Goal: Task Accomplishment & Management: Manage account settings

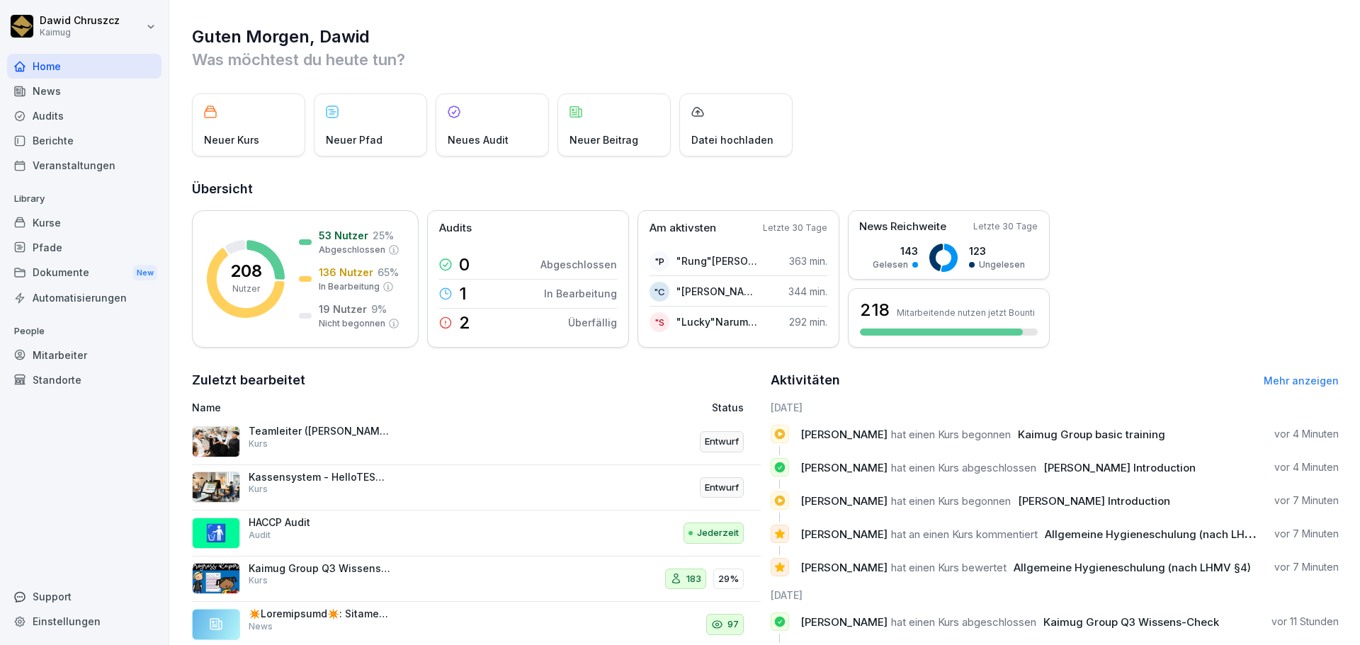
click at [336, 572] on p "Kaimug Group Q3 Wissens-Check" at bounding box center [320, 568] width 142 height 13
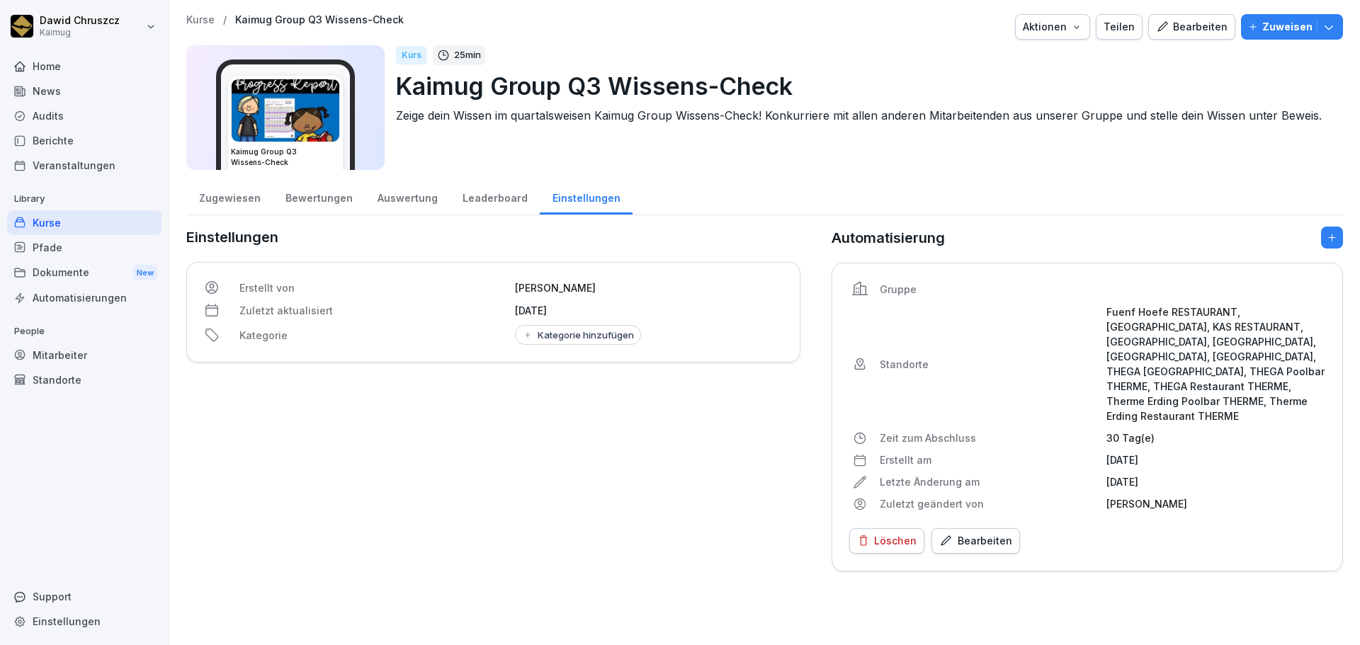
click at [60, 247] on div "Pfade" at bounding box center [84, 247] width 154 height 25
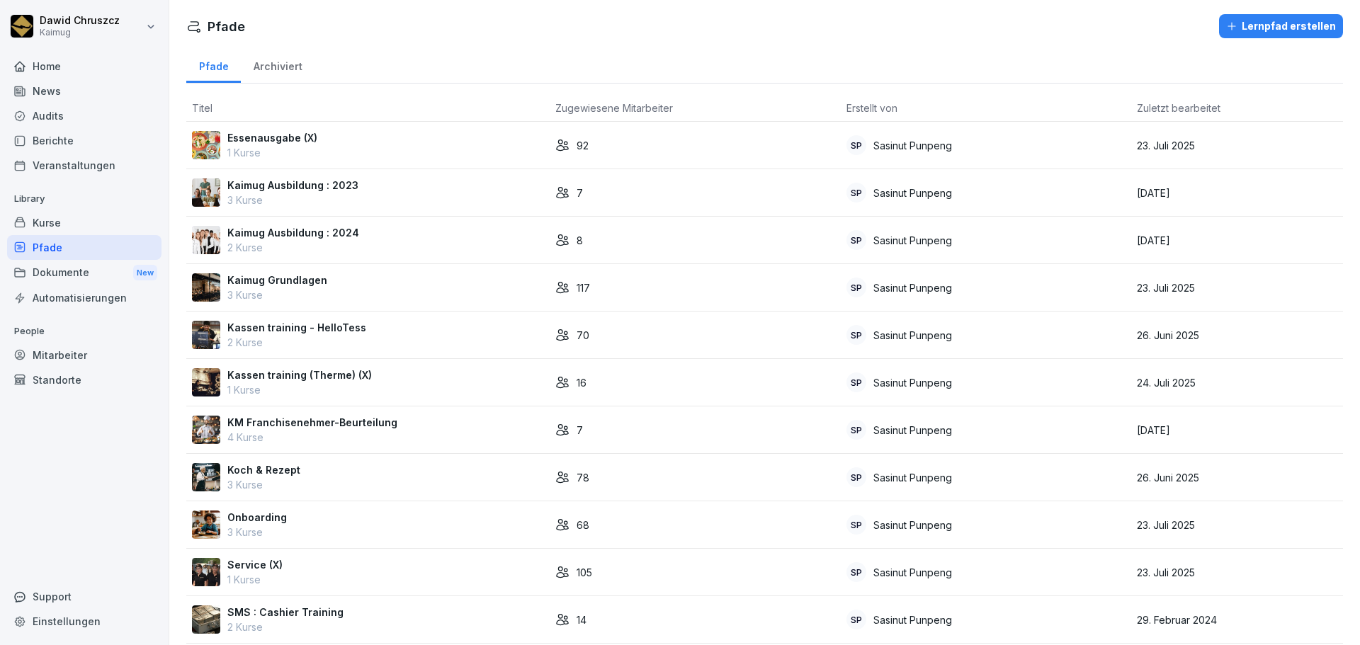
click at [119, 219] on div "Kurse" at bounding box center [84, 222] width 154 height 25
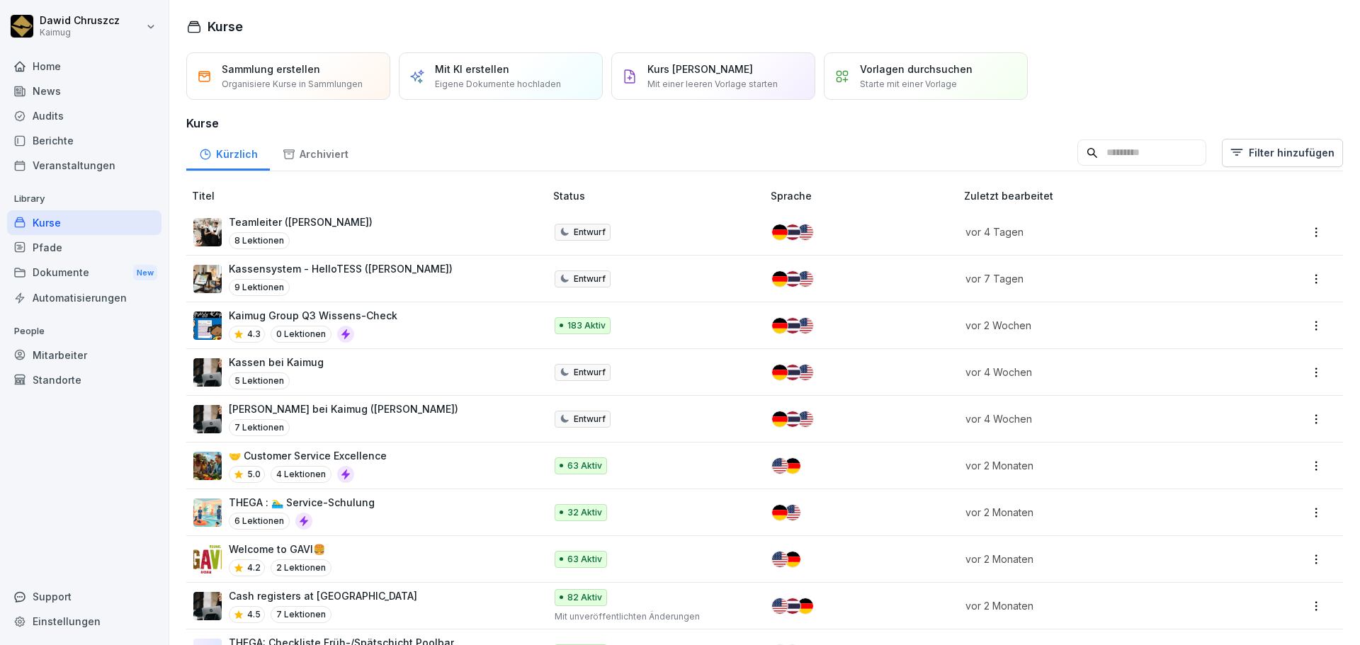
click at [371, 316] on p "Kaimug Group Q3 Wissens-Check" at bounding box center [313, 315] width 169 height 15
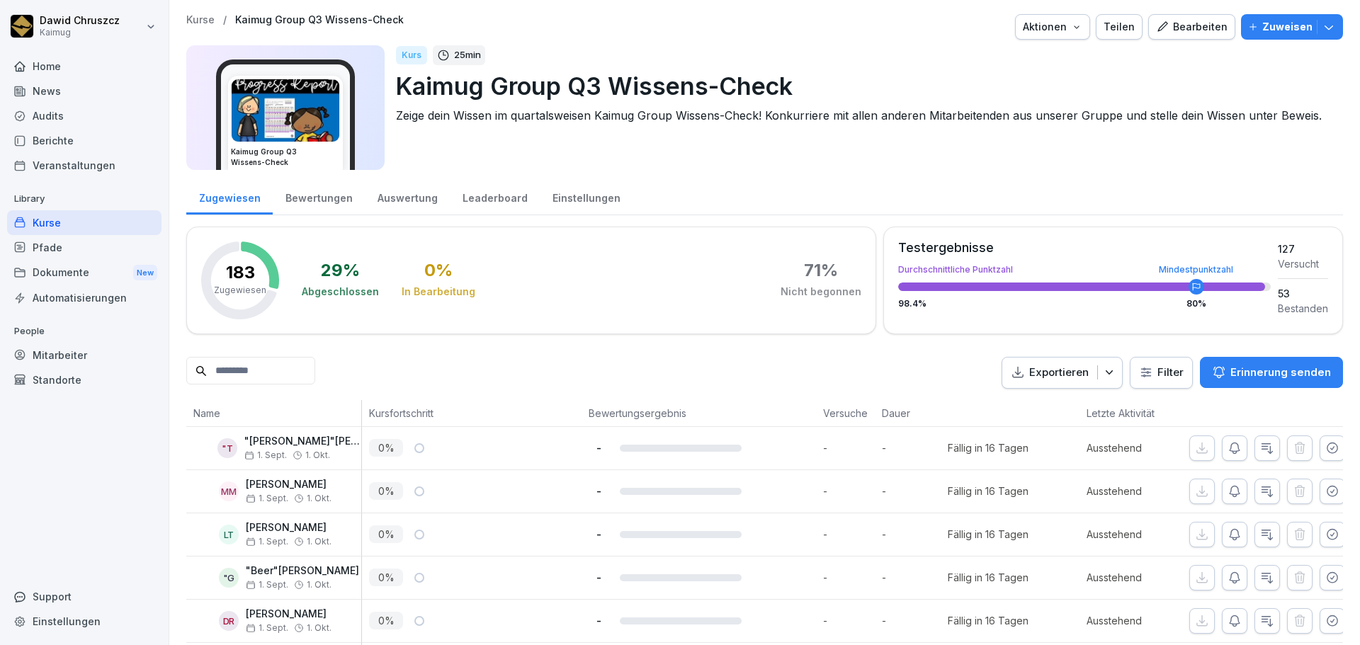
click at [495, 191] on div "Leaderboard" at bounding box center [495, 197] width 90 height 36
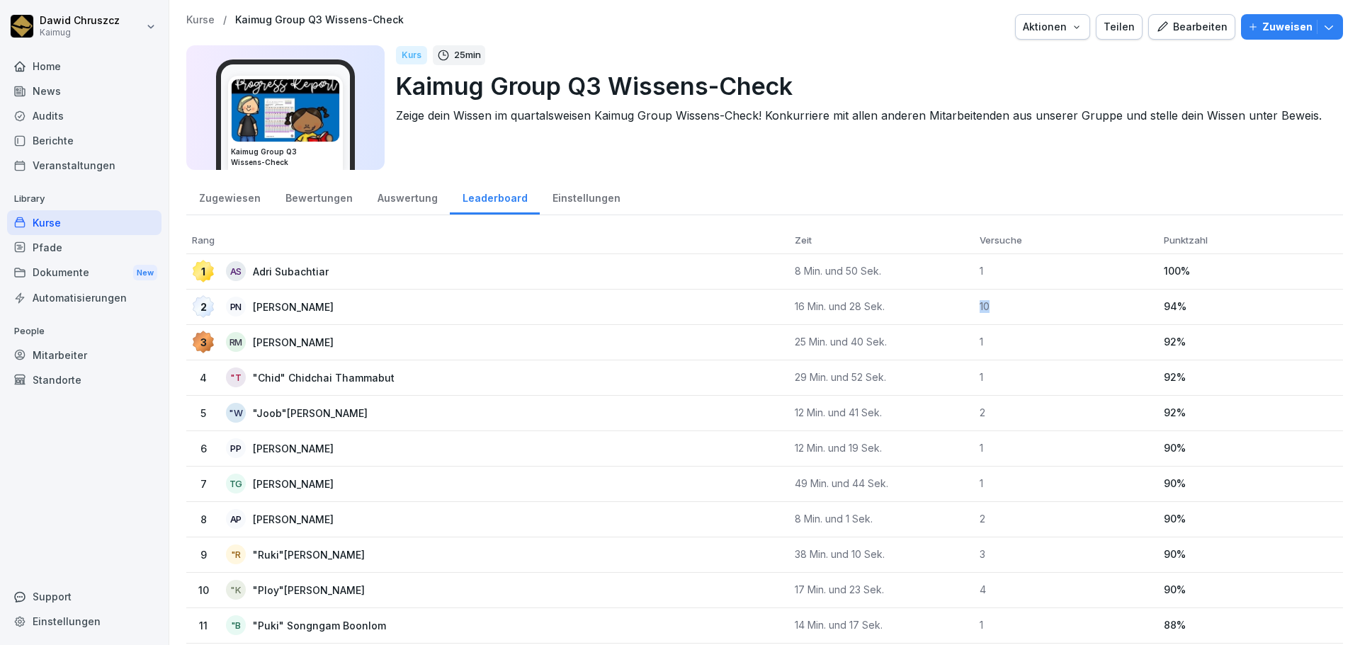
drag, startPoint x: 992, startPoint y: 305, endPoint x: 955, endPoint y: 308, distance: 36.9
click at [963, 302] on tr "2 PN Phuong Nguyen 16 Min. und 28 Sek. 10 94 %" at bounding box center [764, 307] width 1157 height 35
click at [720, 190] on div "Zugewiesen Bewertungen Auswertung Leaderboard Einstellungen" at bounding box center [764, 197] width 1157 height 37
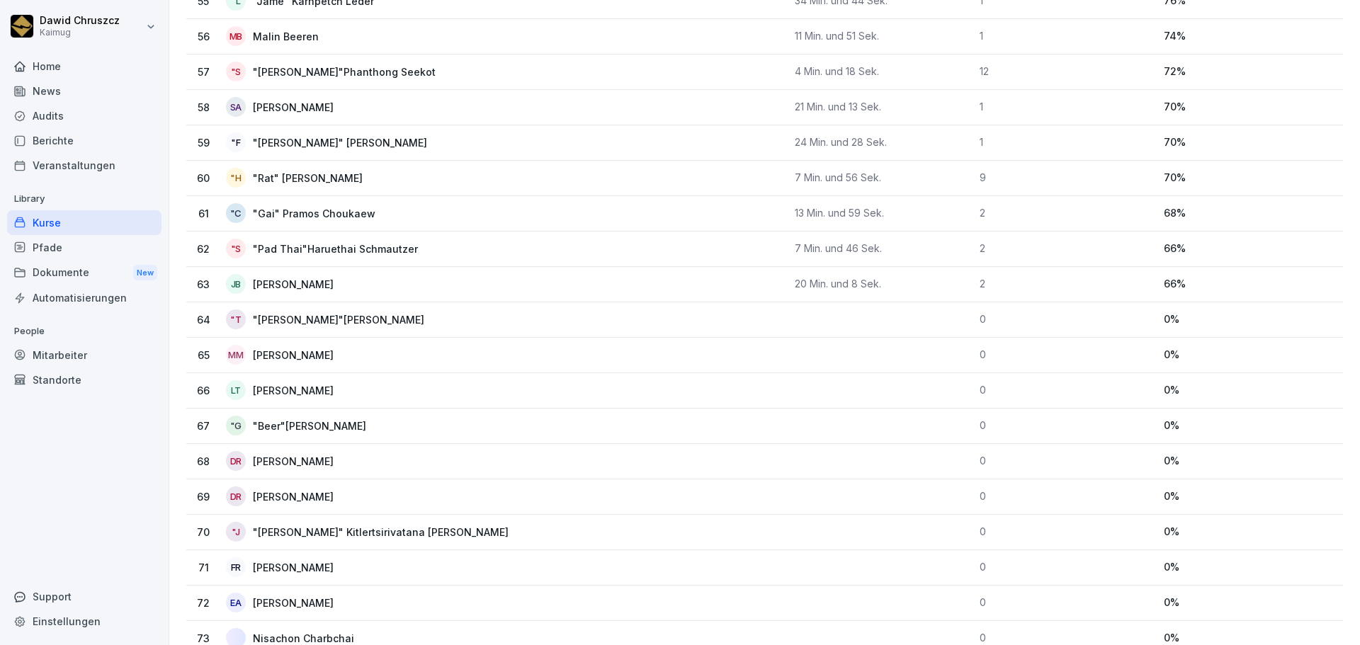
scroll to position [2196, 0]
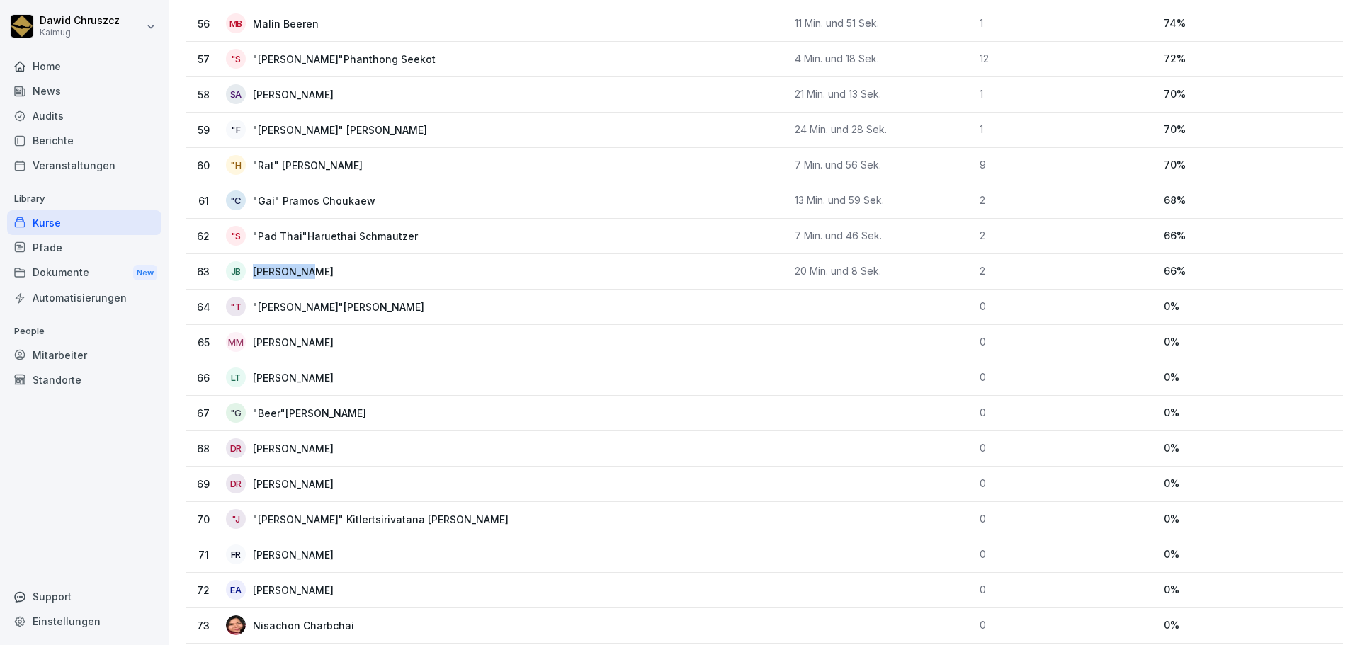
drag, startPoint x: 318, startPoint y: 268, endPoint x: 244, endPoint y: 274, distance: 73.9
click at [233, 269] on div "63 JB Joy Barani" at bounding box center [487, 271] width 591 height 20
click at [341, 283] on td "63 JB Joy Barani" at bounding box center [487, 271] width 603 height 35
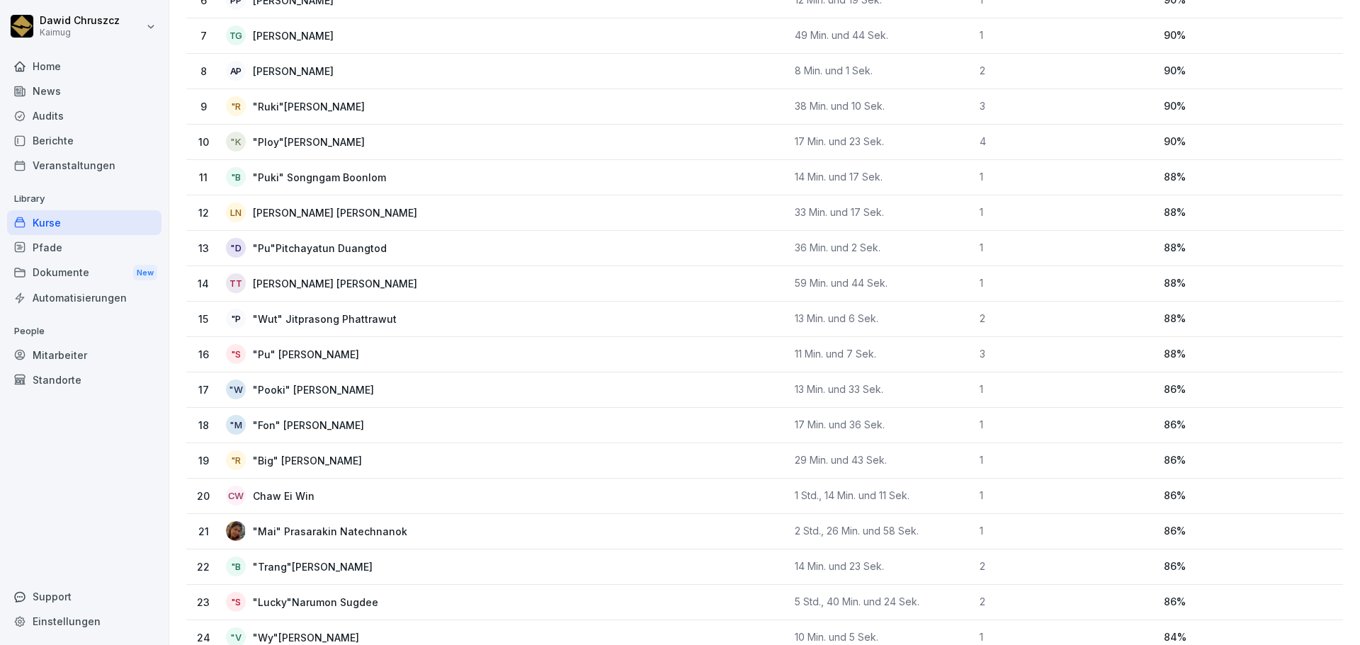
scroll to position [0, 0]
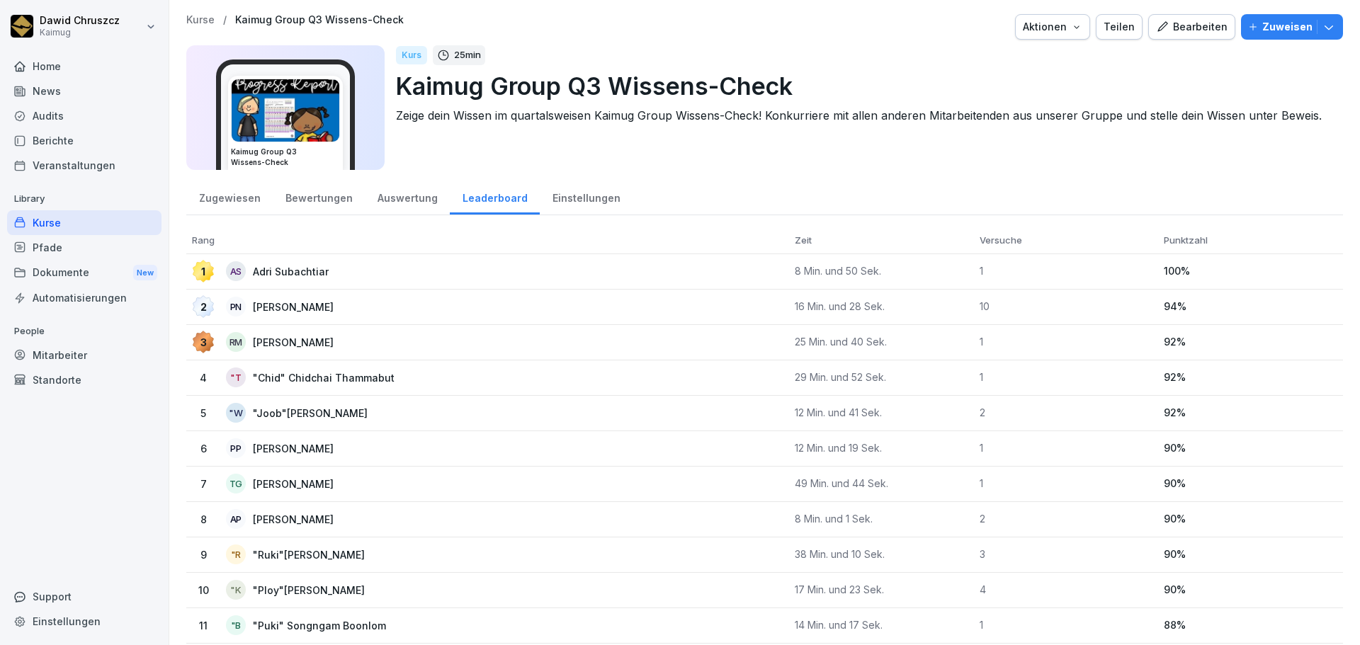
click at [88, 223] on div "Kurse" at bounding box center [84, 222] width 154 height 25
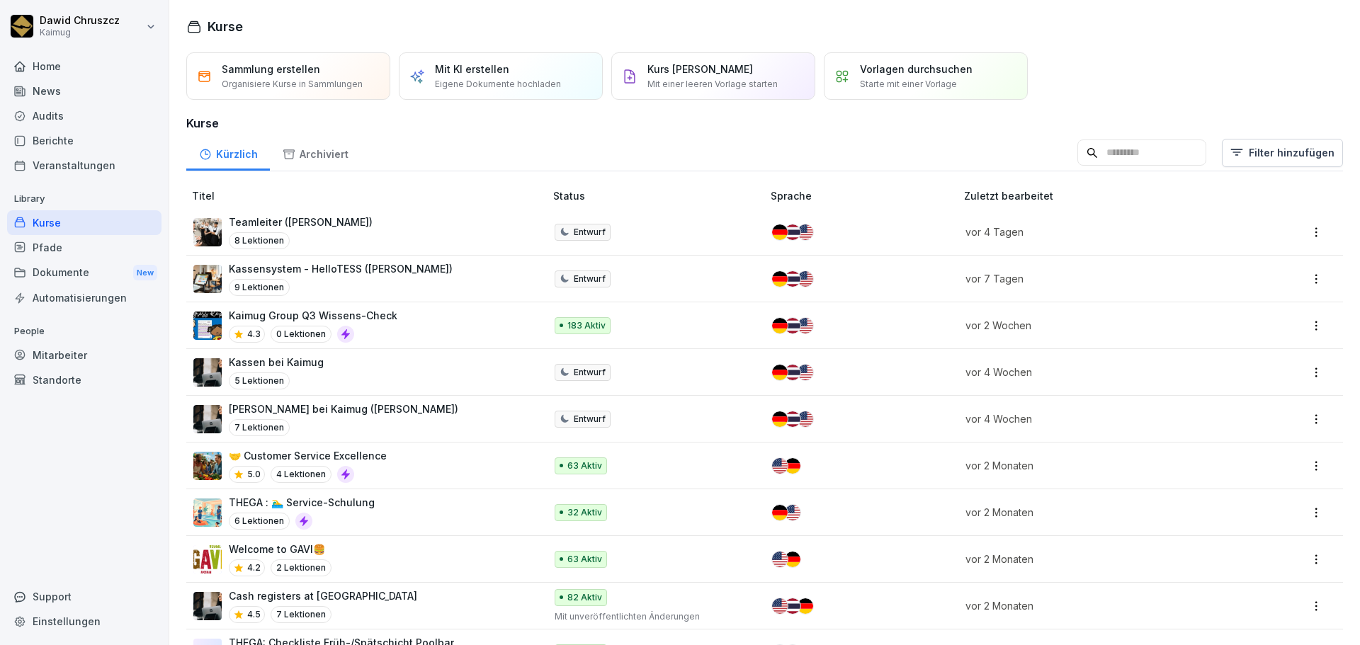
click at [1172, 146] on input at bounding box center [1141, 153] width 129 height 27
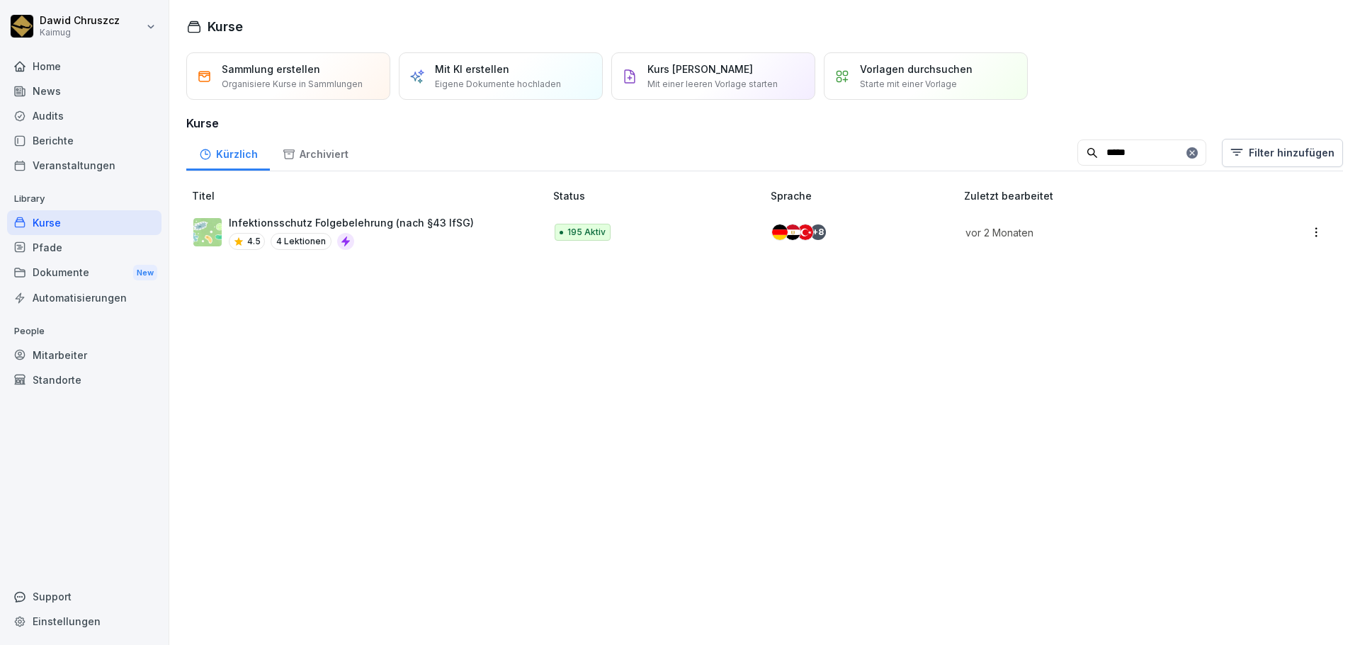
type input "*****"
click at [383, 229] on p "Infektionsschutz Folgebelehrung (nach §43 IfSG)" at bounding box center [351, 222] width 245 height 15
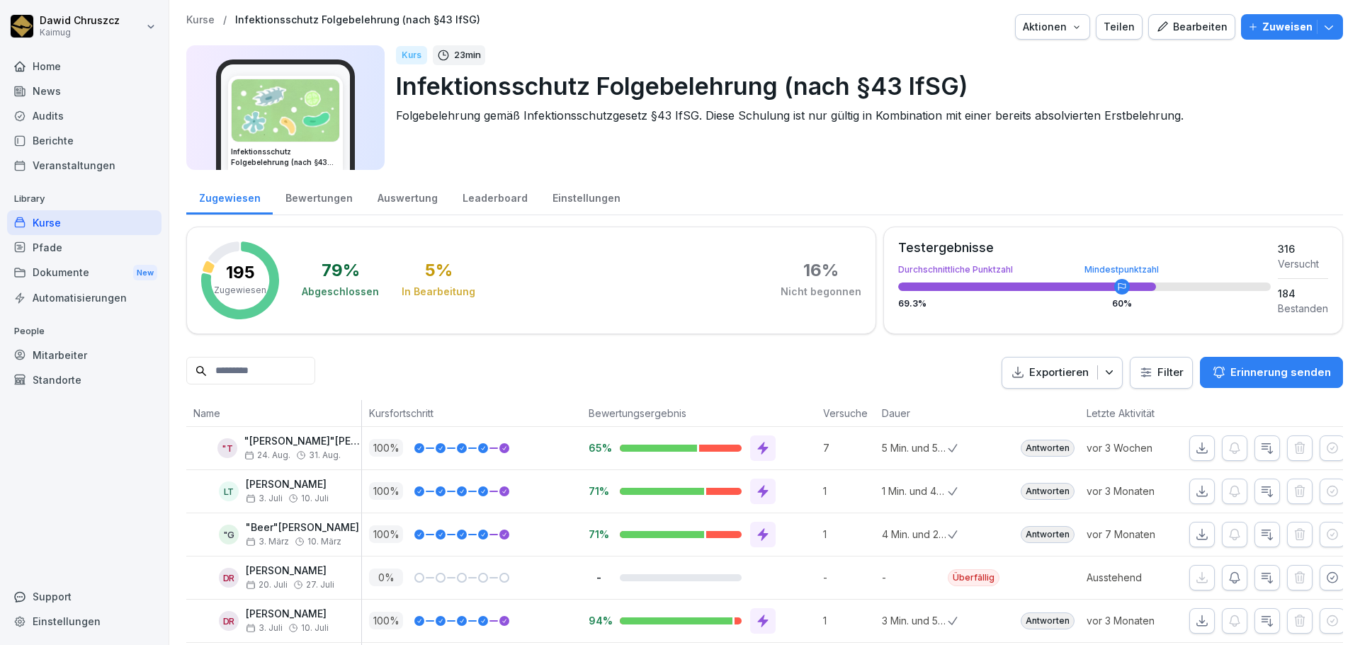
click at [1140, 370] on html "Dawid Chruszcz Kaimug Home News Audits Berichte Veranstaltungen Library Kurse P…" at bounding box center [680, 322] width 1360 height 645
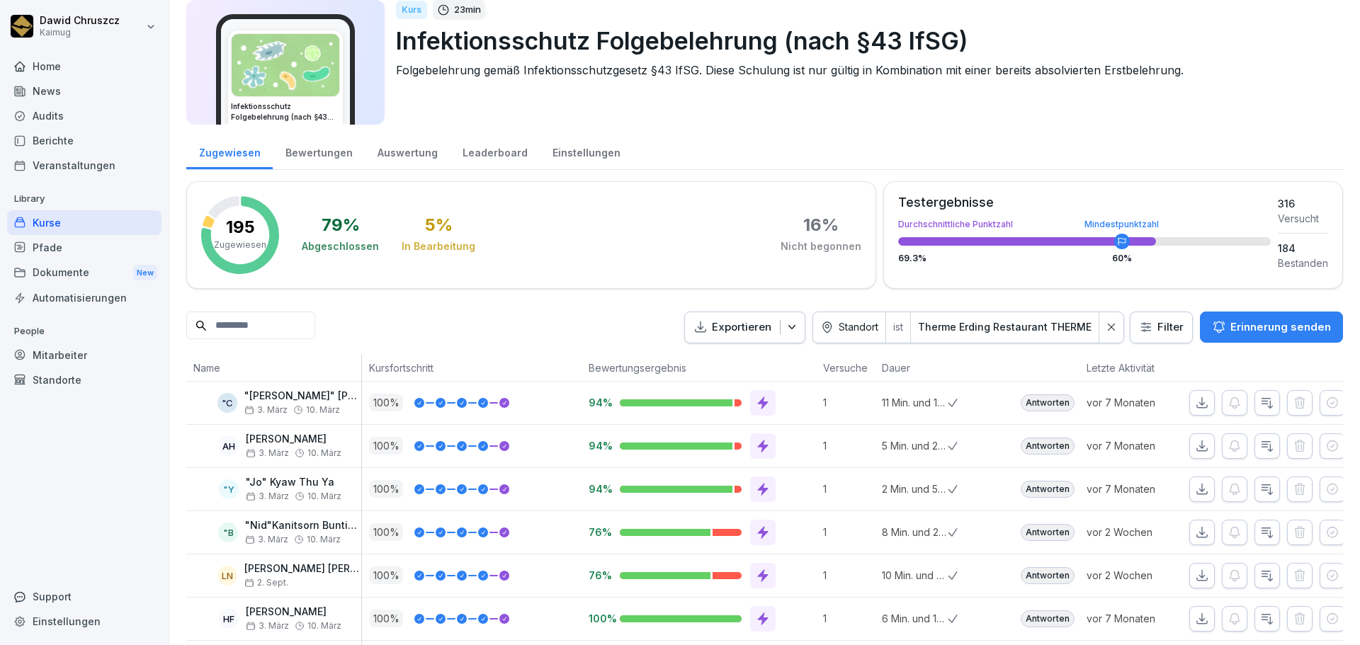
scroll to position [44, 0]
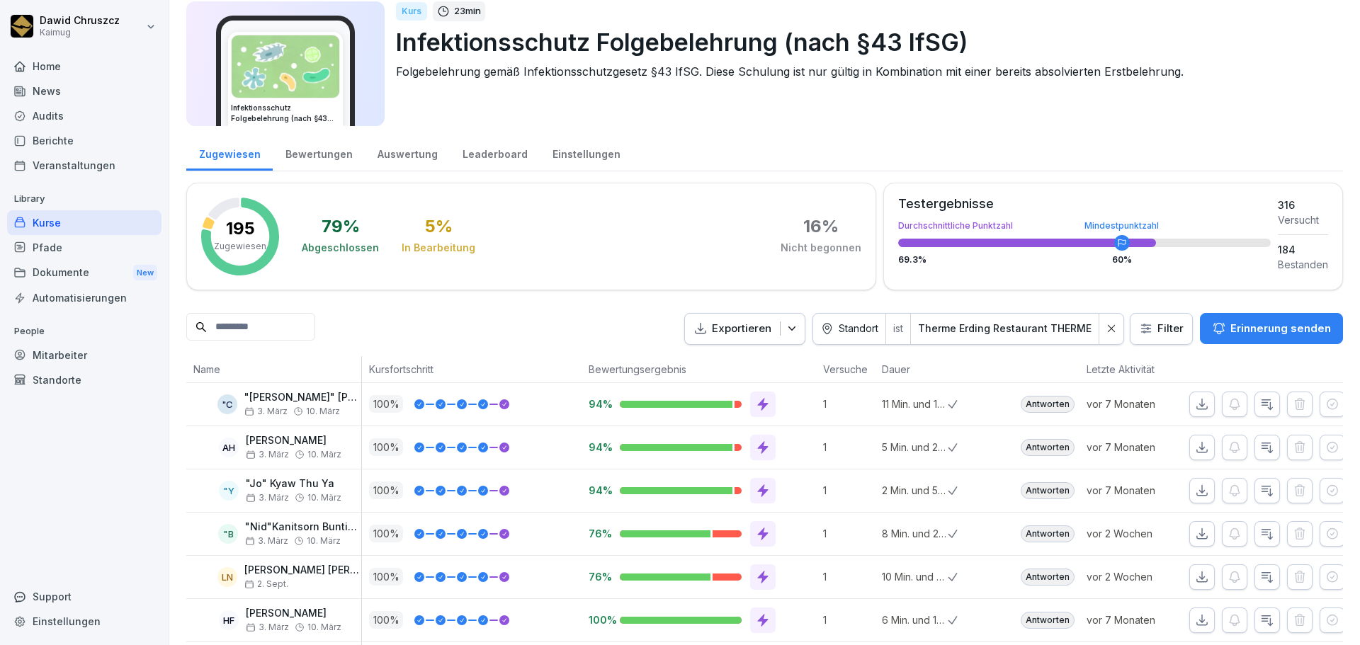
drag, startPoint x: 80, startPoint y: 224, endPoint x: 325, endPoint y: 230, distance: 245.2
click at [80, 224] on div "Kurse" at bounding box center [84, 222] width 154 height 25
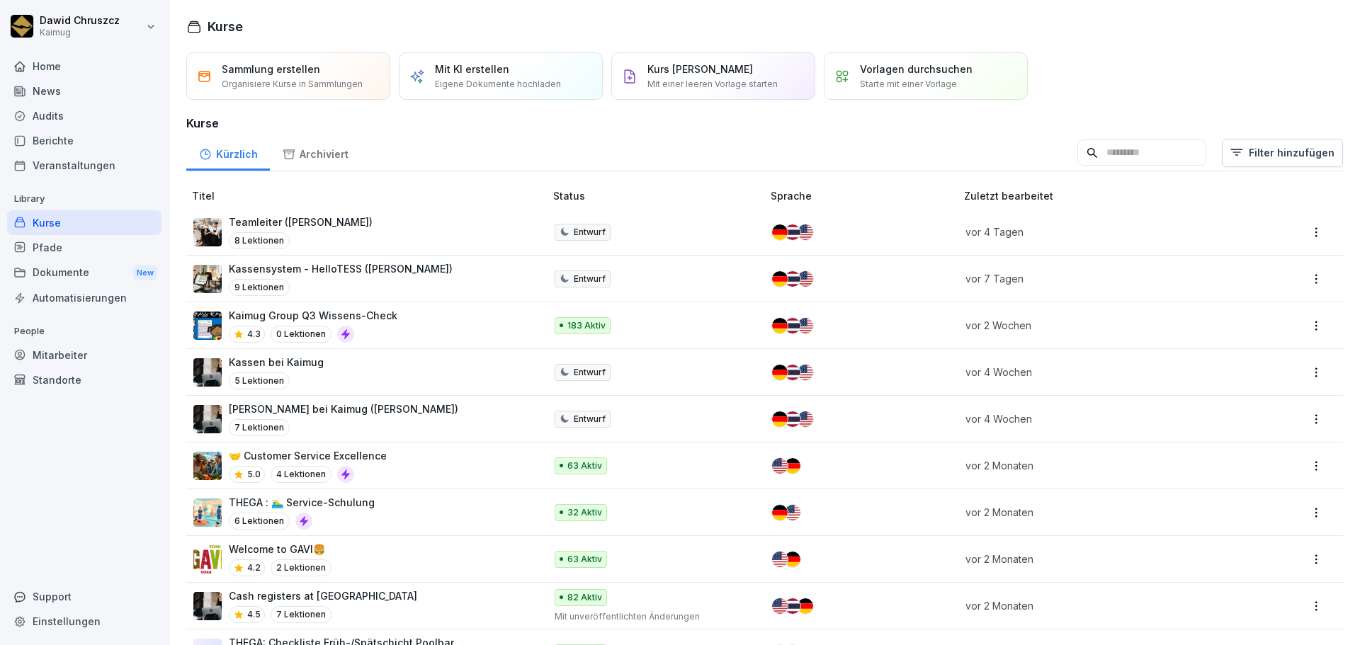
click at [1114, 162] on input at bounding box center [1141, 153] width 129 height 27
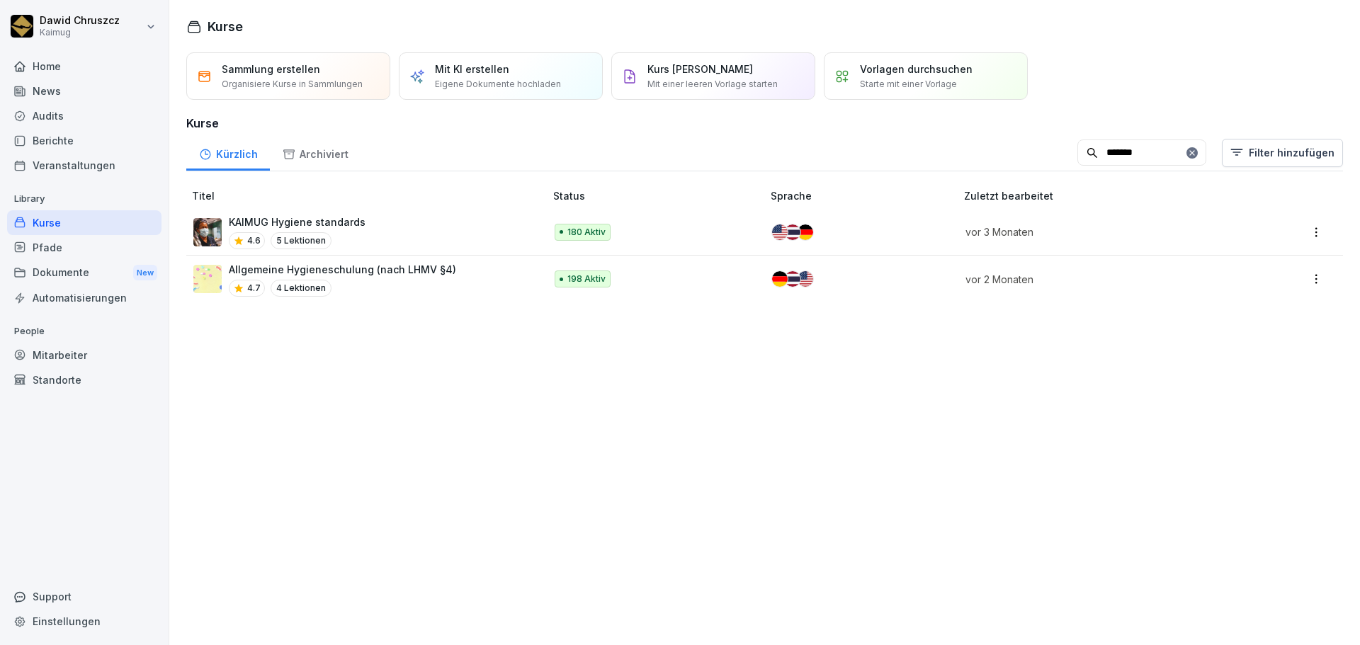
type input "*******"
click at [373, 262] on p "Allgemeine Hygieneschulung (nach LHMV §4)" at bounding box center [342, 269] width 227 height 15
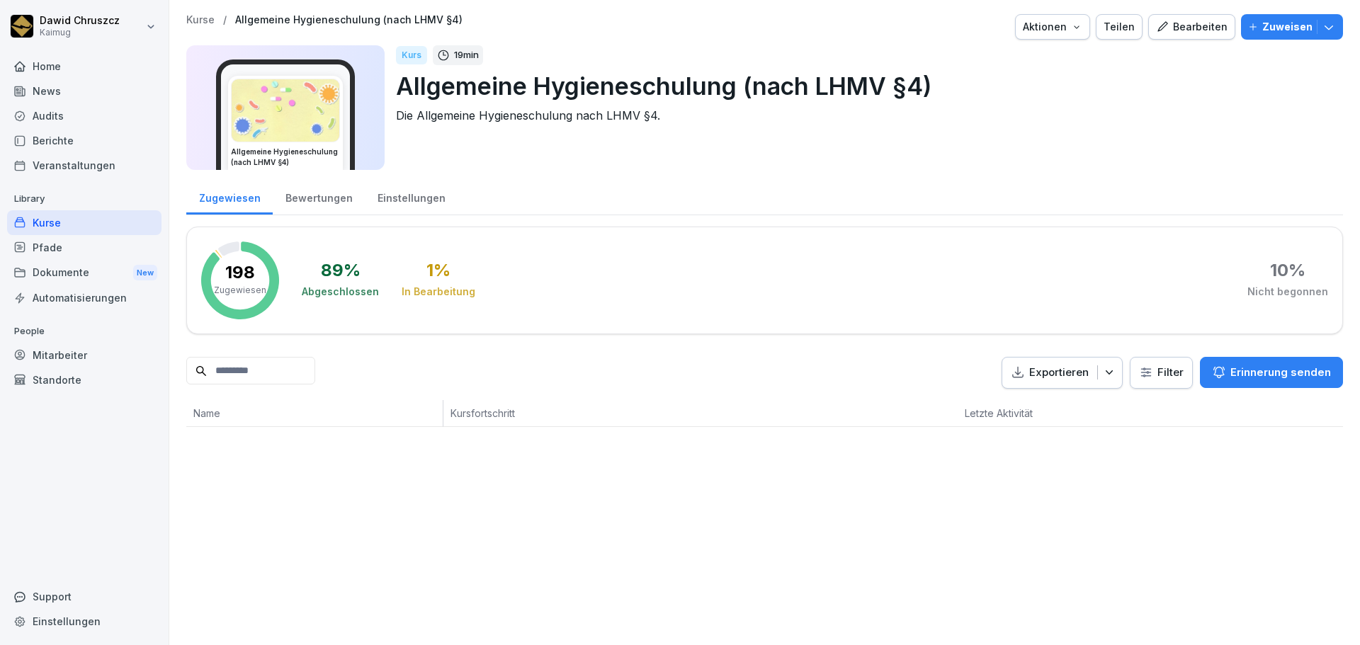
click at [1175, 364] on html "[PERSON_NAME] Kaimug Home News Audits Berichte Veranstaltungen Library Kurse Pf…" at bounding box center [680, 322] width 1360 height 645
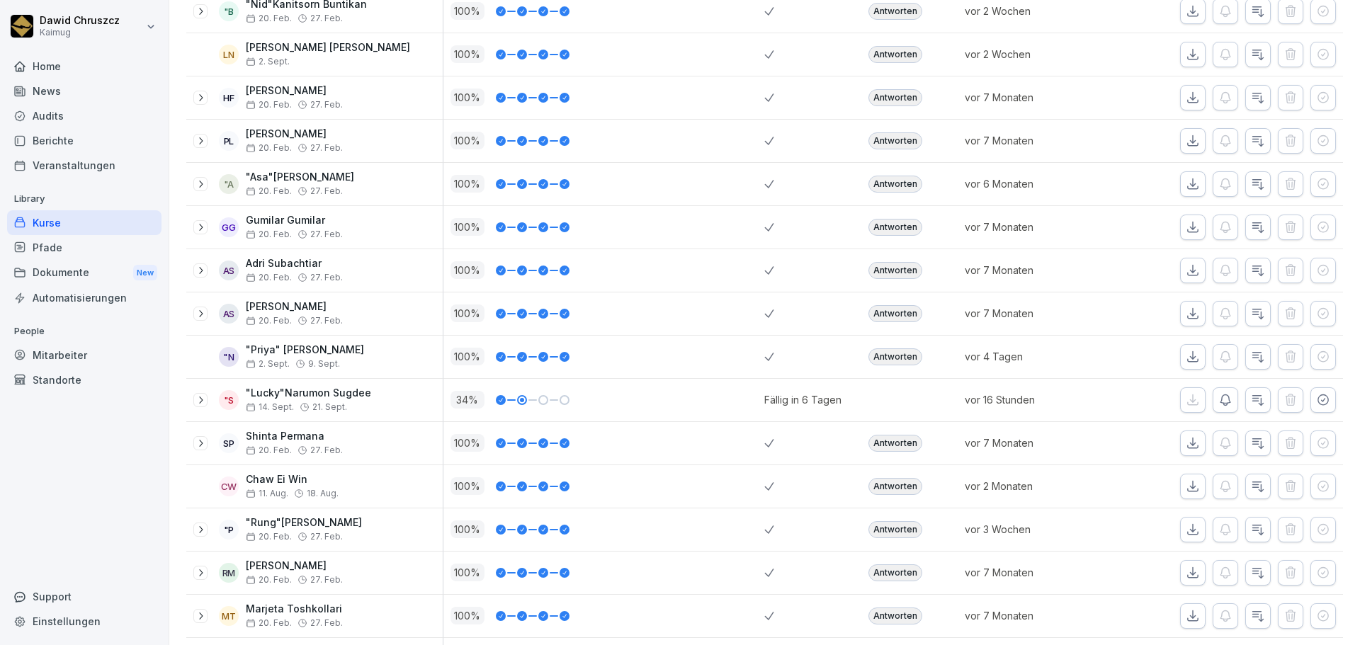
scroll to position [681, 0]
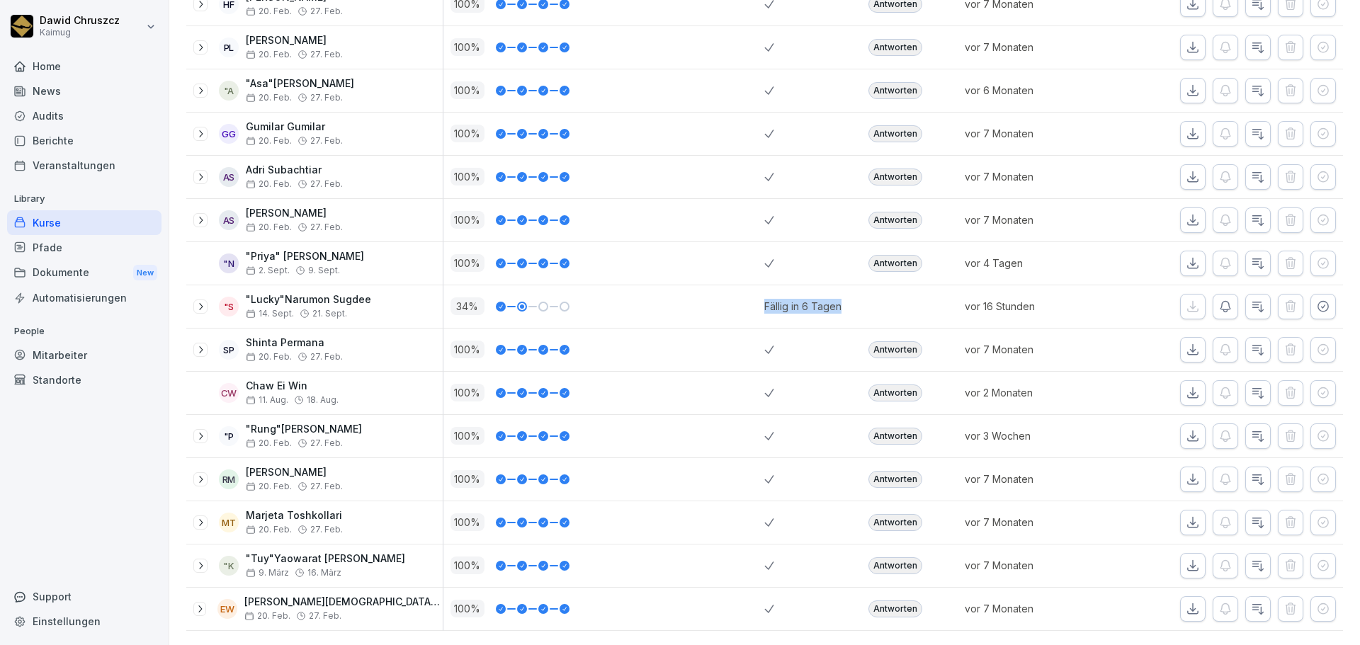
drag, startPoint x: 835, startPoint y: 284, endPoint x: 723, endPoint y: 286, distance: 111.9
click at [723, 286] on tr ""S "Lucky"Narumon Sugdee 14. Sept. 21. Sept. 34 % Fällig in 6 Tagen vor 16 Stun…" at bounding box center [764, 306] width 1157 height 43
click at [712, 298] on div "34 %" at bounding box center [608, 307] width 315 height 18
click at [893, 285] on div at bounding box center [909, 306] width 96 height 43
drag, startPoint x: 953, startPoint y: 286, endPoint x: 1061, endPoint y: 288, distance: 107.7
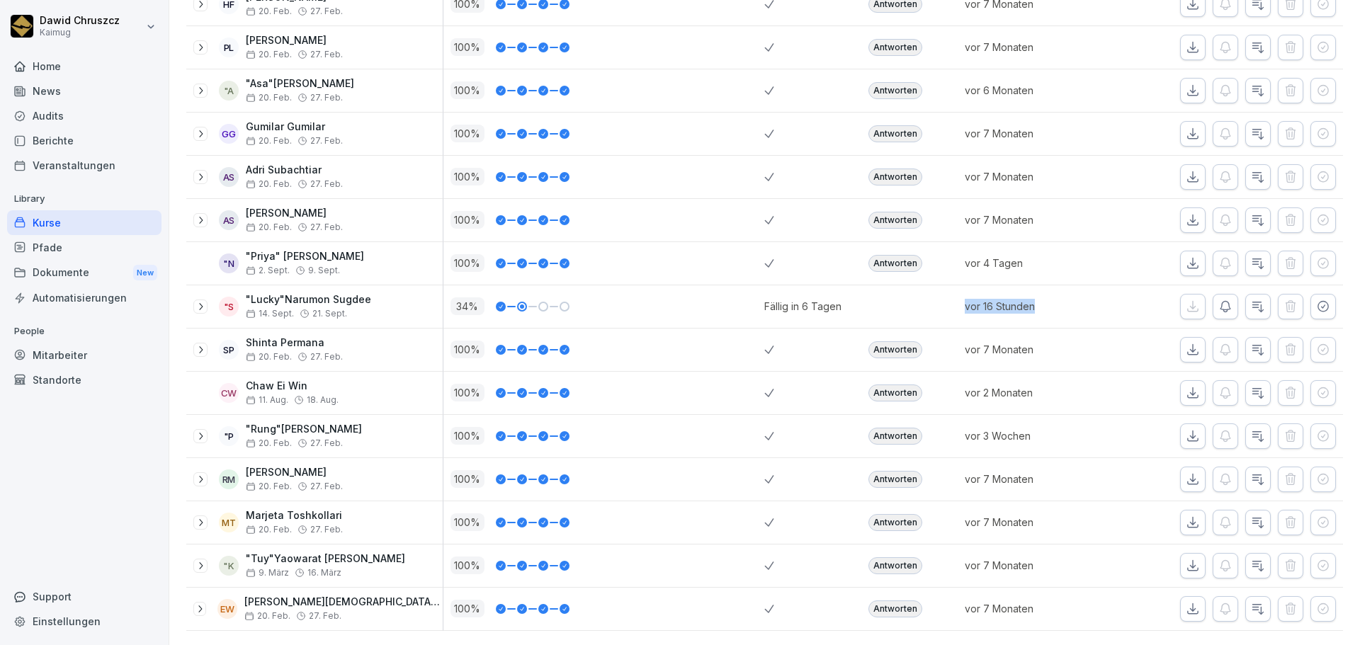
click at [1054, 287] on div "vor 16 Stunden" at bounding box center [1038, 306] width 161 height 43
click at [1078, 294] on div "vor 16 Stunden" at bounding box center [1038, 306] width 161 height 43
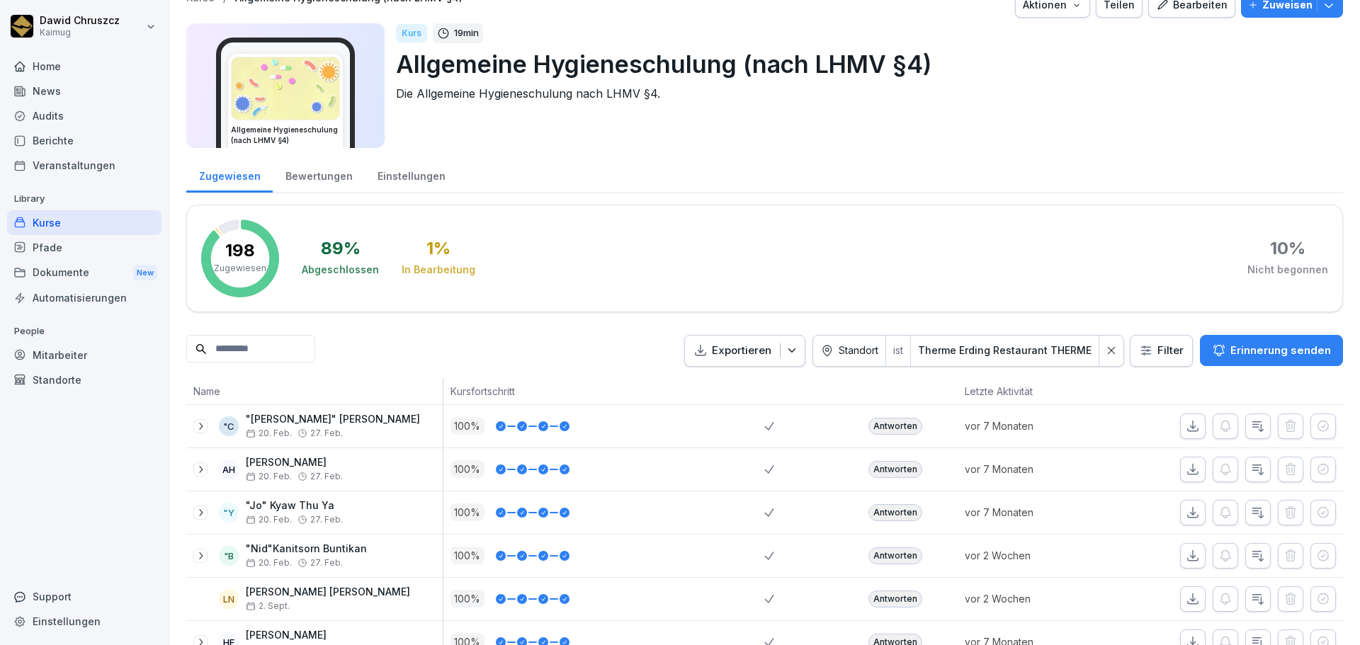
scroll to position [0, 0]
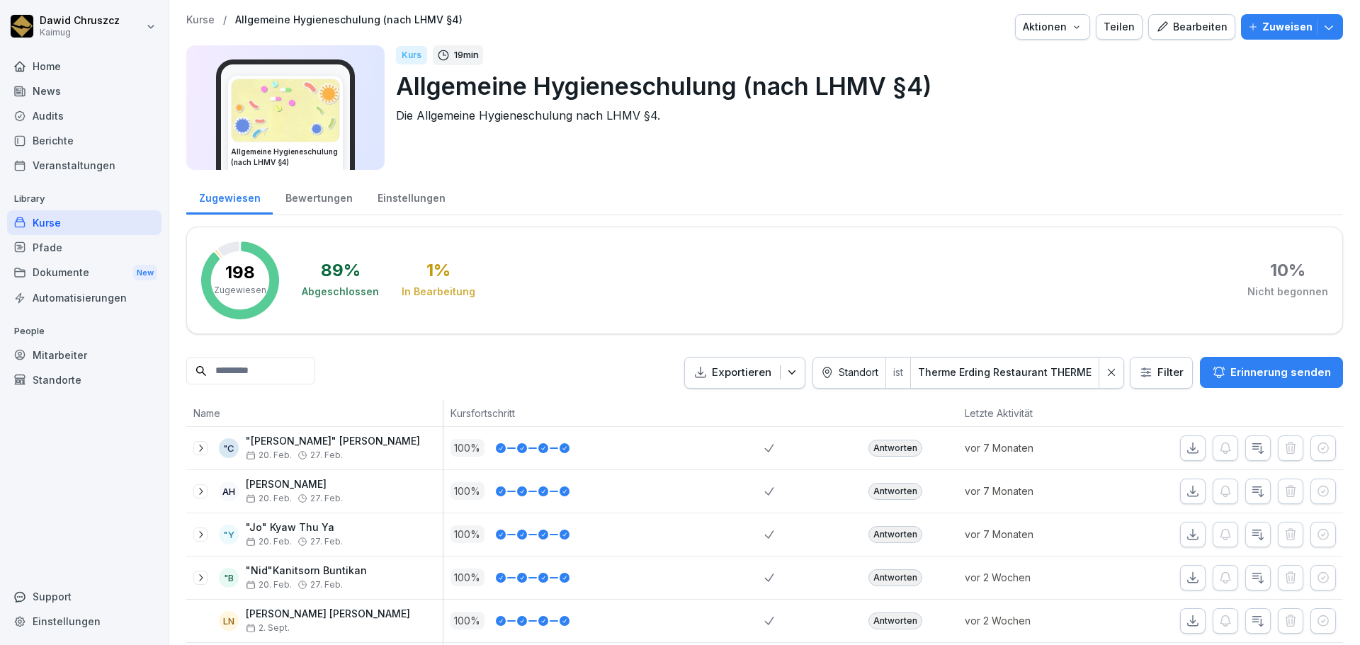
click at [91, 231] on div "Kurse" at bounding box center [84, 222] width 154 height 25
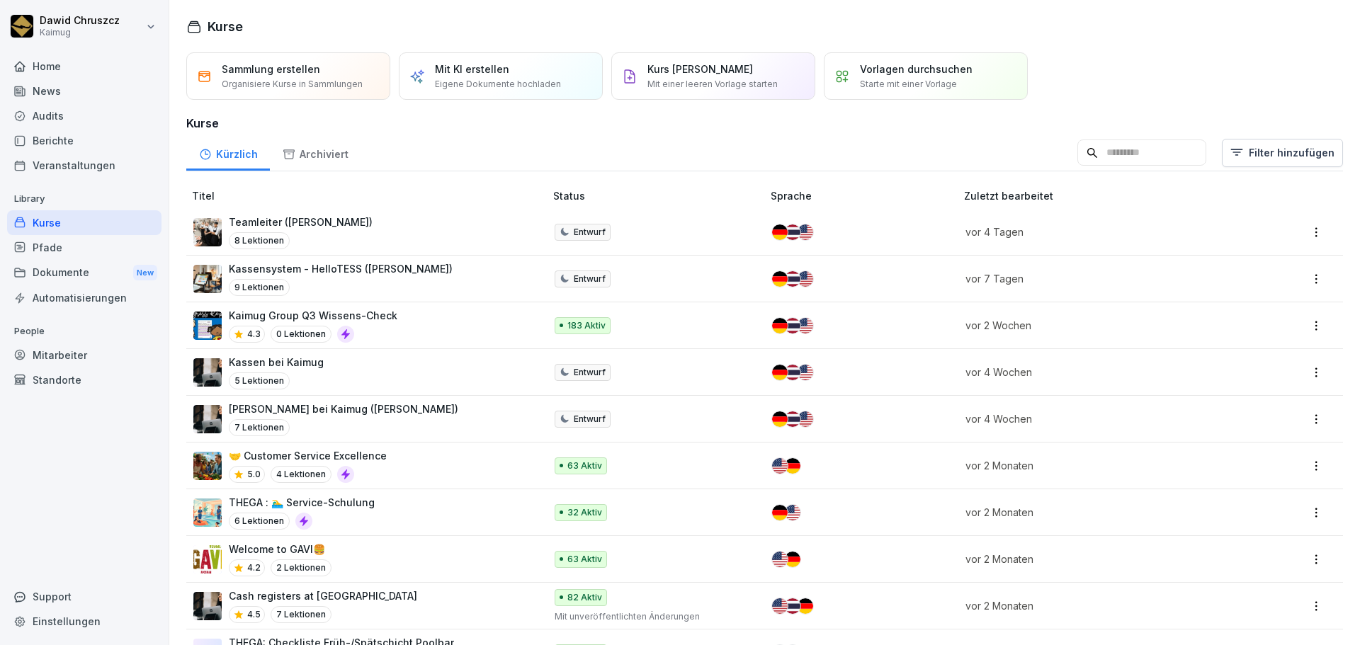
click at [1092, 154] on input at bounding box center [1141, 153] width 129 height 27
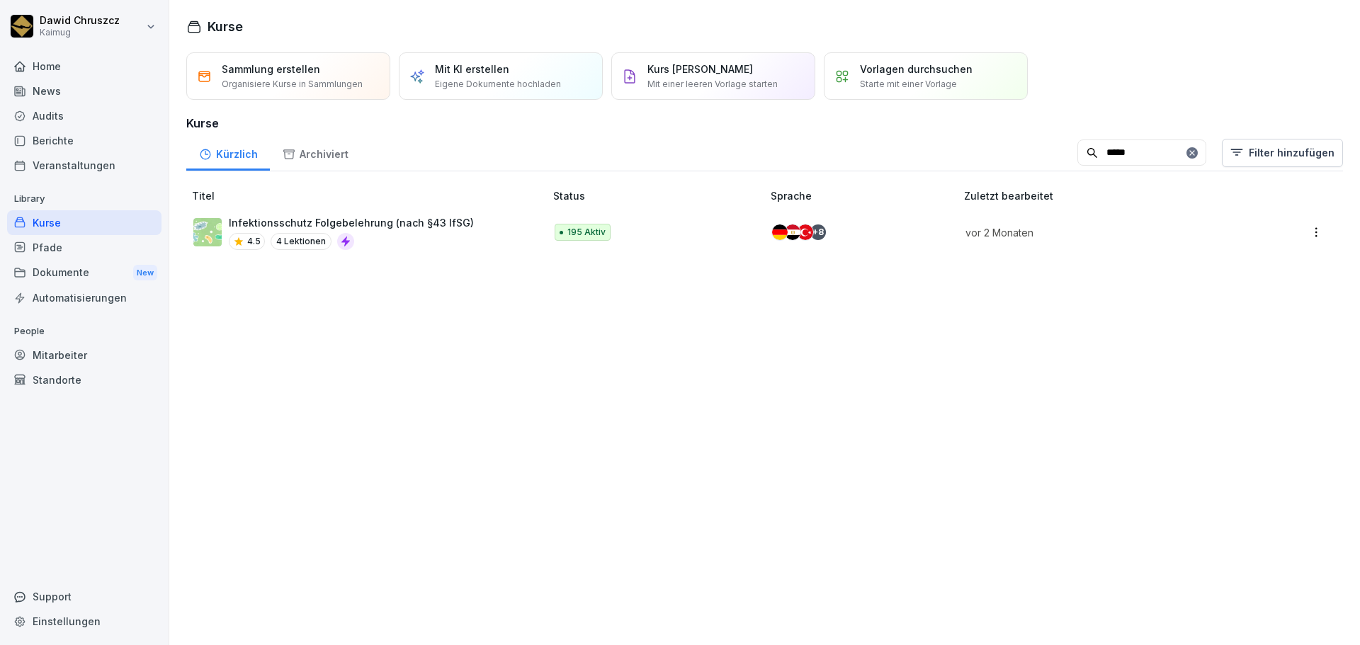
type input "*****"
click at [308, 223] on p "Infektionsschutz Folgebelehrung (nach §43 IfSG)" at bounding box center [351, 222] width 245 height 15
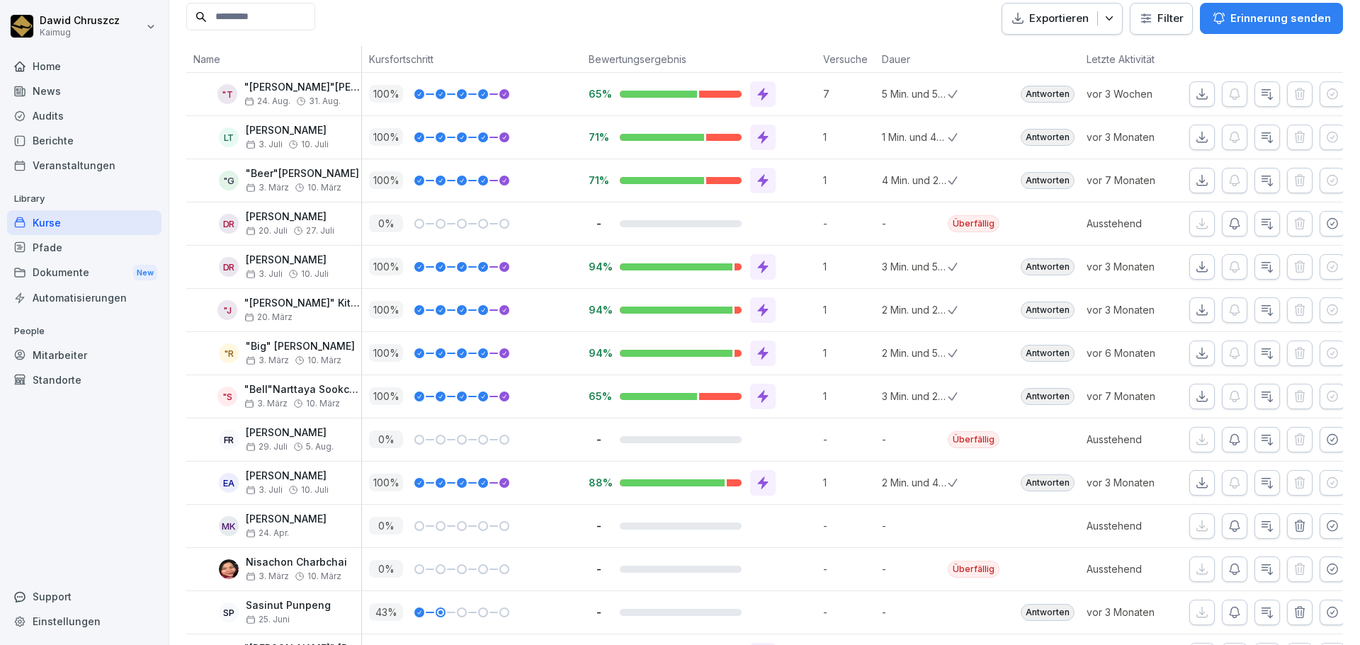
scroll to position [283, 0]
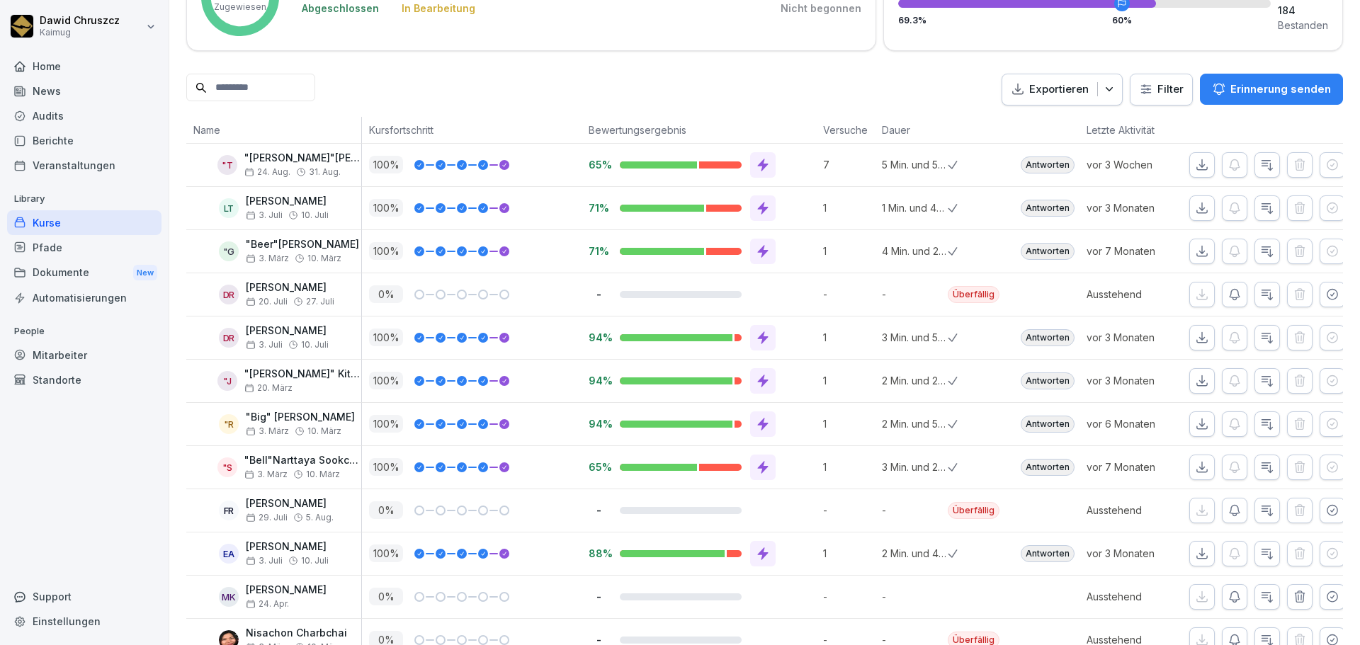
click at [1164, 96] on html "[PERSON_NAME] Kaimug Home News Audits Berichte Veranstaltungen Library Kurse Pf…" at bounding box center [680, 322] width 1360 height 645
click at [1151, 82] on html "[PERSON_NAME] Kaimug Home News Audits Berichte Veranstaltungen Library Kurse Pf…" at bounding box center [680, 322] width 1360 height 645
click at [1161, 95] on html "[PERSON_NAME] Kaimug Home News Audits Berichte Veranstaltungen Library Kurse Pf…" at bounding box center [680, 322] width 1360 height 645
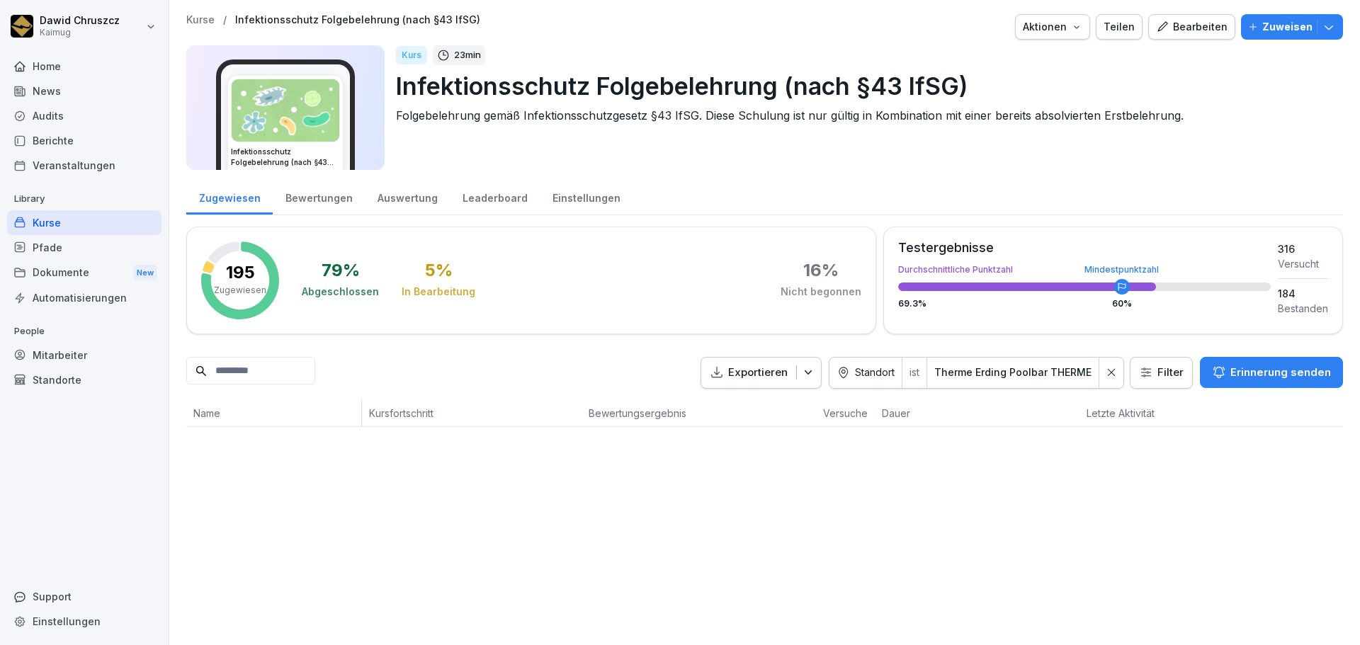
scroll to position [0, 0]
click at [1108, 374] on icon at bounding box center [1111, 372] width 7 height 7
click at [1157, 380] on html "Dawid Chruszcz Kaimug Home News Audits Berichte Veranstaltungen Library Kurse P…" at bounding box center [680, 322] width 1360 height 645
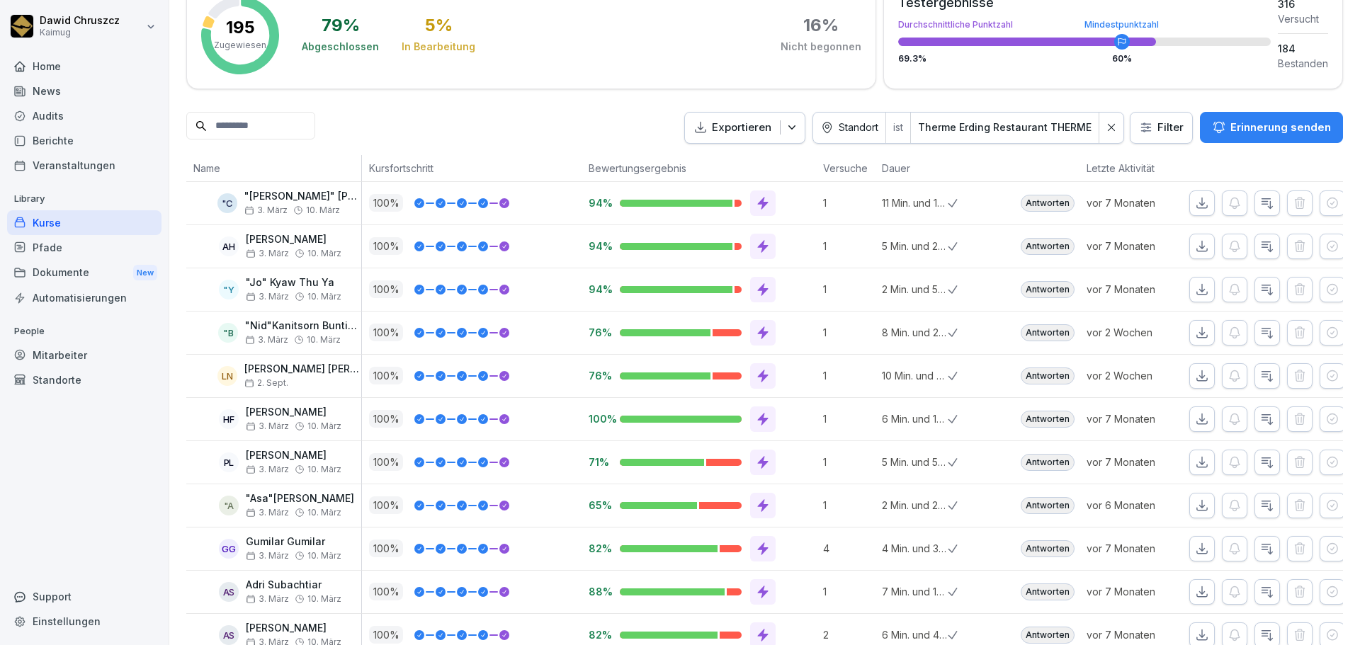
scroll to position [283, 0]
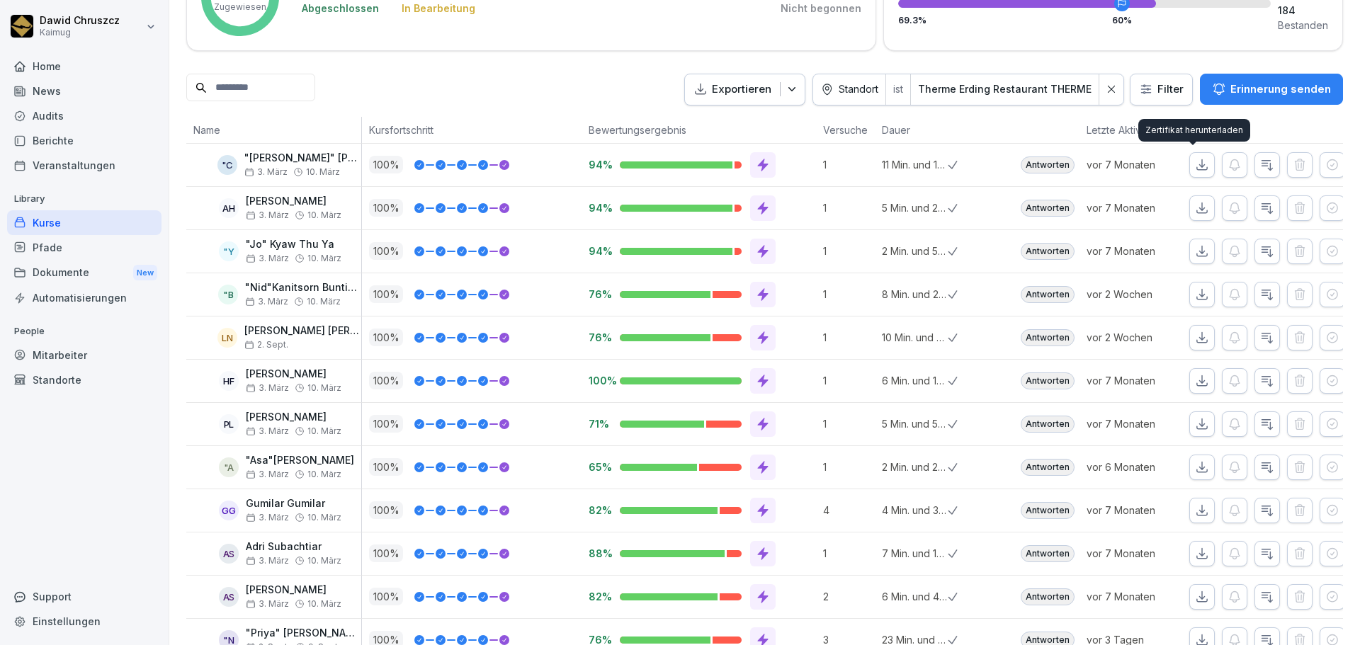
click at [1197, 166] on icon "button" at bounding box center [1202, 164] width 10 height 10
click at [1195, 214] on icon "button" at bounding box center [1202, 208] width 14 height 14
click at [1195, 256] on icon "button" at bounding box center [1202, 251] width 14 height 14
drag, startPoint x: 1190, startPoint y: 291, endPoint x: 1192, endPoint y: 298, distance: 7.4
click at [1195, 291] on icon "button" at bounding box center [1202, 295] width 14 height 14
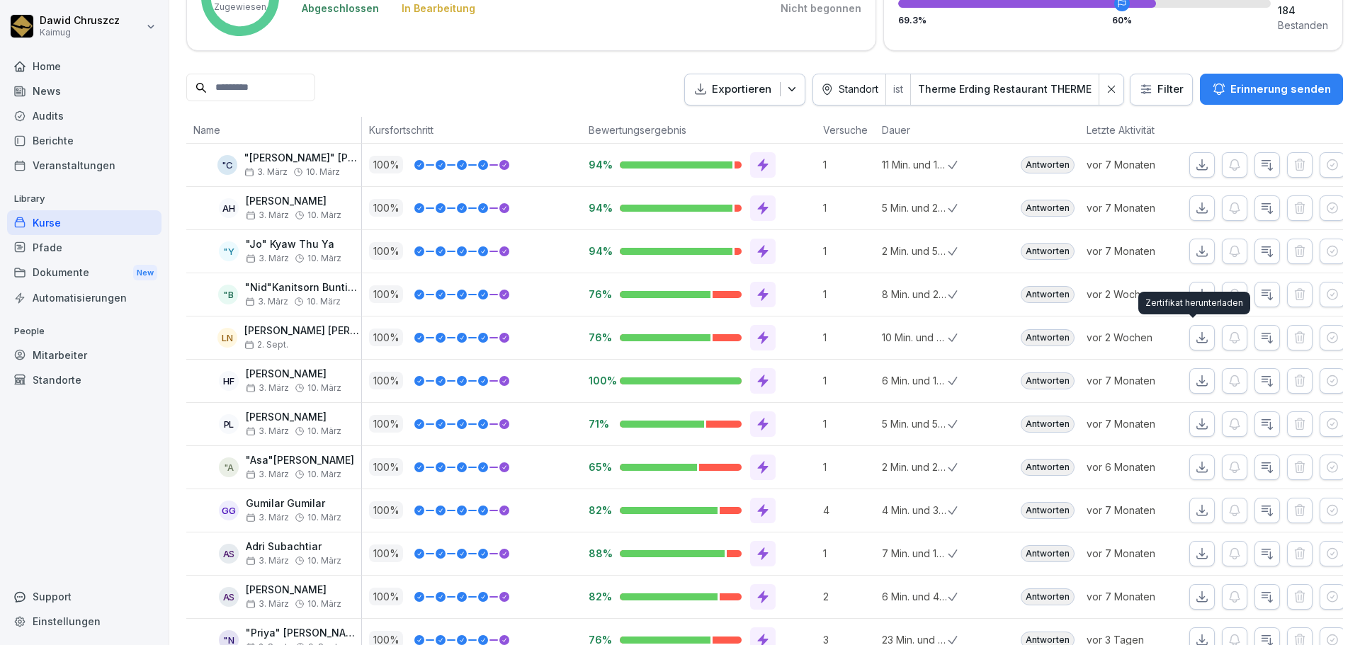
click at [1195, 334] on icon "button" at bounding box center [1202, 338] width 14 height 14
click at [1195, 380] on icon "button" at bounding box center [1202, 381] width 14 height 14
drag, startPoint x: 1189, startPoint y: 431, endPoint x: 1191, endPoint y: 438, distance: 7.4
click at [1189, 431] on button "button" at bounding box center [1202, 425] width 26 height 26
drag, startPoint x: 1194, startPoint y: 468, endPoint x: 1197, endPoint y: 479, distance: 11.7
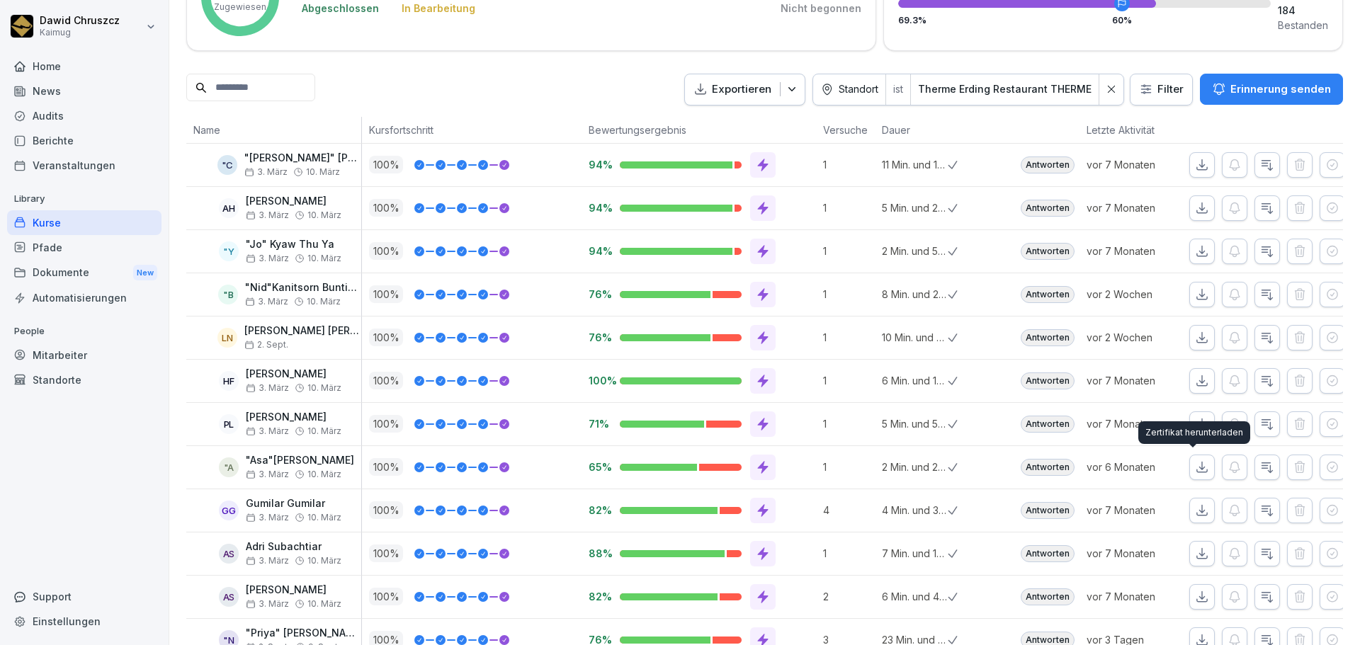
click at [1197, 468] on icon "button" at bounding box center [1202, 467] width 10 height 10
click at [1197, 515] on icon "button" at bounding box center [1202, 510] width 10 height 10
drag, startPoint x: 1191, startPoint y: 557, endPoint x: 1193, endPoint y: 567, distance: 10.1
click at [1195, 557] on icon "button" at bounding box center [1202, 554] width 14 height 14
click at [1195, 600] on icon "button" at bounding box center [1202, 597] width 14 height 14
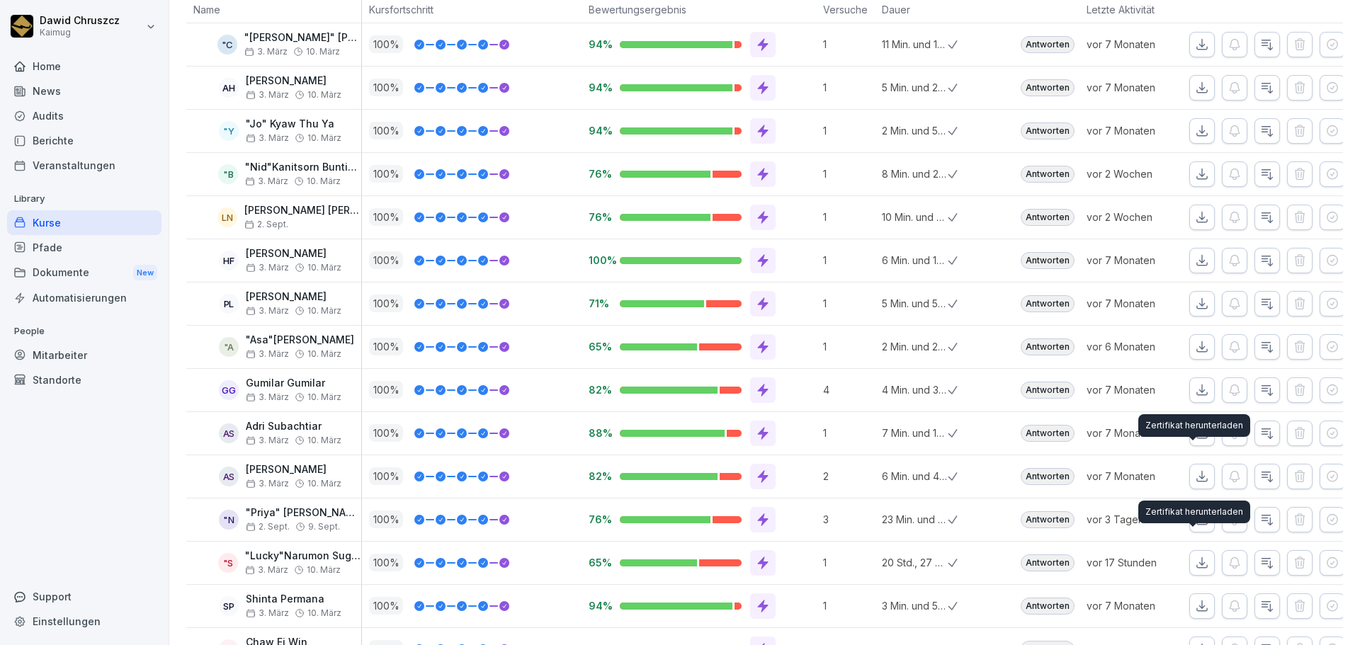
scroll to position [681, 0]
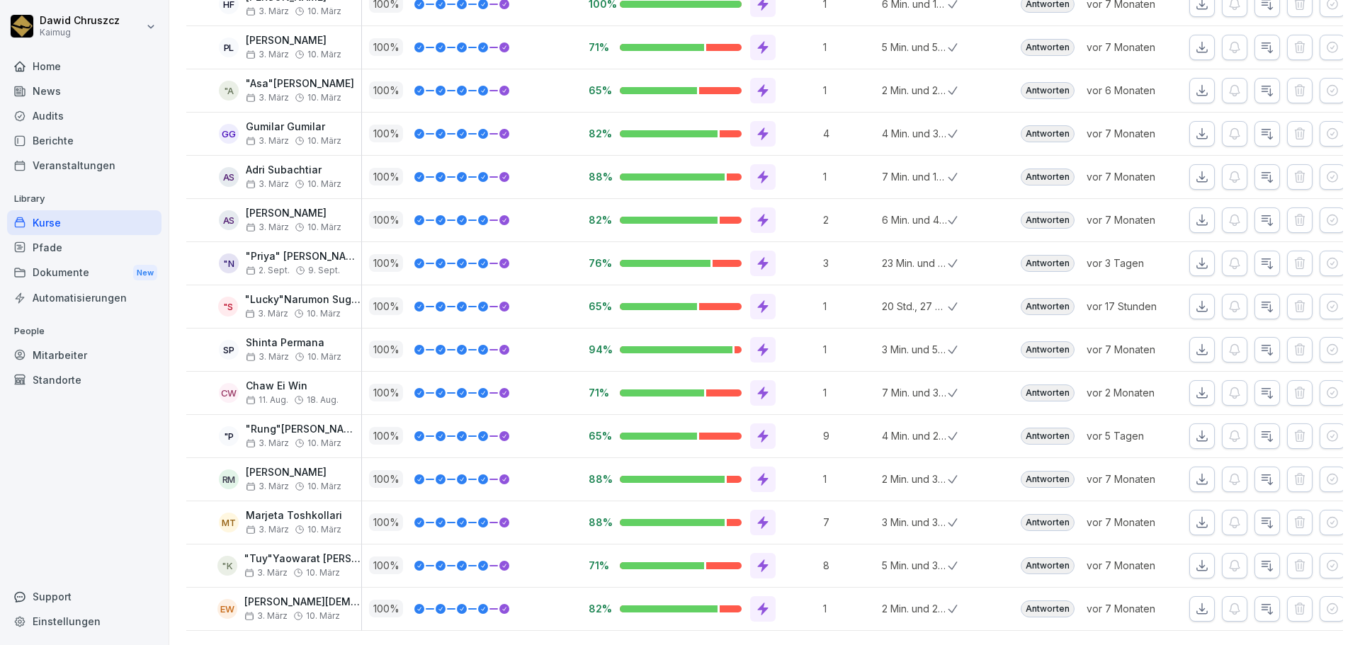
click at [1195, 256] on icon "button" at bounding box center [1202, 263] width 14 height 14
drag, startPoint x: 1192, startPoint y: 289, endPoint x: 1192, endPoint y: 310, distance: 21.3
click at [1195, 300] on icon "button" at bounding box center [1202, 307] width 14 height 14
drag, startPoint x: 1192, startPoint y: 330, endPoint x: 1194, endPoint y: 337, distance: 7.2
click at [1197, 344] on icon "button" at bounding box center [1202, 349] width 10 height 10
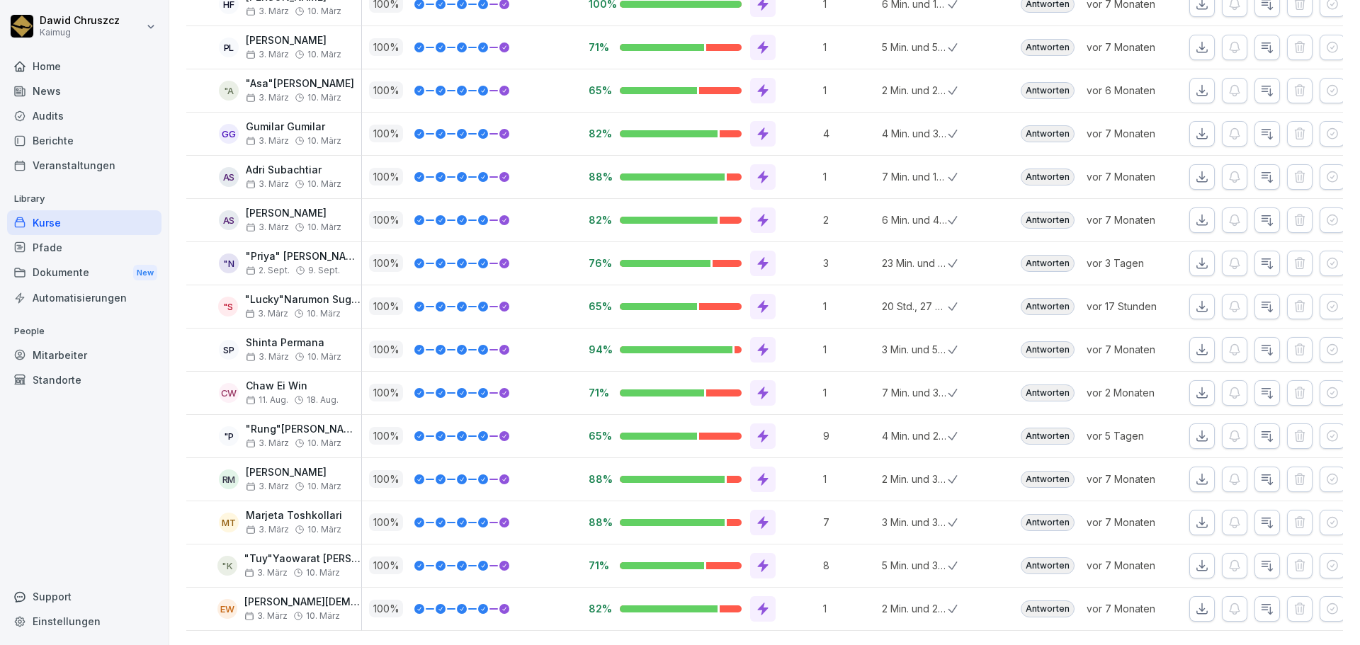
drag, startPoint x: 1193, startPoint y: 378, endPoint x: 1191, endPoint y: 389, distance: 11.4
click at [1195, 386] on icon "button" at bounding box center [1202, 393] width 14 height 14
drag, startPoint x: 1193, startPoint y: 415, endPoint x: 1197, endPoint y: 435, distance: 20.3
click at [1197, 431] on icon "button" at bounding box center [1202, 436] width 10 height 10
drag, startPoint x: 1194, startPoint y: 455, endPoint x: 1196, endPoint y: 468, distance: 12.9
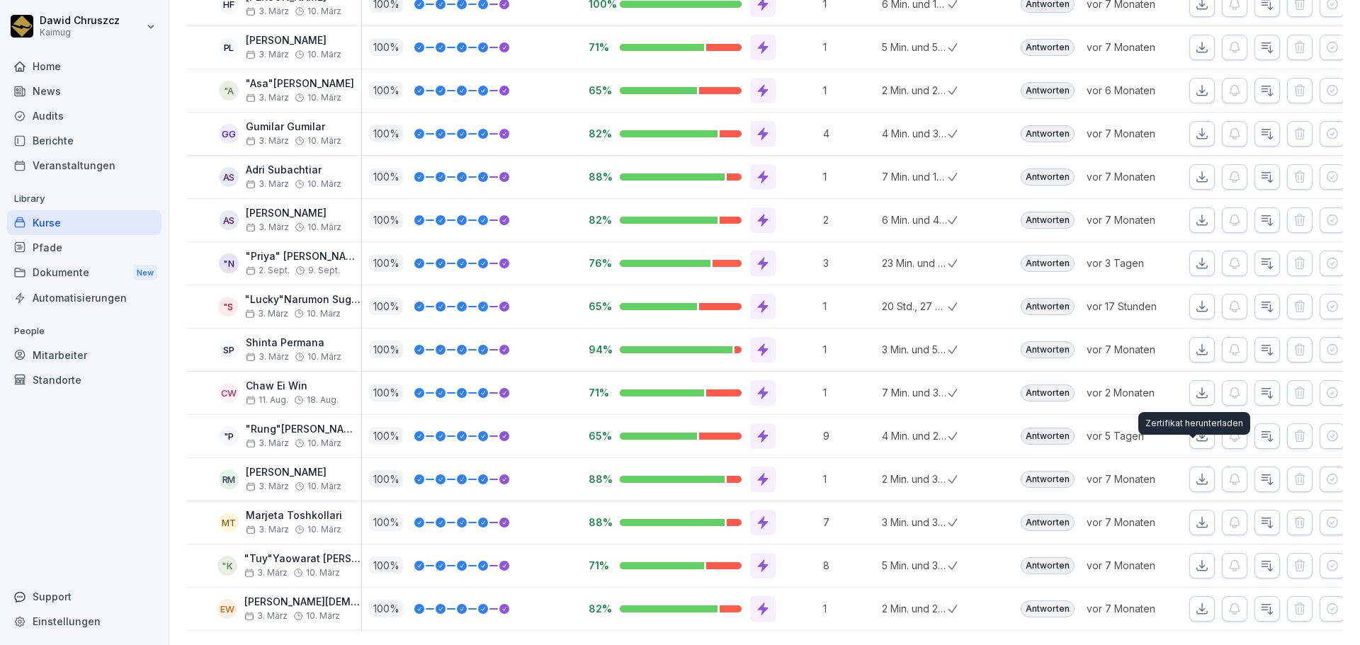
click at [1195, 472] on icon "button" at bounding box center [1202, 479] width 14 height 14
drag, startPoint x: 1196, startPoint y: 492, endPoint x: 1194, endPoint y: 507, distance: 15.7
click at [1196, 510] on button "button" at bounding box center [1202, 523] width 26 height 26
click at [1195, 559] on icon "button" at bounding box center [1202, 566] width 14 height 14
click at [1194, 596] on button "button" at bounding box center [1202, 609] width 26 height 26
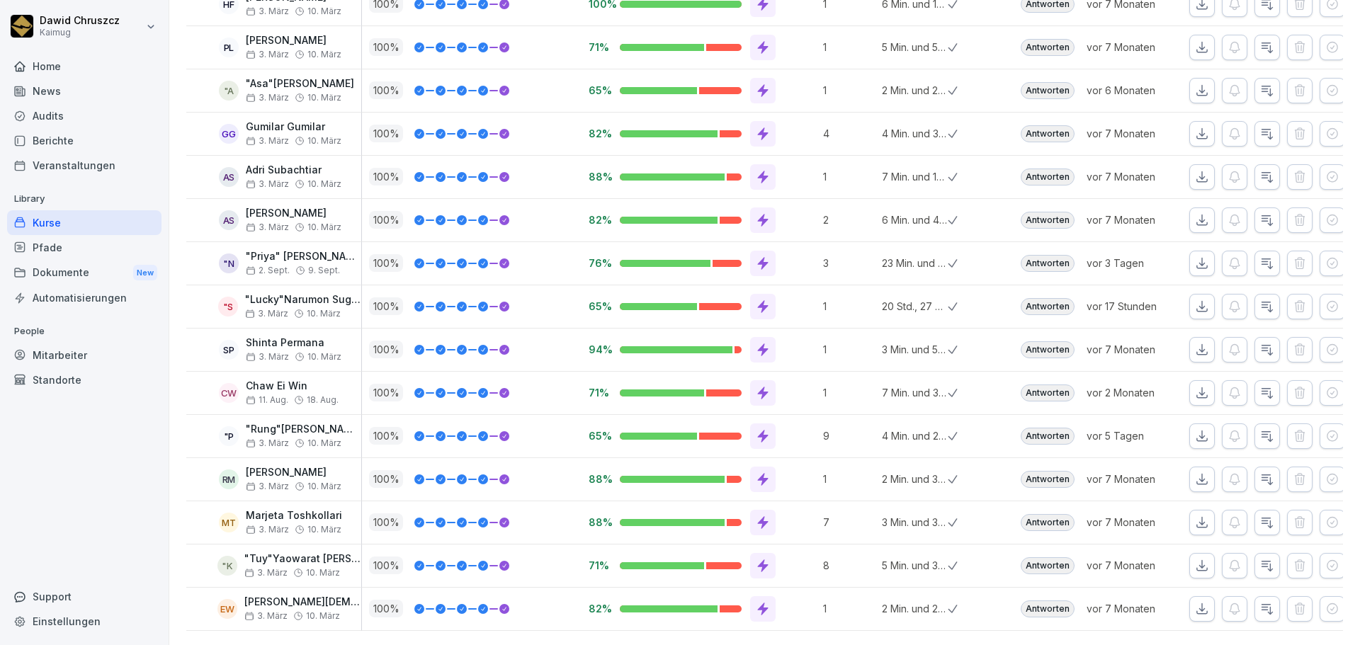
click at [97, 224] on div "Kurse" at bounding box center [84, 222] width 154 height 25
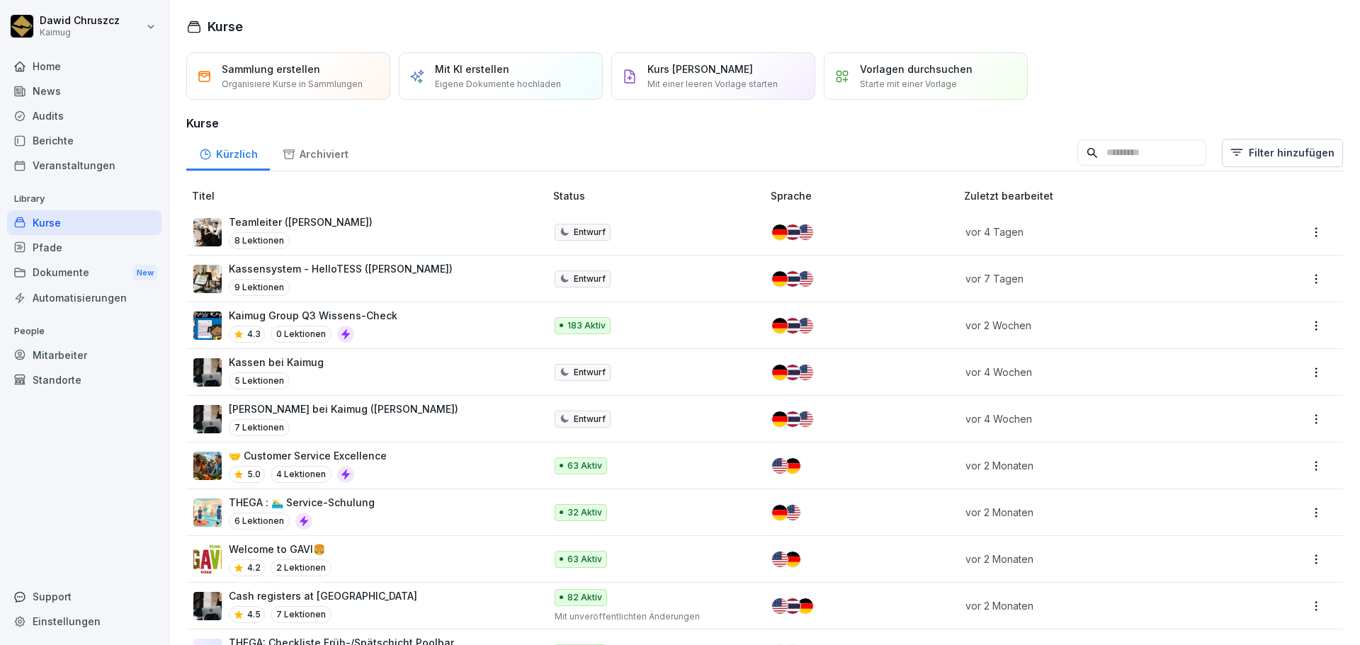
click at [1094, 151] on input at bounding box center [1141, 153] width 129 height 27
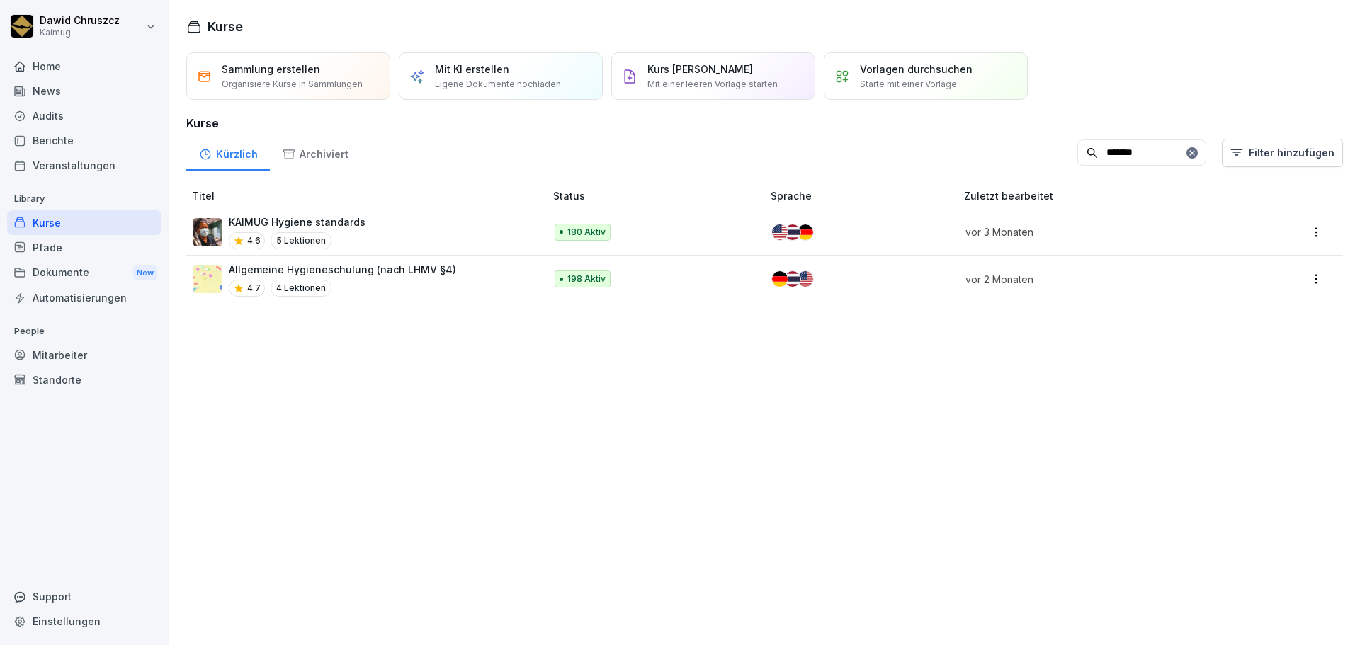
type input "*******"
click at [378, 278] on div "Allgemeine Hygieneschulung (nach LHMV §4) 4.7 4 Lektionen" at bounding box center [342, 279] width 227 height 35
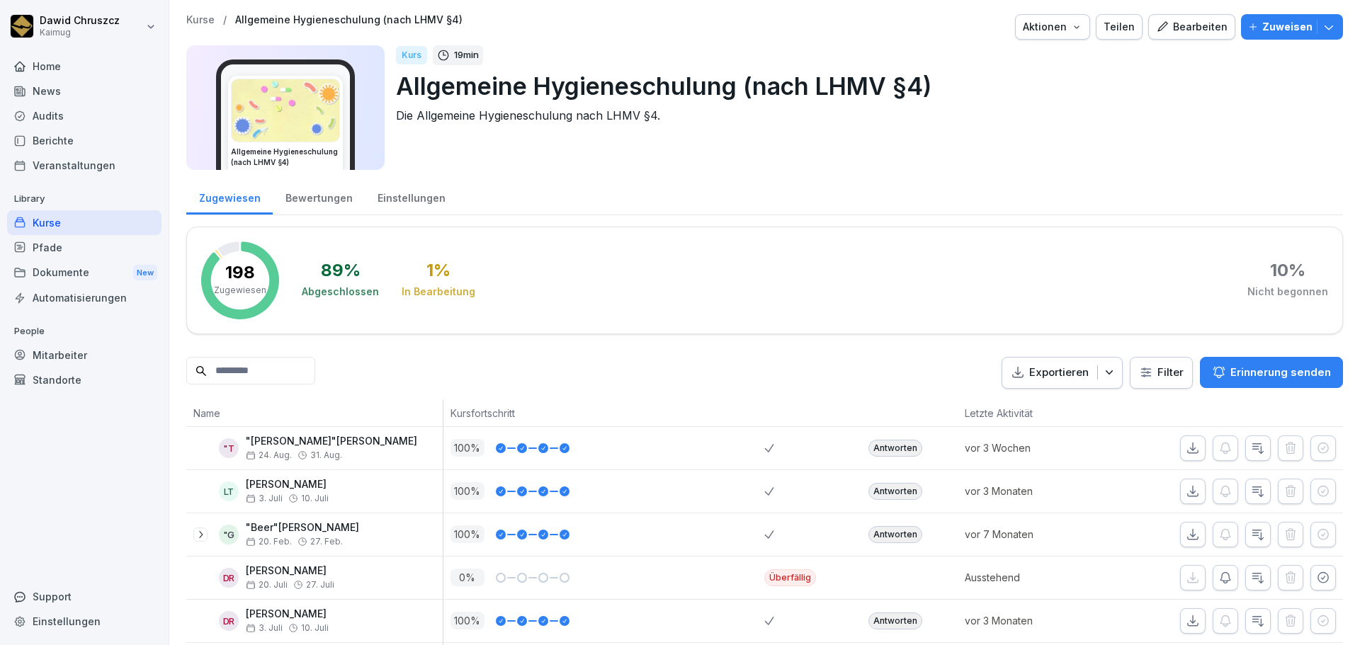
scroll to position [142, 0]
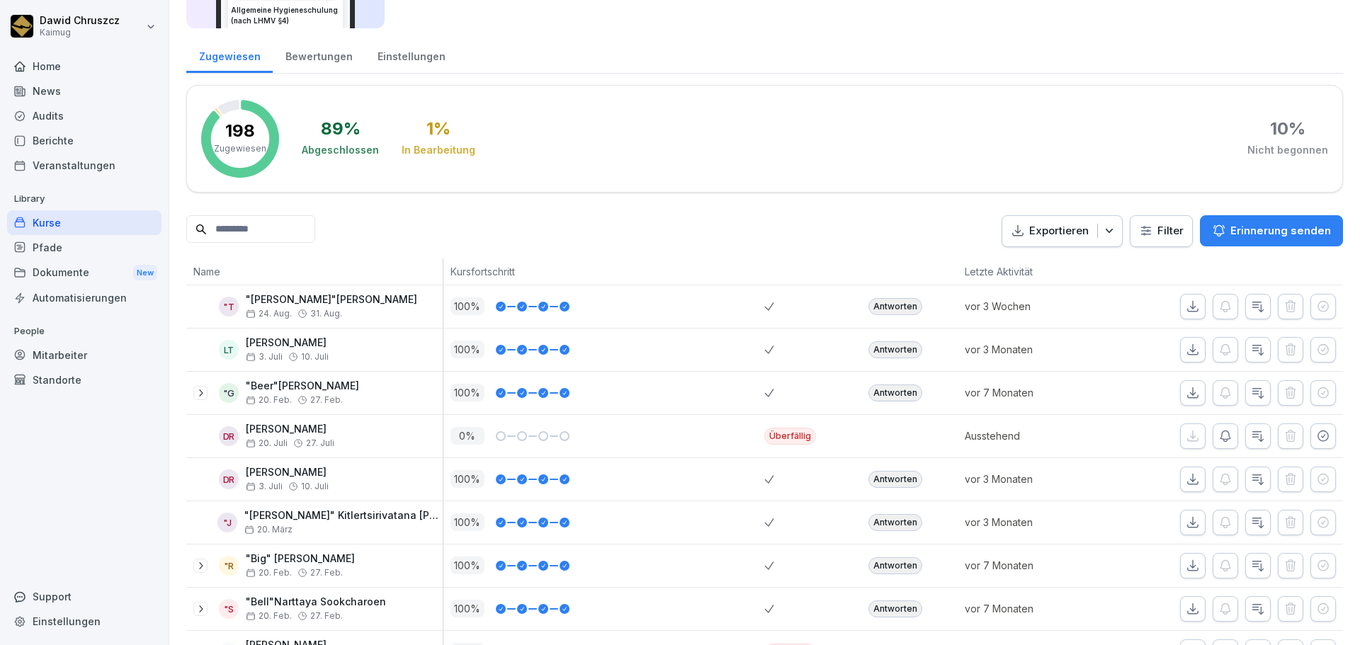
click at [1160, 244] on html "Dawid Chruszcz Kaimug Home News Audits Berichte Veranstaltungen Library Kurse P…" at bounding box center [680, 322] width 1360 height 645
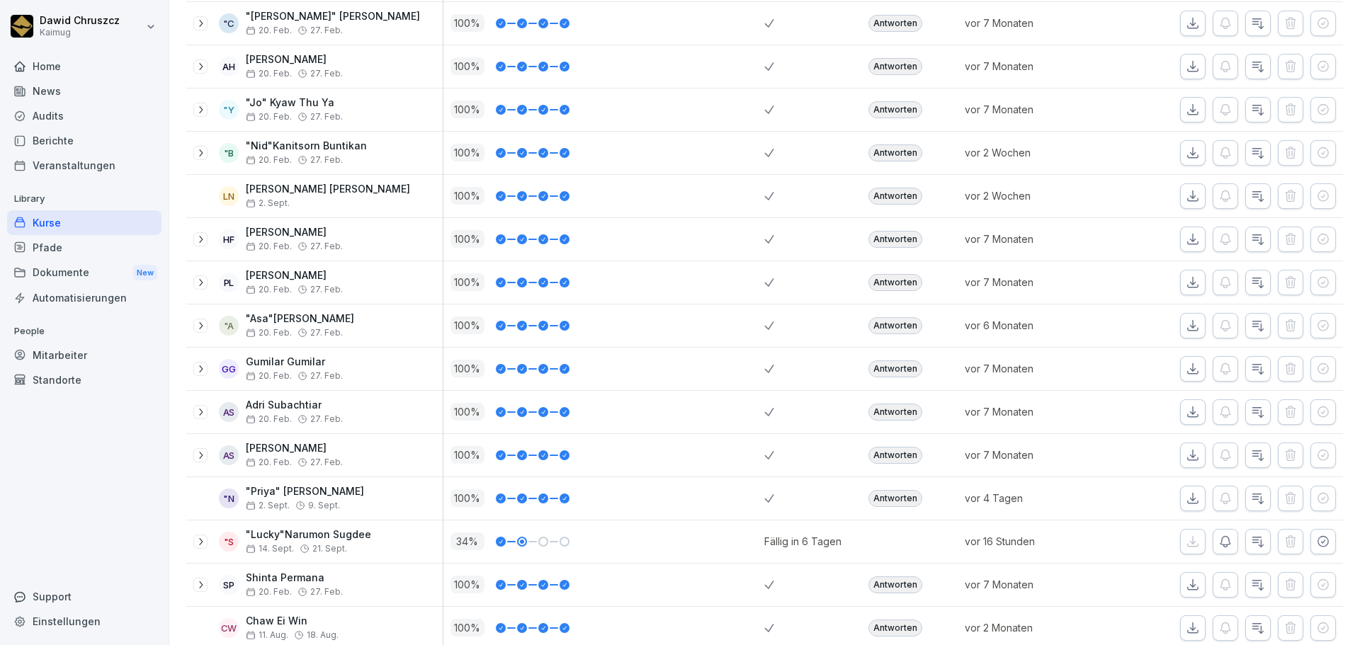
scroll to position [354, 0]
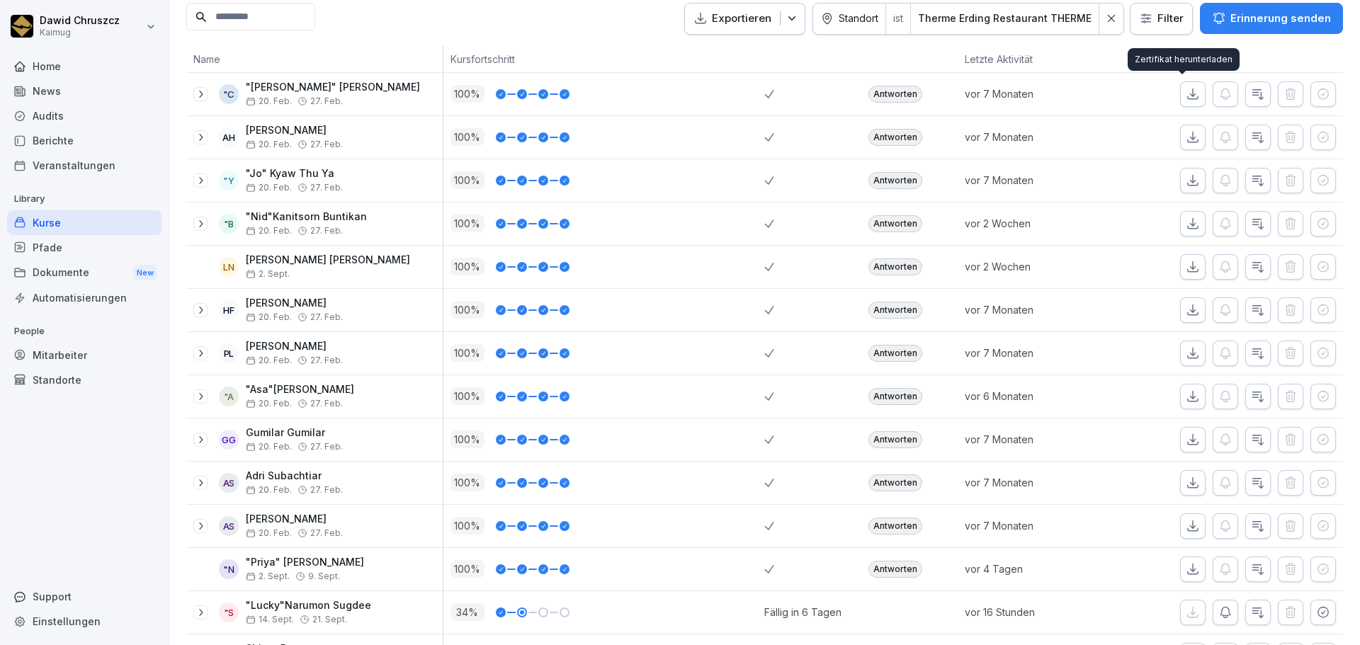
click at [1188, 96] on icon "button" at bounding box center [1193, 94] width 14 height 14
click at [1186, 135] on icon "button" at bounding box center [1193, 137] width 14 height 14
click at [1186, 174] on icon "button" at bounding box center [1193, 181] width 14 height 14
click at [1186, 175] on icon "button" at bounding box center [1193, 181] width 14 height 14
click at [1186, 220] on icon "button" at bounding box center [1193, 224] width 14 height 14
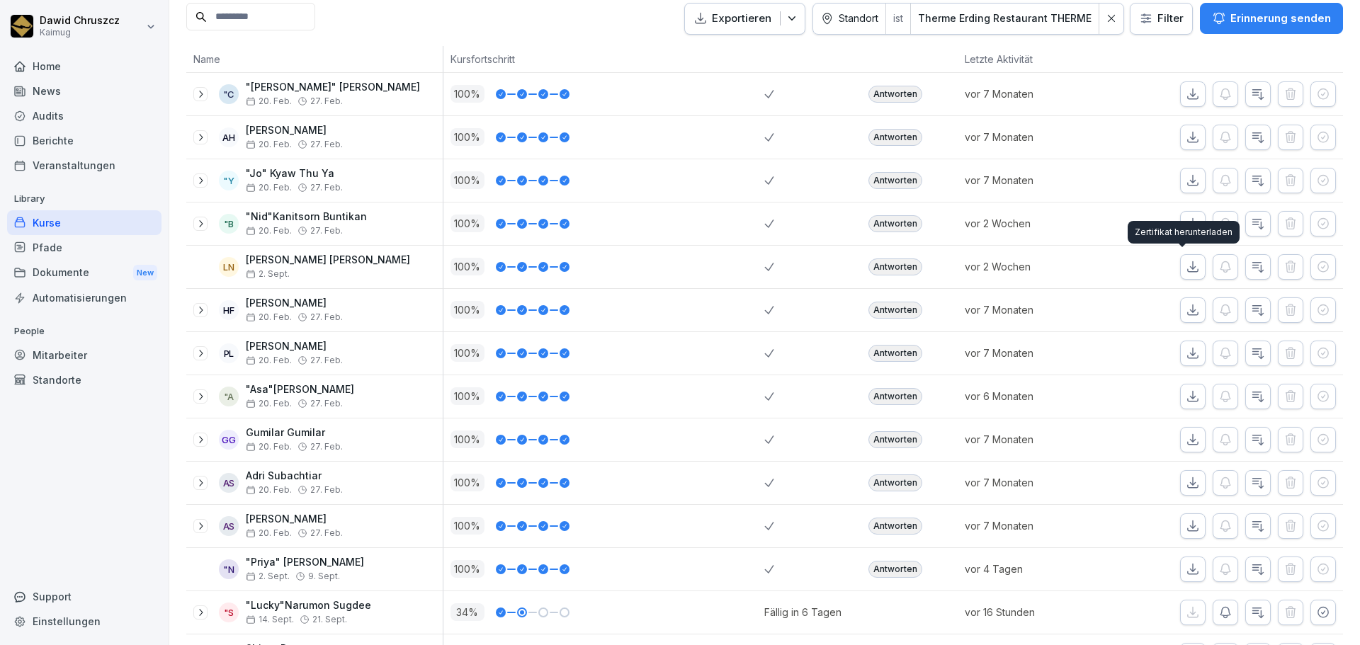
click at [1186, 266] on icon "button" at bounding box center [1193, 267] width 14 height 14
click at [1186, 308] on icon "button" at bounding box center [1193, 310] width 14 height 14
click at [1186, 353] on icon "button" at bounding box center [1193, 353] width 14 height 14
drag, startPoint x: 1180, startPoint y: 397, endPoint x: 1184, endPoint y: 409, distance: 12.8
click at [1186, 399] on icon "button" at bounding box center [1193, 397] width 14 height 14
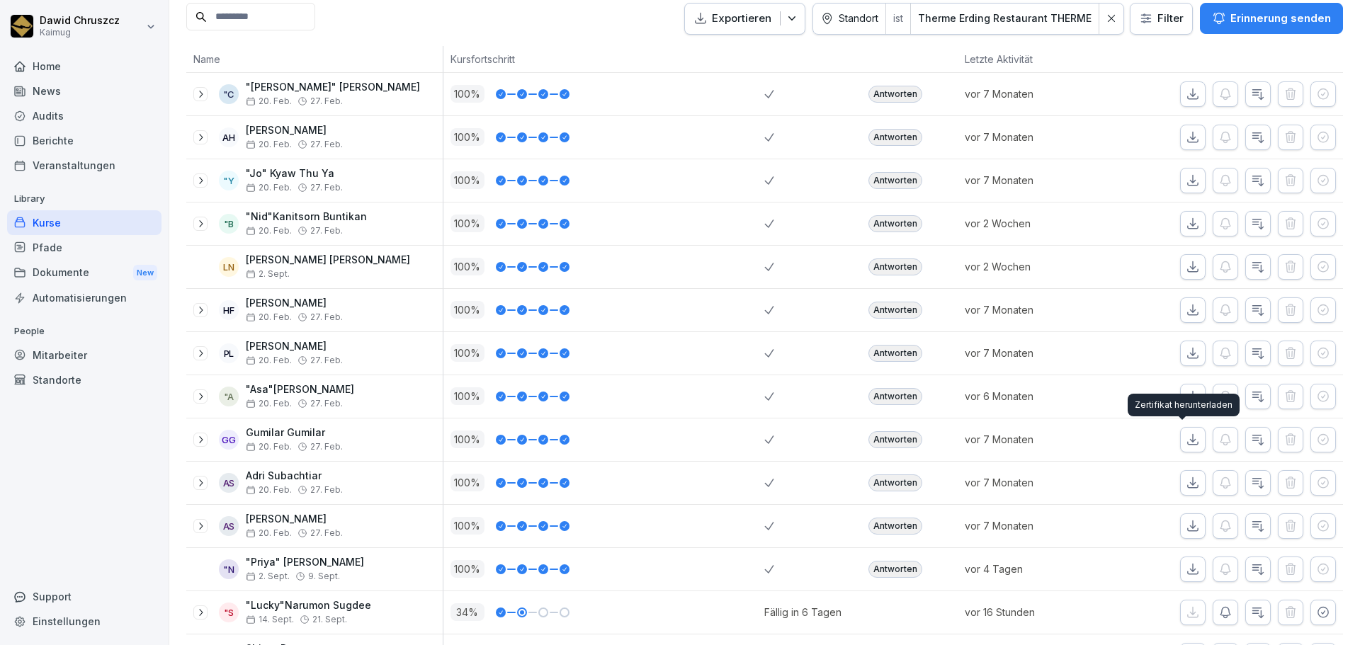
click at [1186, 445] on icon "button" at bounding box center [1193, 440] width 14 height 14
click at [1186, 476] on icon "button" at bounding box center [1193, 483] width 14 height 14
drag, startPoint x: 1179, startPoint y: 528, endPoint x: 1182, endPoint y: 541, distance: 13.1
click at [1186, 528] on icon "button" at bounding box center [1193, 526] width 14 height 14
click at [1186, 562] on icon "button" at bounding box center [1193, 569] width 14 height 14
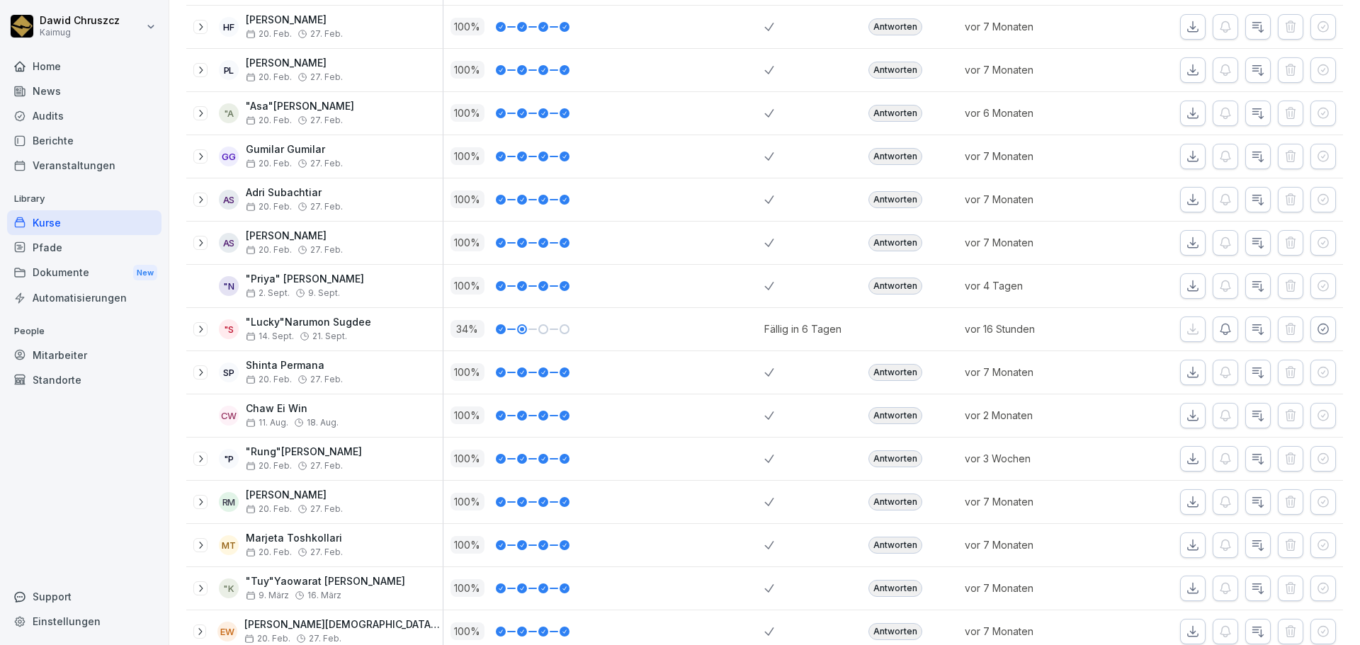
scroll to position [681, 0]
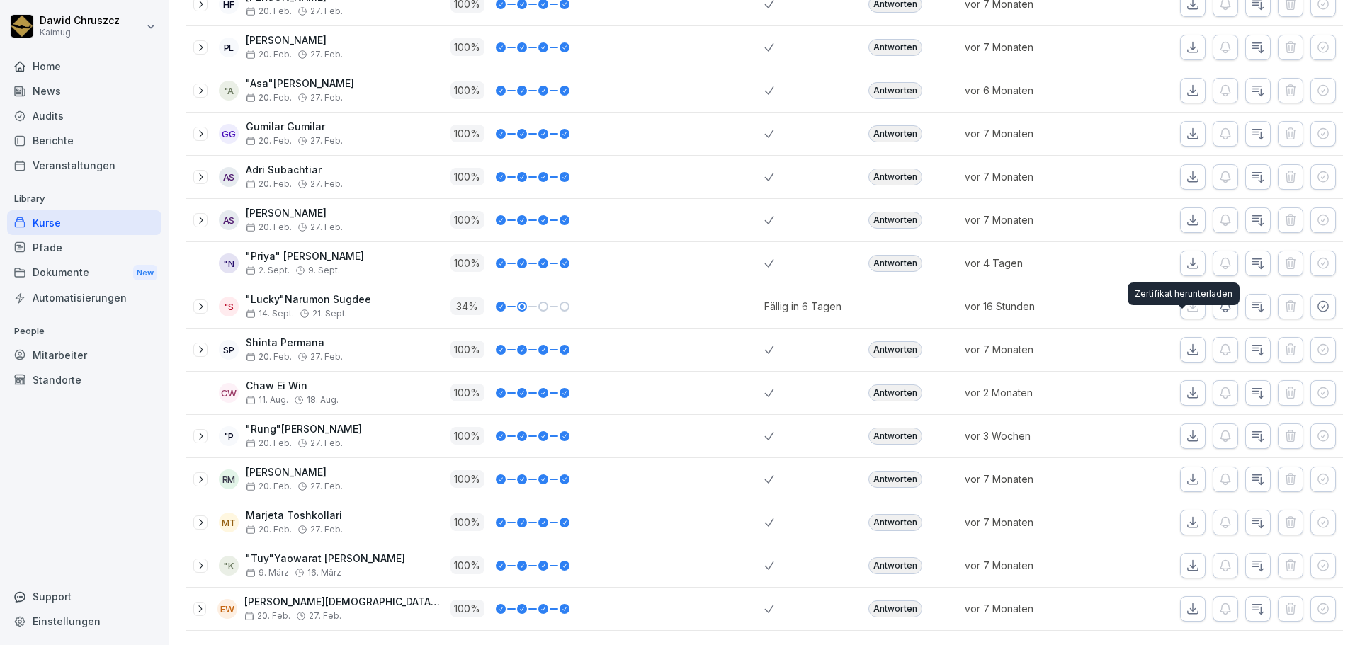
click at [1186, 343] on icon "button" at bounding box center [1193, 350] width 14 height 14
click at [1182, 382] on button "button" at bounding box center [1193, 393] width 26 height 26
drag, startPoint x: 1178, startPoint y: 409, endPoint x: 1180, endPoint y: 419, distance: 9.5
click at [1186, 429] on icon "button" at bounding box center [1193, 436] width 14 height 14
drag, startPoint x: 1179, startPoint y: 464, endPoint x: 1182, endPoint y: 477, distance: 13.1
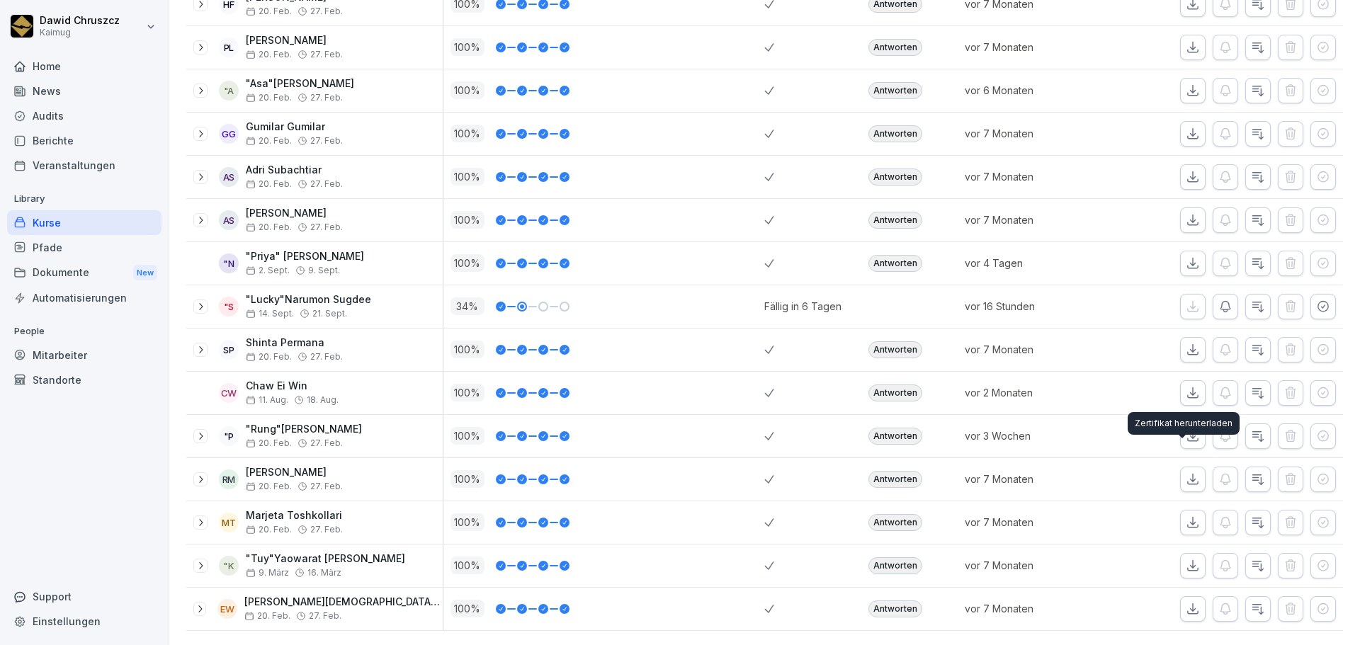
click at [1186, 472] on icon "button" at bounding box center [1193, 479] width 14 height 14
click at [1186, 516] on icon "button" at bounding box center [1193, 523] width 14 height 14
click at [1186, 559] on icon "button" at bounding box center [1193, 566] width 14 height 14
click at [1186, 602] on icon "button" at bounding box center [1193, 609] width 14 height 14
click at [101, 494] on div "Home News Audits Berichte Veranstaltungen Library Kurse Pfade Dokumente New Aut…" at bounding box center [84, 341] width 154 height 593
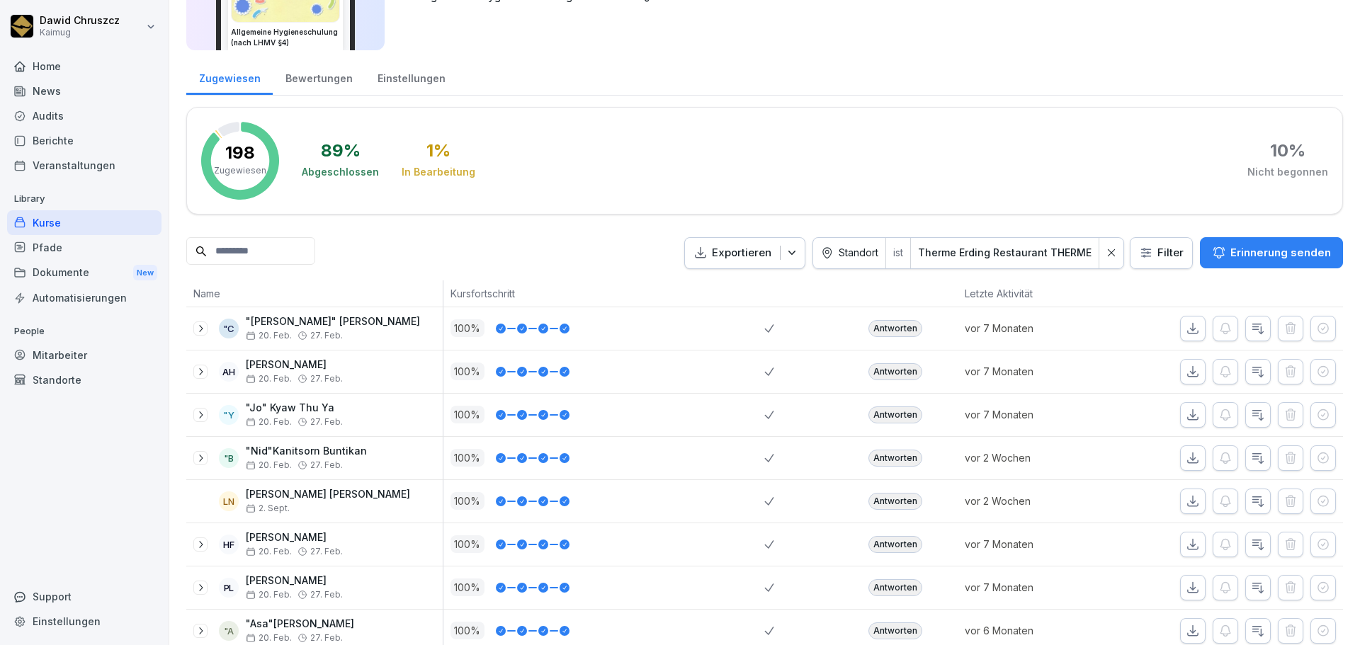
scroll to position [0, 0]
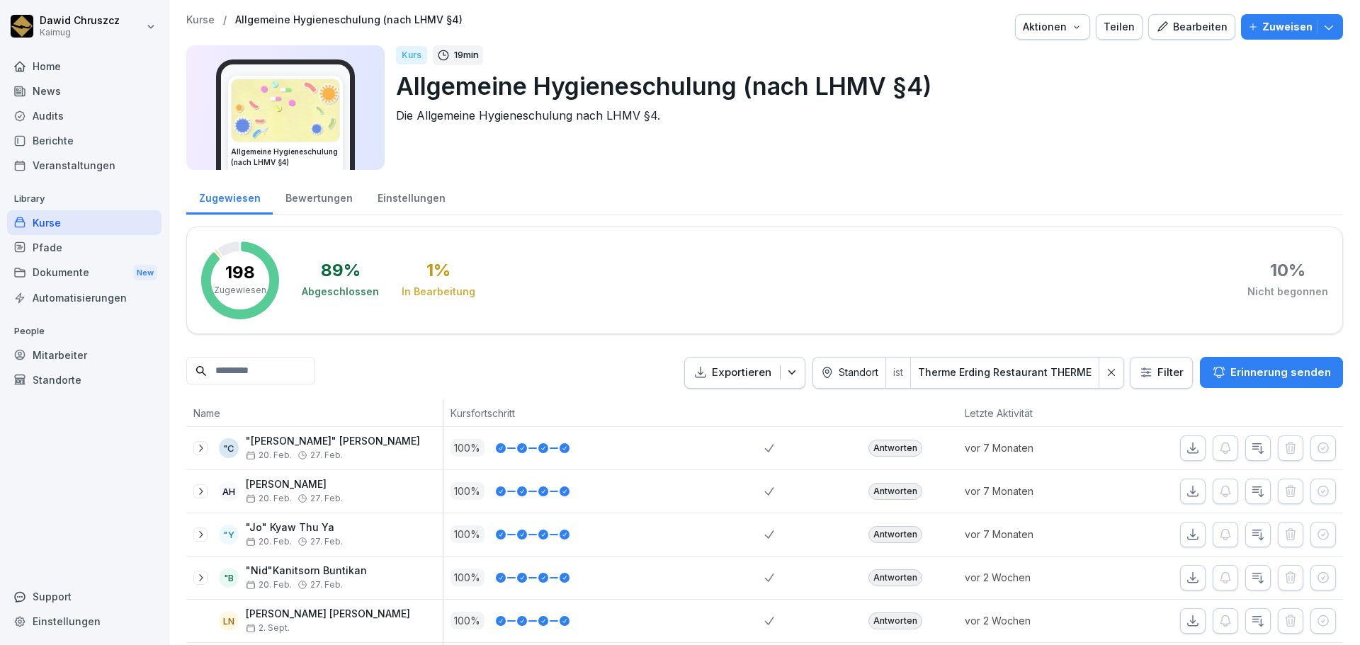
click at [203, 18] on p "Kurse" at bounding box center [200, 20] width 28 height 12
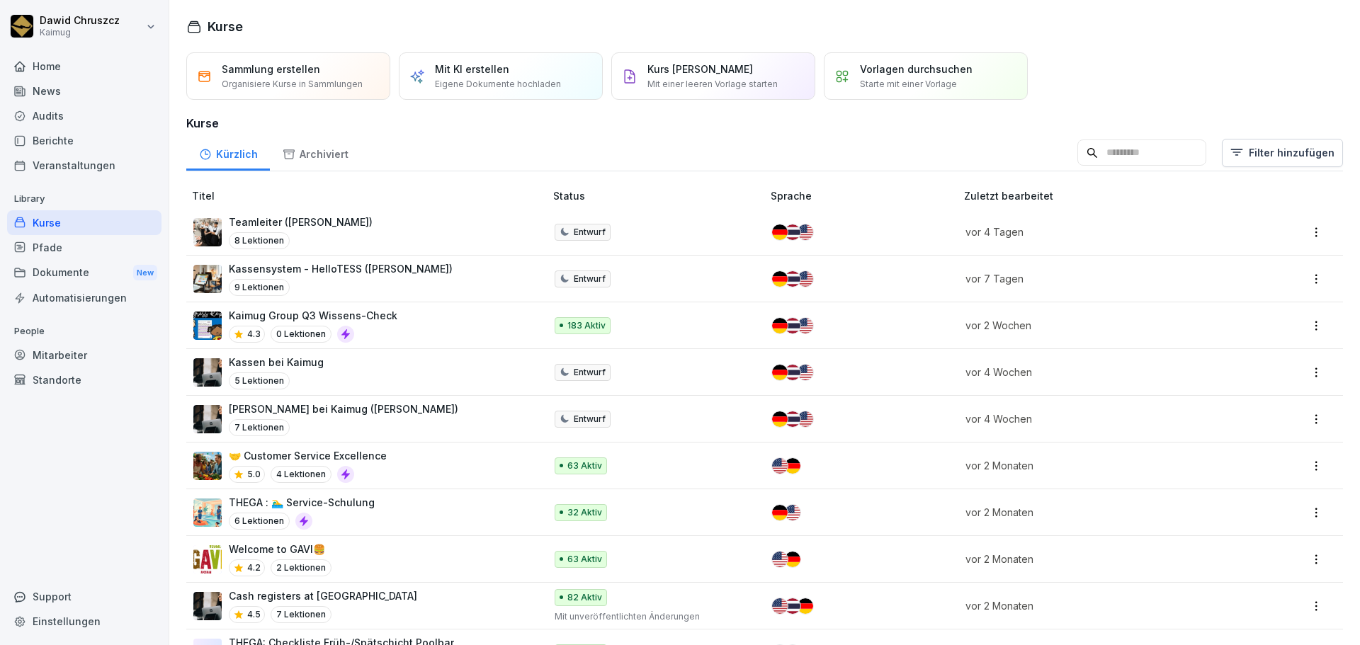
click at [1080, 159] on input at bounding box center [1141, 153] width 129 height 27
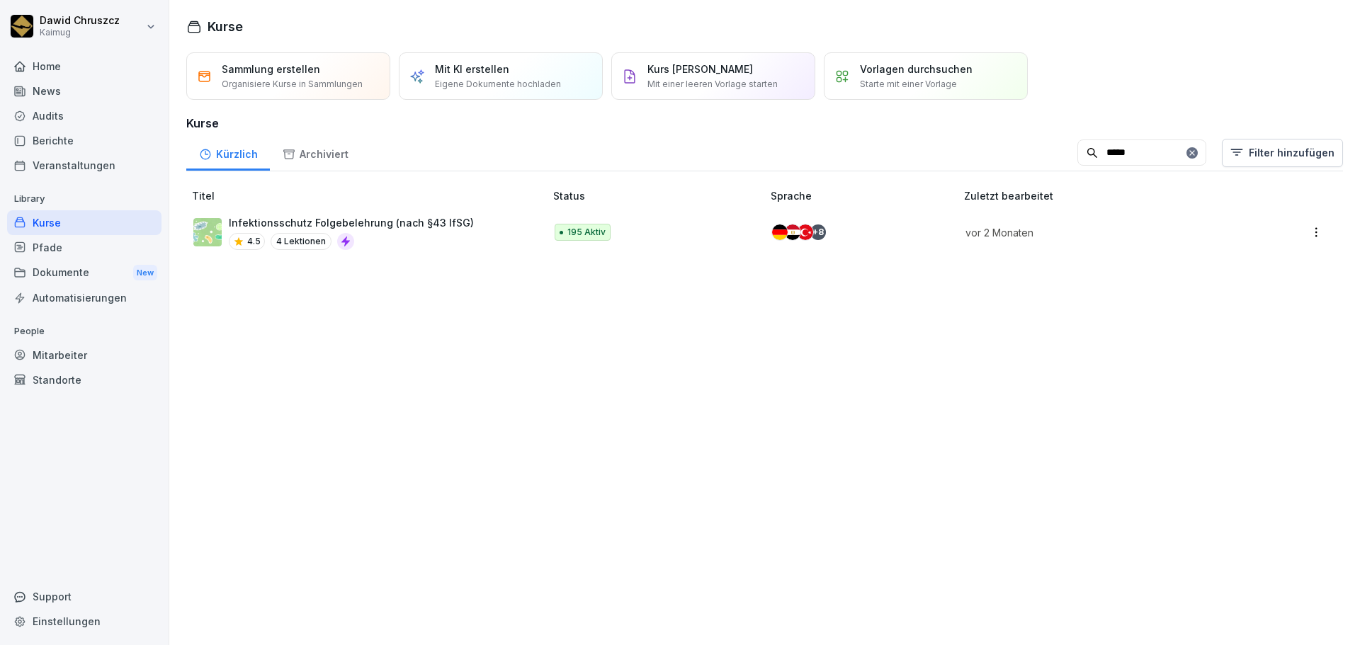
type input "*****"
click at [397, 222] on p "Infektionsschutz Folgebelehrung (nach §43 IfSG)" at bounding box center [351, 222] width 245 height 15
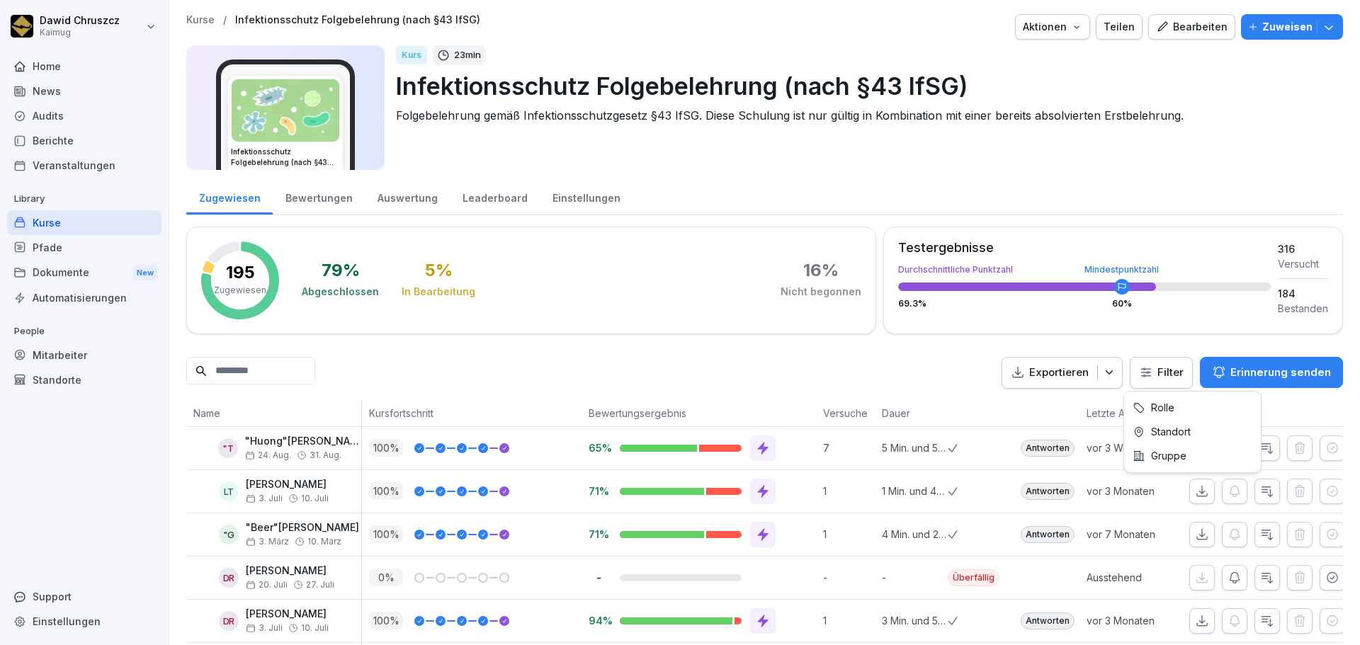
click at [1157, 367] on html "[PERSON_NAME] Kaimug Home News Audits Berichte Veranstaltungen Library Kurse Pf…" at bounding box center [680, 322] width 1360 height 645
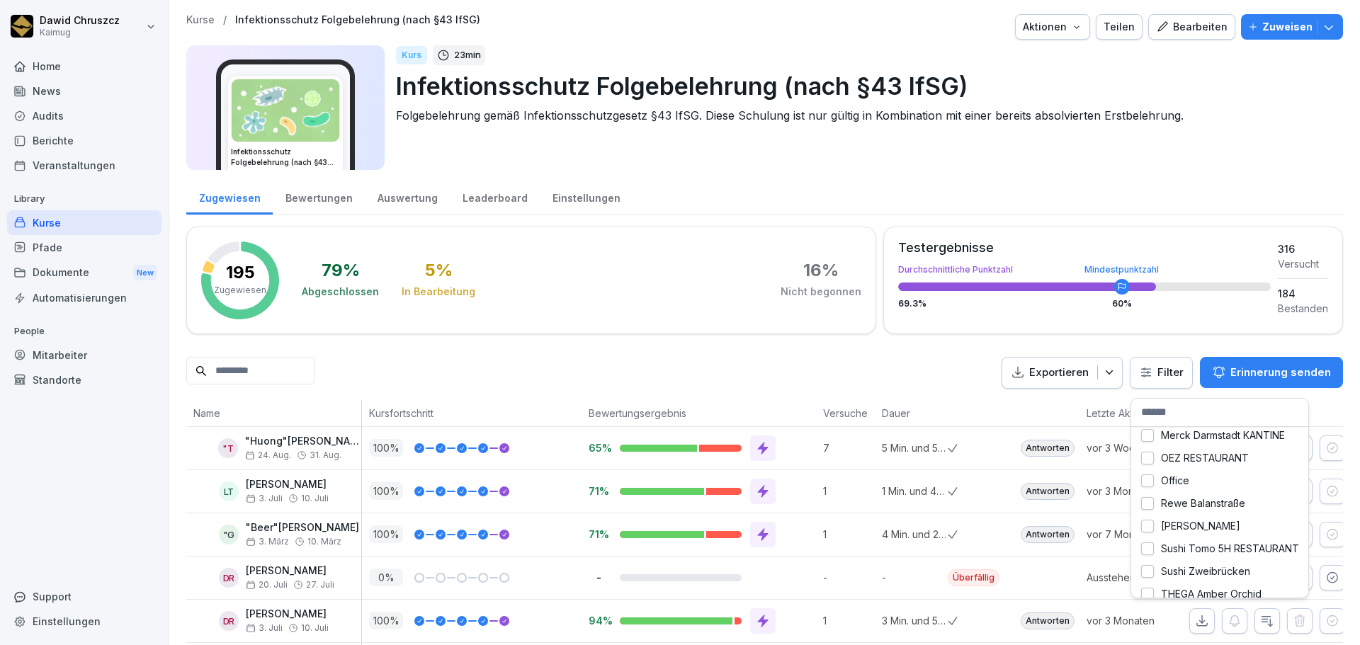
scroll to position [307, 0]
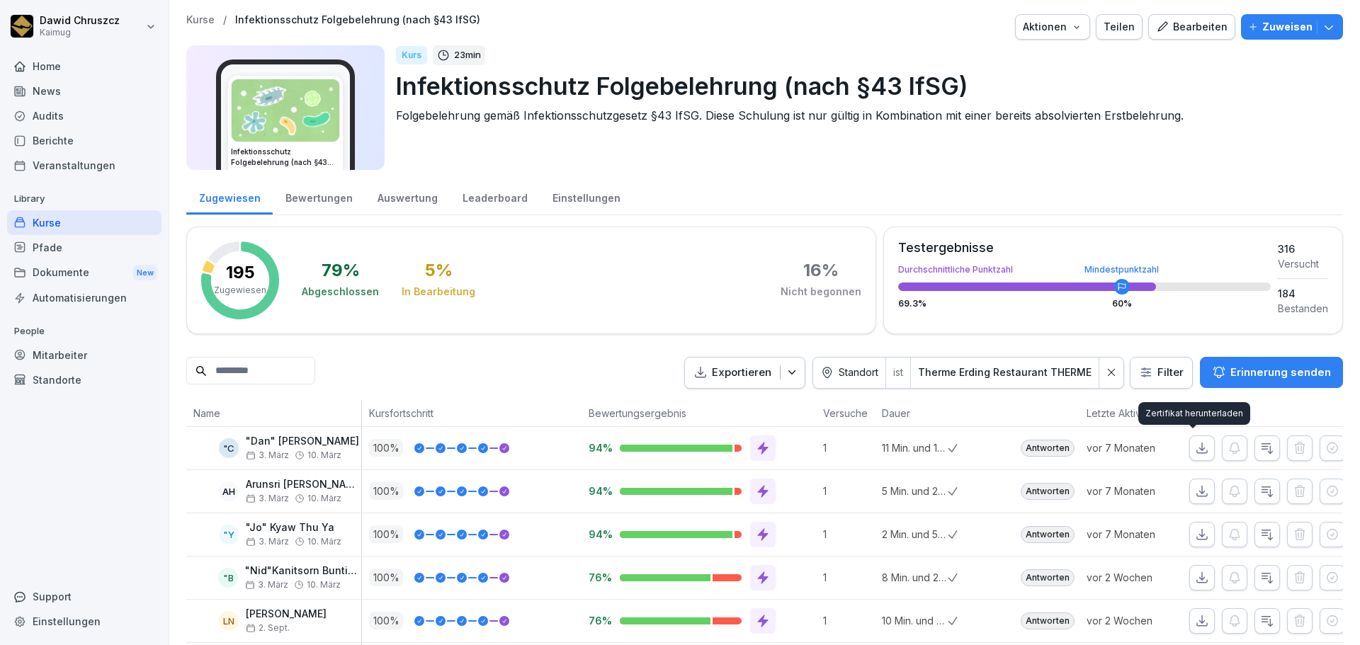
click at [1196, 447] on icon "button" at bounding box center [1202, 448] width 14 height 14
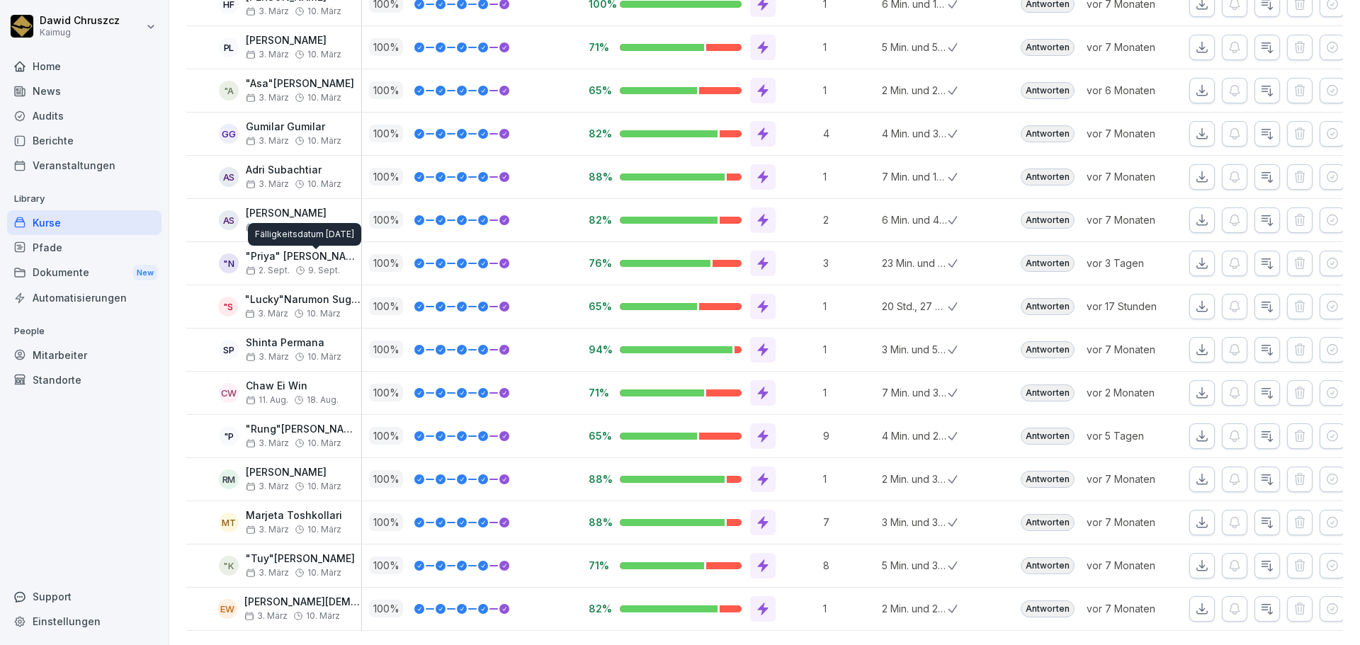
scroll to position [681, 0]
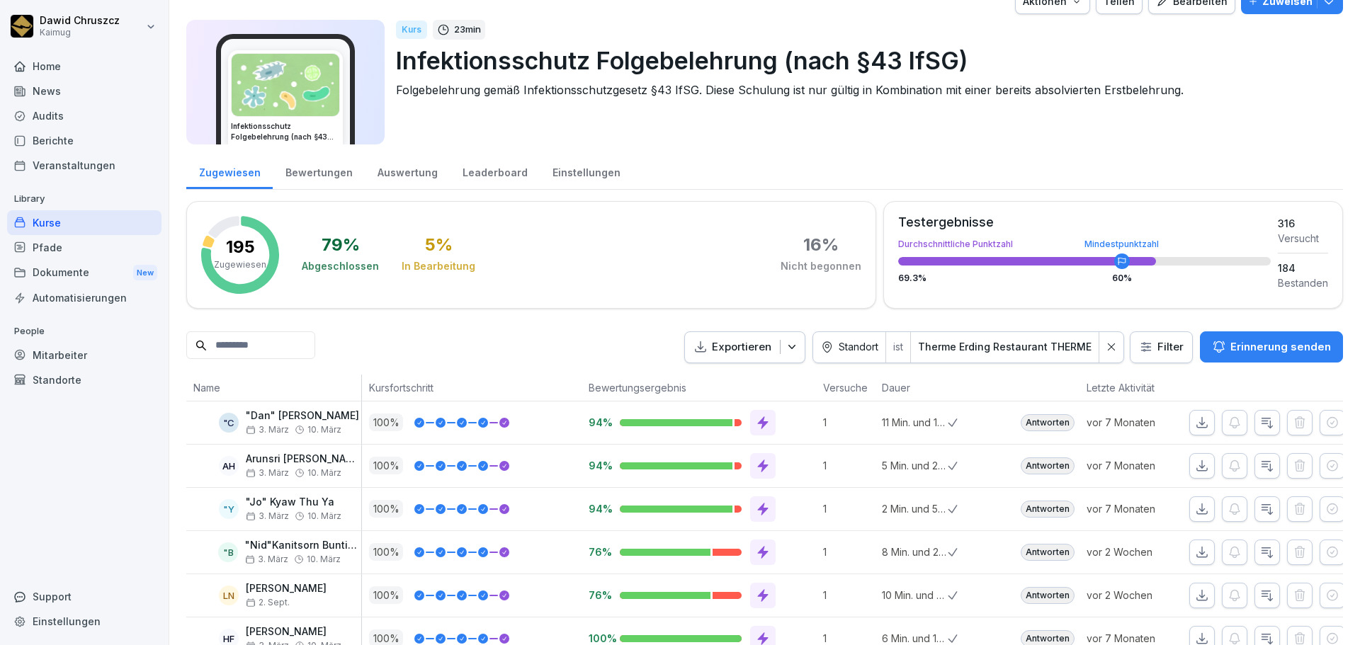
scroll to position [0, 0]
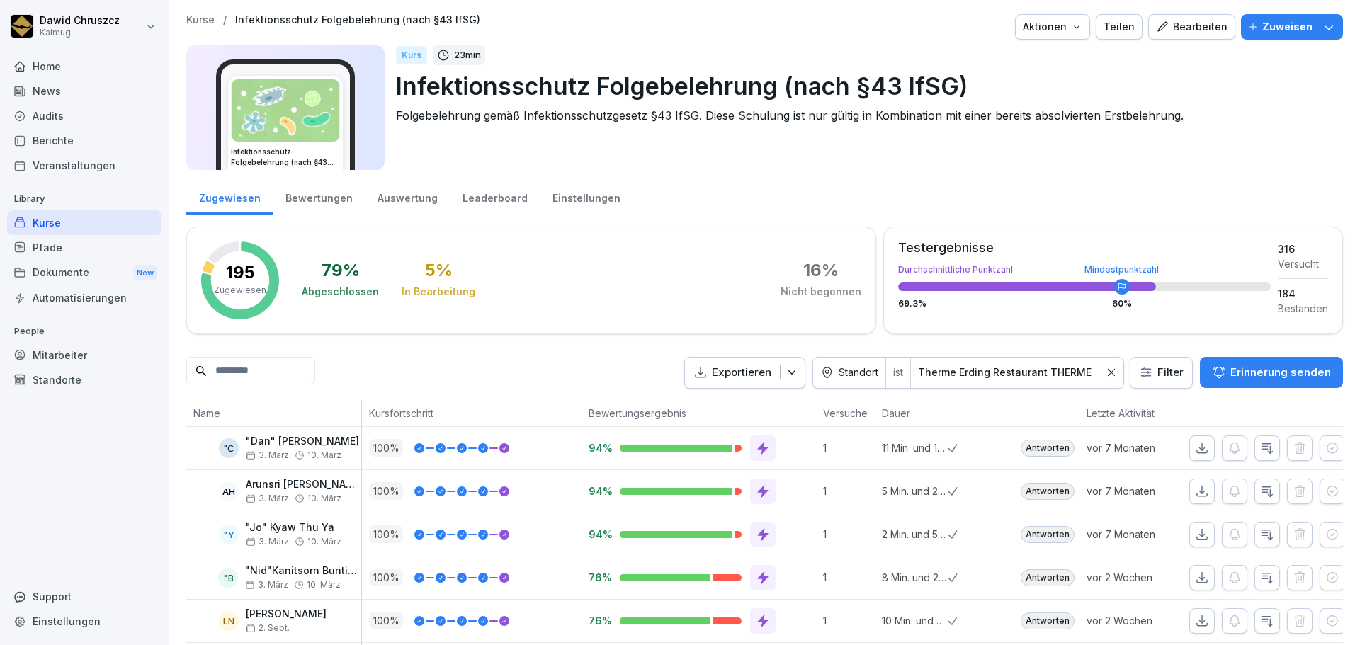
click at [64, 349] on div "Mitarbeiter" at bounding box center [84, 355] width 154 height 25
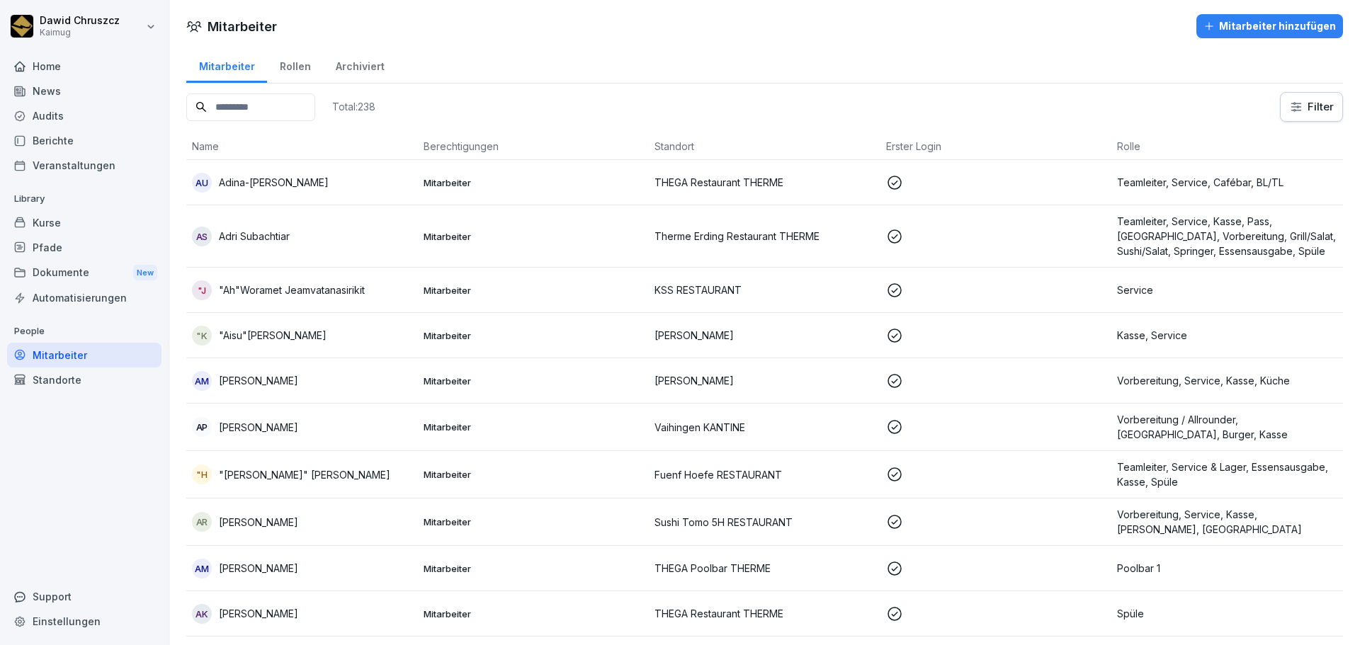
click at [300, 117] on input at bounding box center [250, 108] width 129 height 28
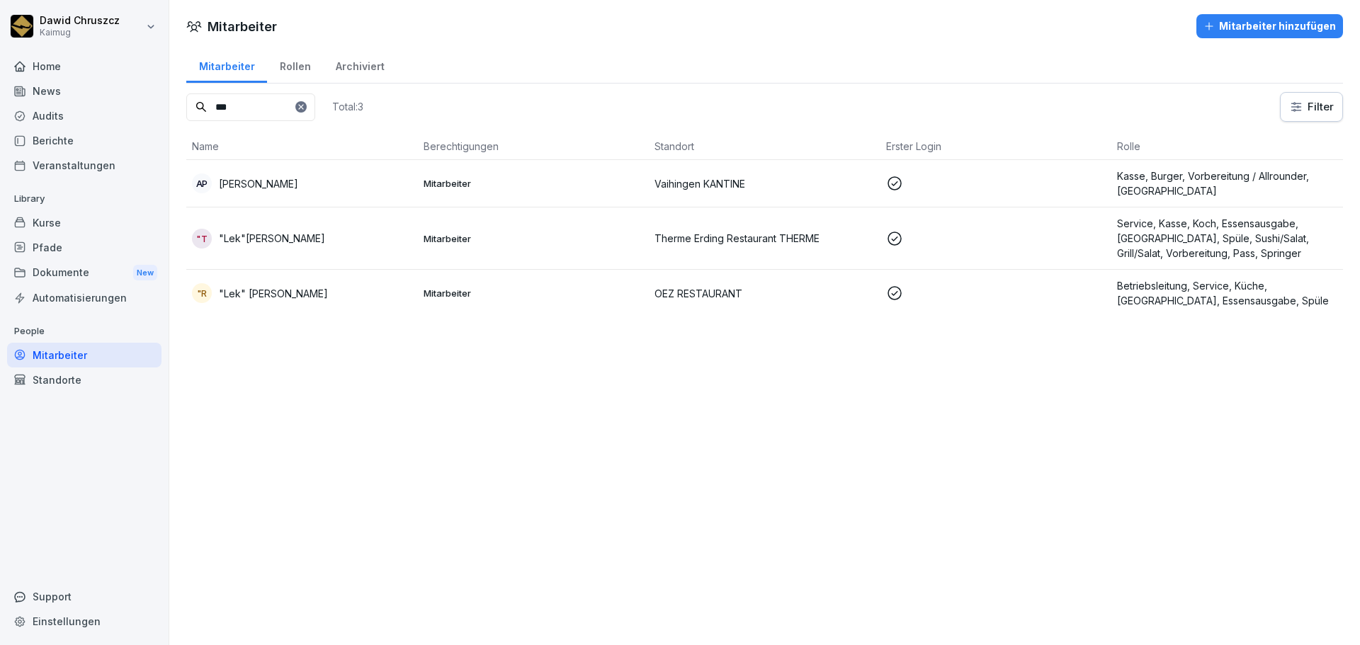
type input "***"
click at [62, 226] on div "Kurse" at bounding box center [84, 222] width 154 height 25
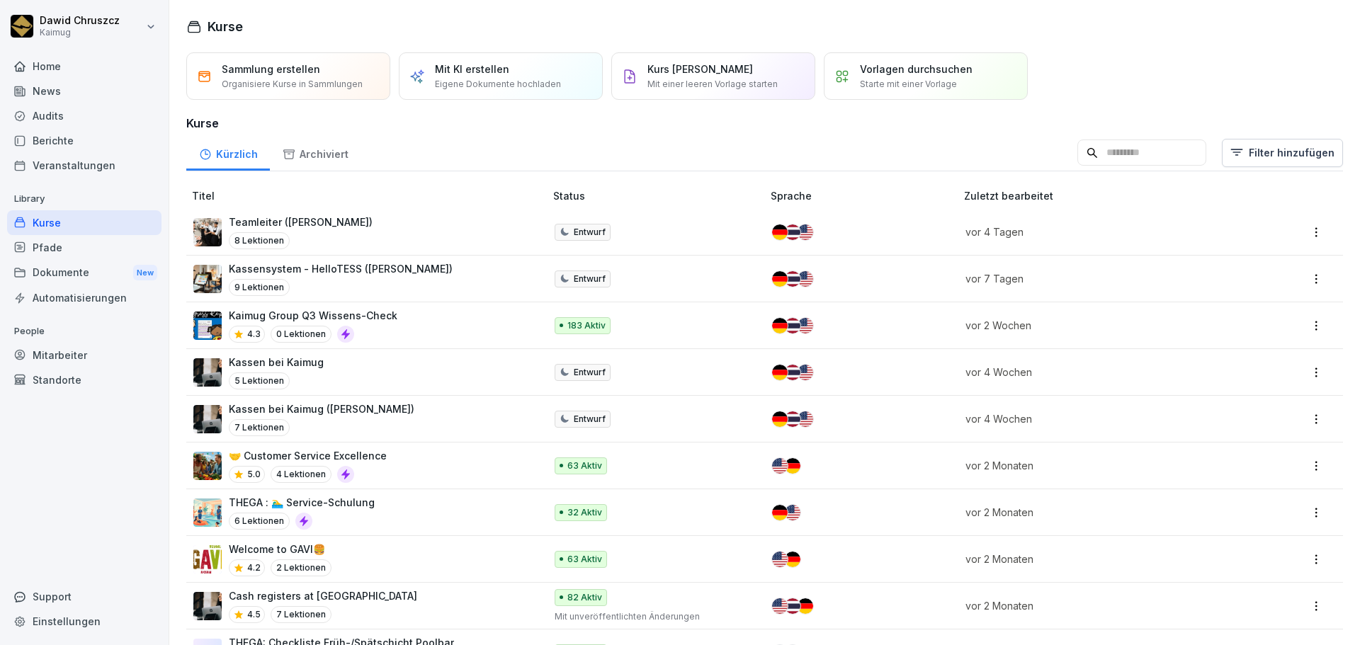
click at [1137, 156] on input at bounding box center [1141, 153] width 129 height 27
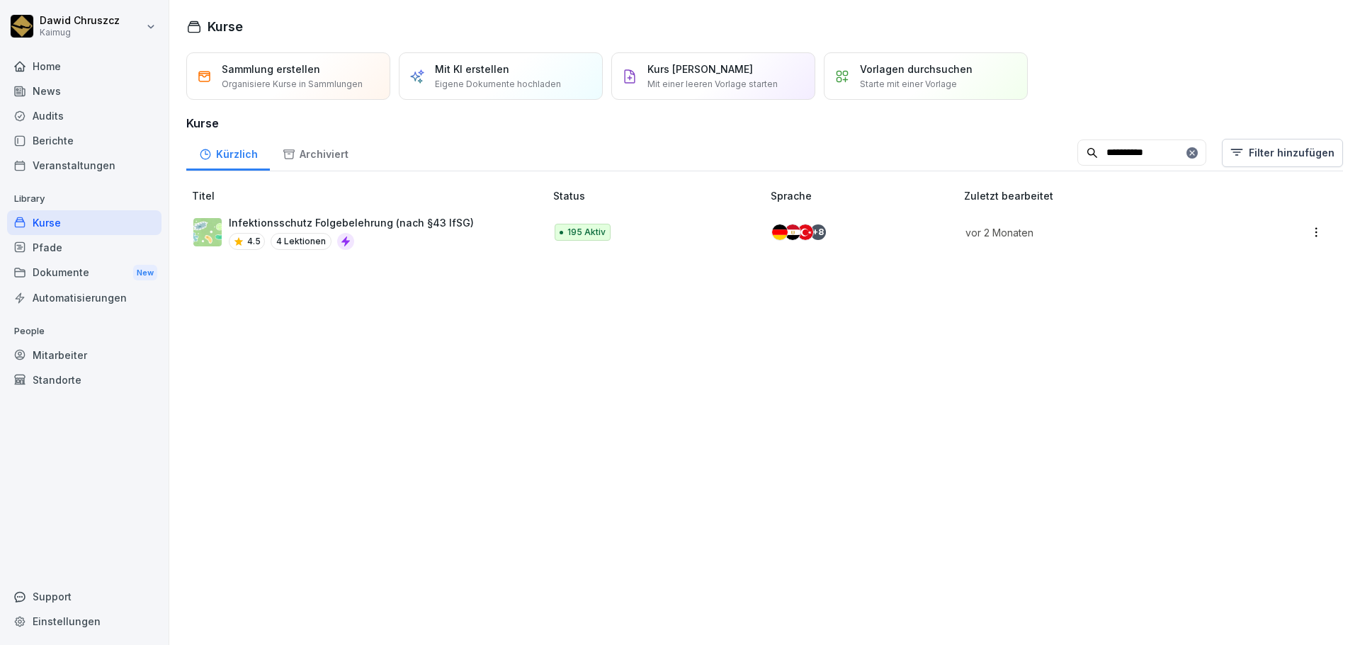
type input "**********"
click at [496, 220] on div "Infektionsschutz Folgebelehrung (nach §43 IfSG) 4.5 4 Lektionen" at bounding box center [361, 232] width 337 height 35
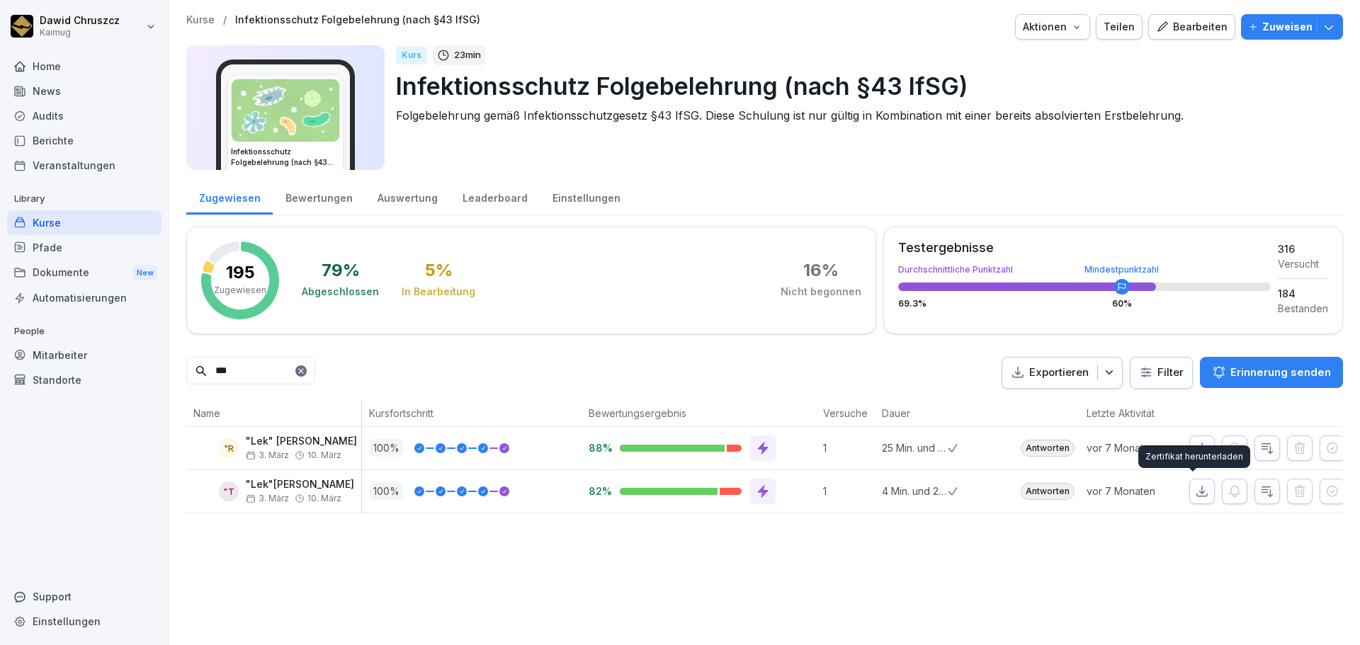
type input "***"
click at [1196, 489] on icon "button" at bounding box center [1202, 492] width 14 height 14
click at [34, 227] on div "Kurse" at bounding box center [84, 222] width 154 height 25
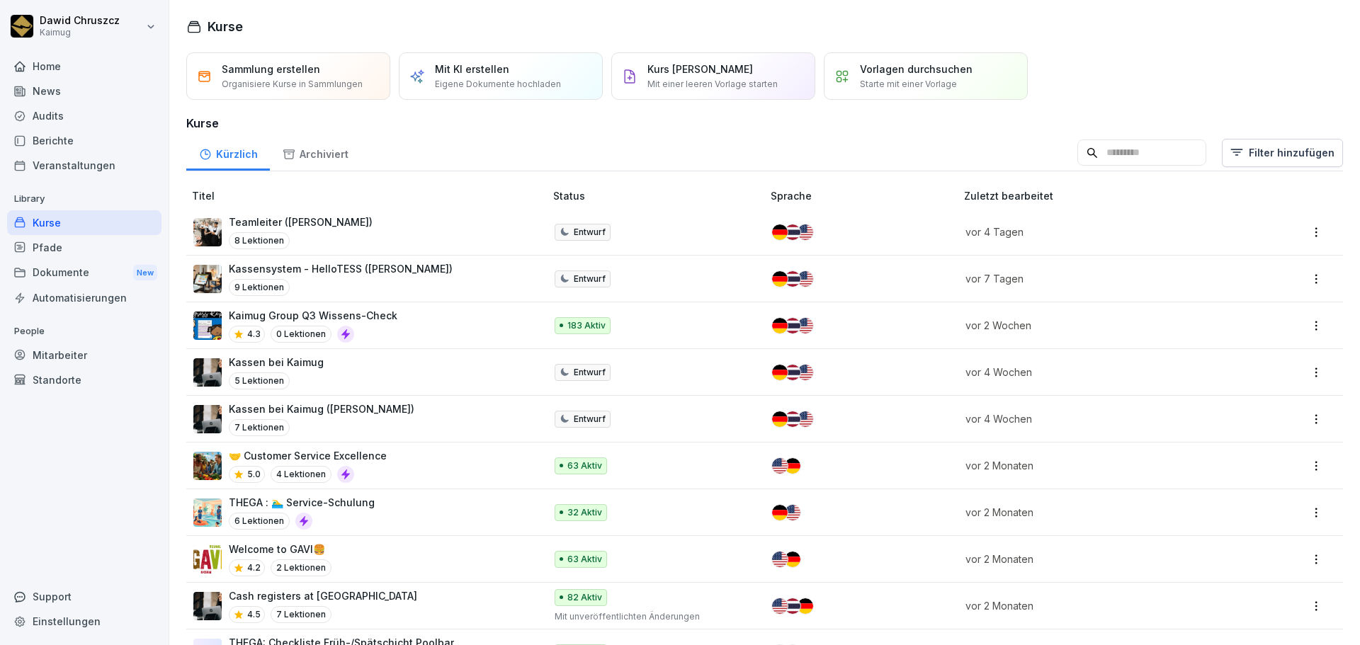
click at [1077, 151] on input at bounding box center [1141, 153] width 129 height 27
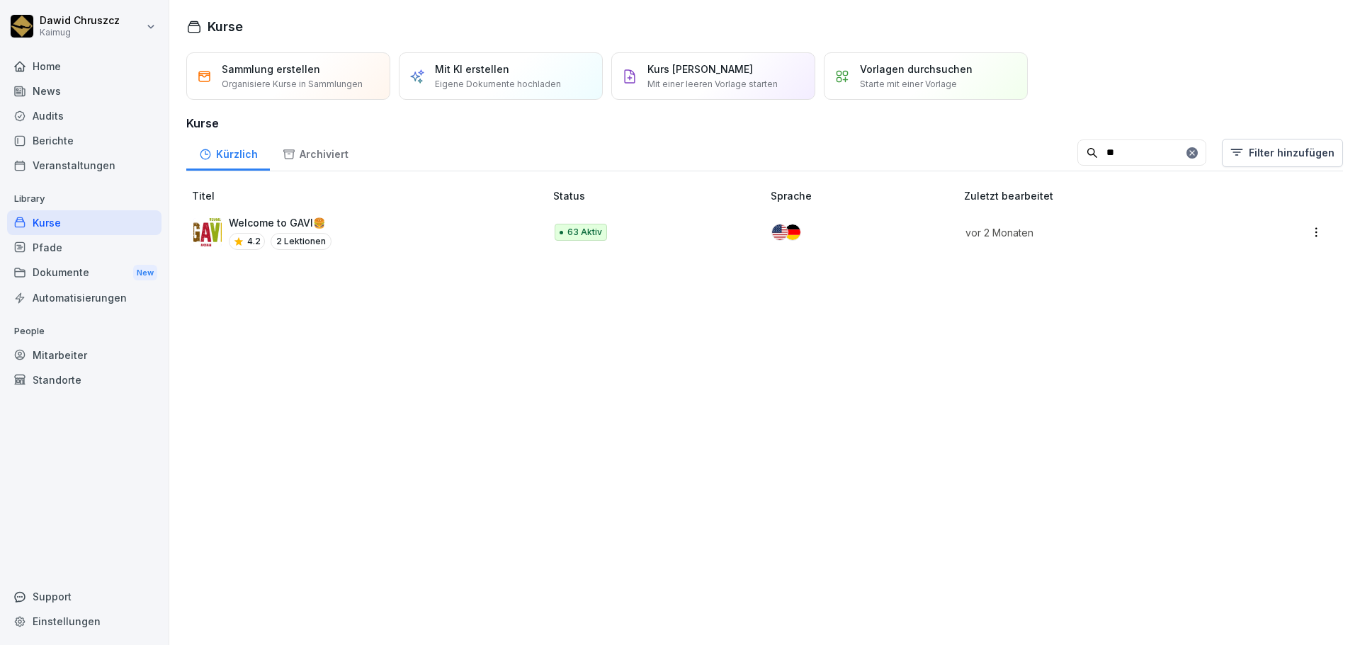
type input "*"
click at [1257, 150] on html "[PERSON_NAME] Kaimug Home News Audits Berichte Veranstaltungen Library Kurse Pf…" at bounding box center [680, 322] width 1360 height 645
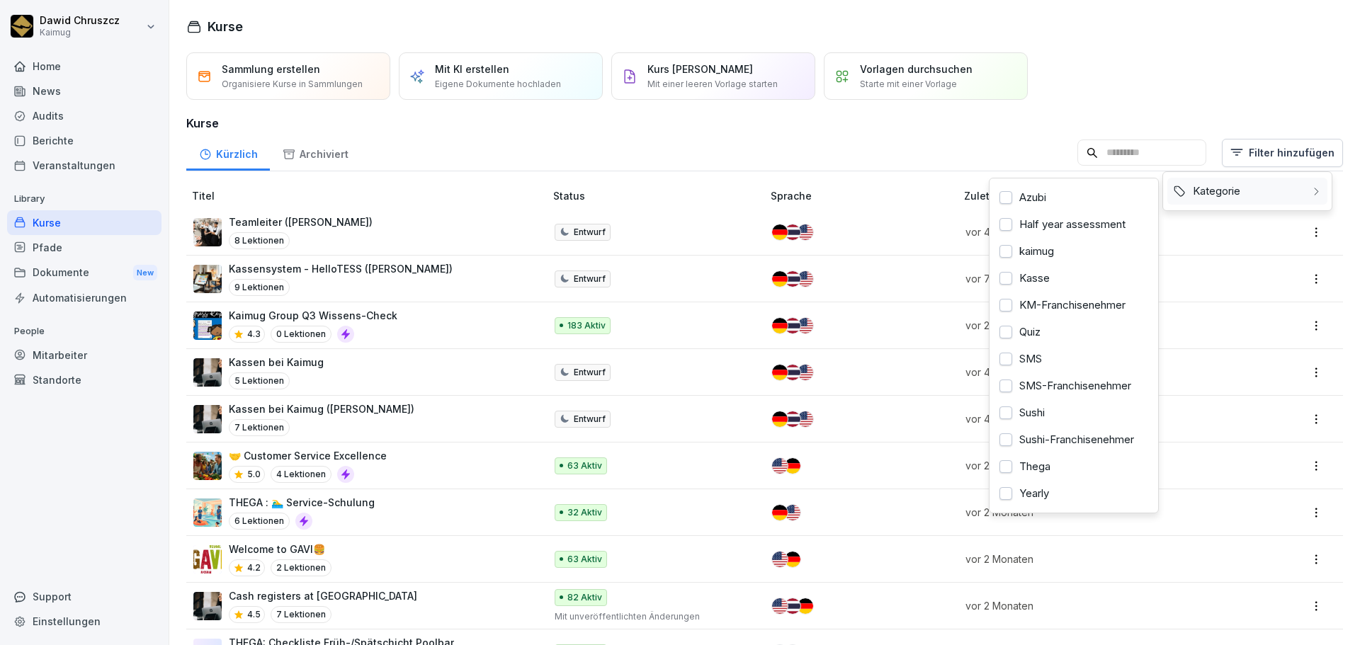
click at [1230, 194] on div "Kategorie" at bounding box center [1247, 191] width 160 height 27
click at [1040, 470] on div "Thega" at bounding box center [1074, 466] width 160 height 27
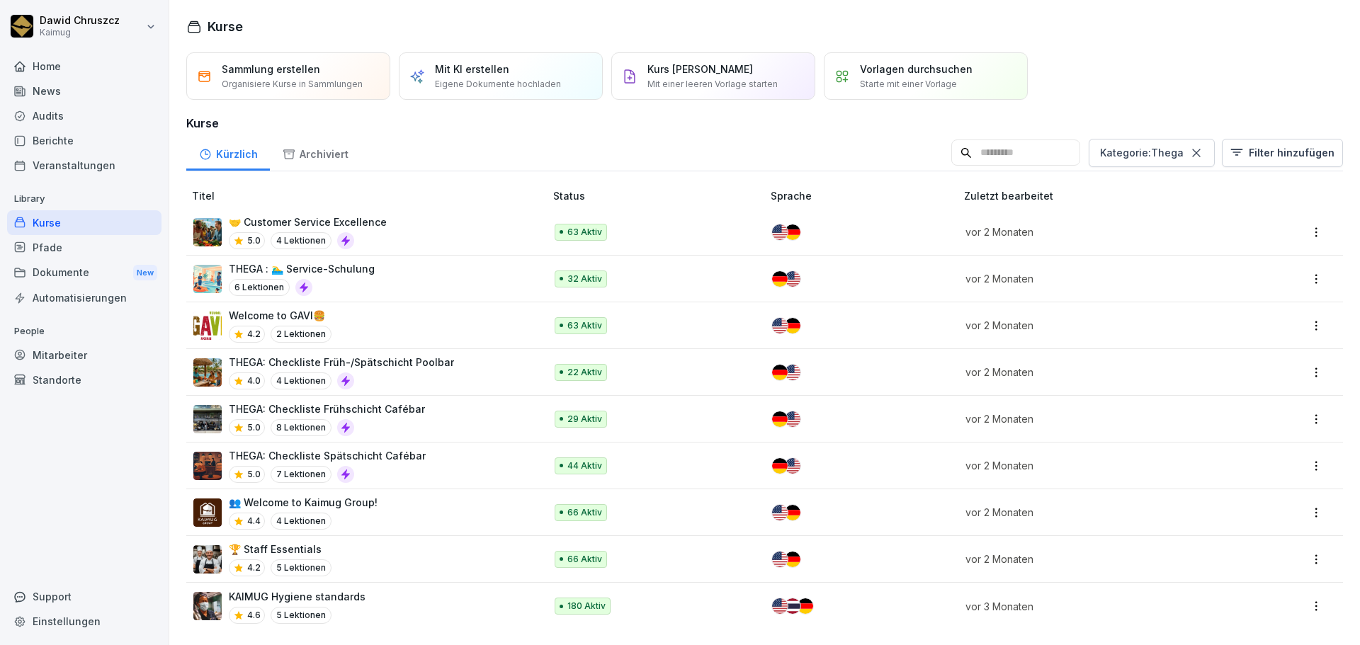
click at [533, 152] on html "[PERSON_NAME] Kaimug Home News Audits Berichte Veranstaltungen Library Kurse Pf…" at bounding box center [680, 322] width 1360 height 645
drag, startPoint x: 1249, startPoint y: 57, endPoint x: 1237, endPoint y: 313, distance: 256.7
click at [1249, 57] on div "Sammlung erstellen Organisiere Kurse in Sammlungen Mit KI erstellen Eigene Doku…" at bounding box center [764, 75] width 1157 height 47
click at [81, 224] on div "Kurse" at bounding box center [84, 222] width 154 height 25
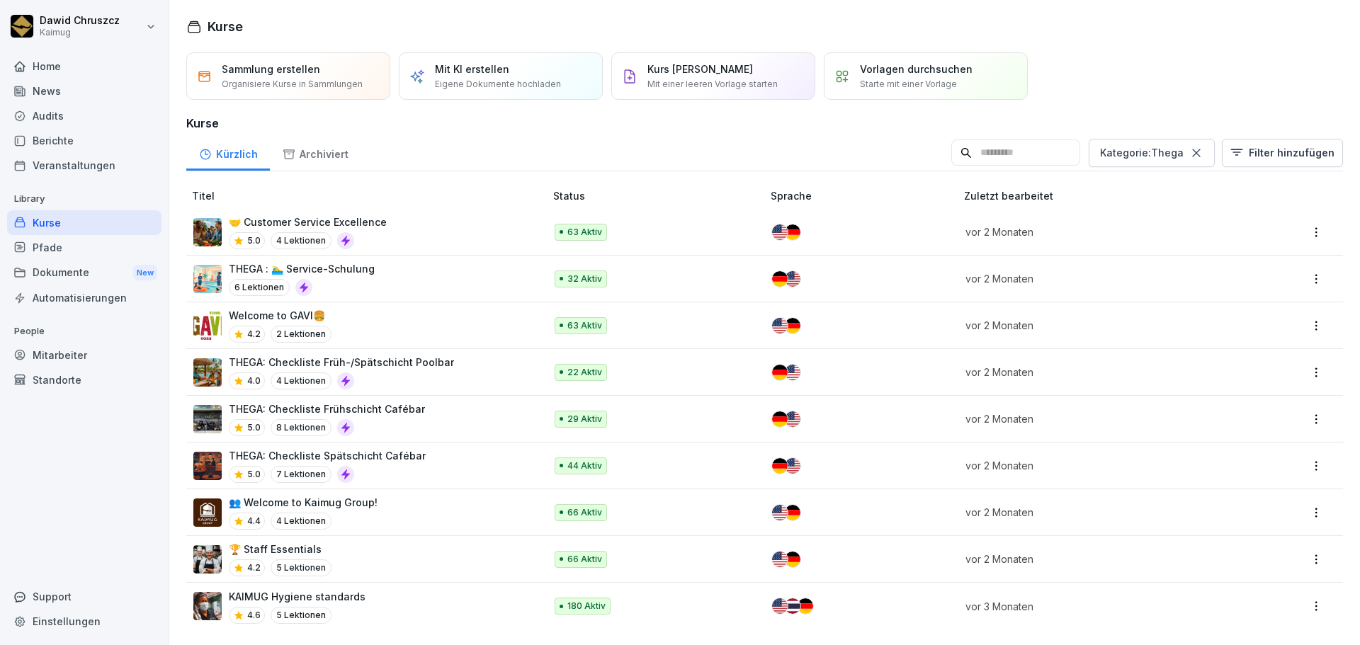
scroll to position [0, 0]
drag, startPoint x: 1029, startPoint y: 150, endPoint x: 1252, endPoint y: 137, distance: 222.8
click at [1042, 149] on input at bounding box center [1015, 153] width 129 height 27
click at [1192, 152] on icon at bounding box center [1196, 153] width 8 height 8
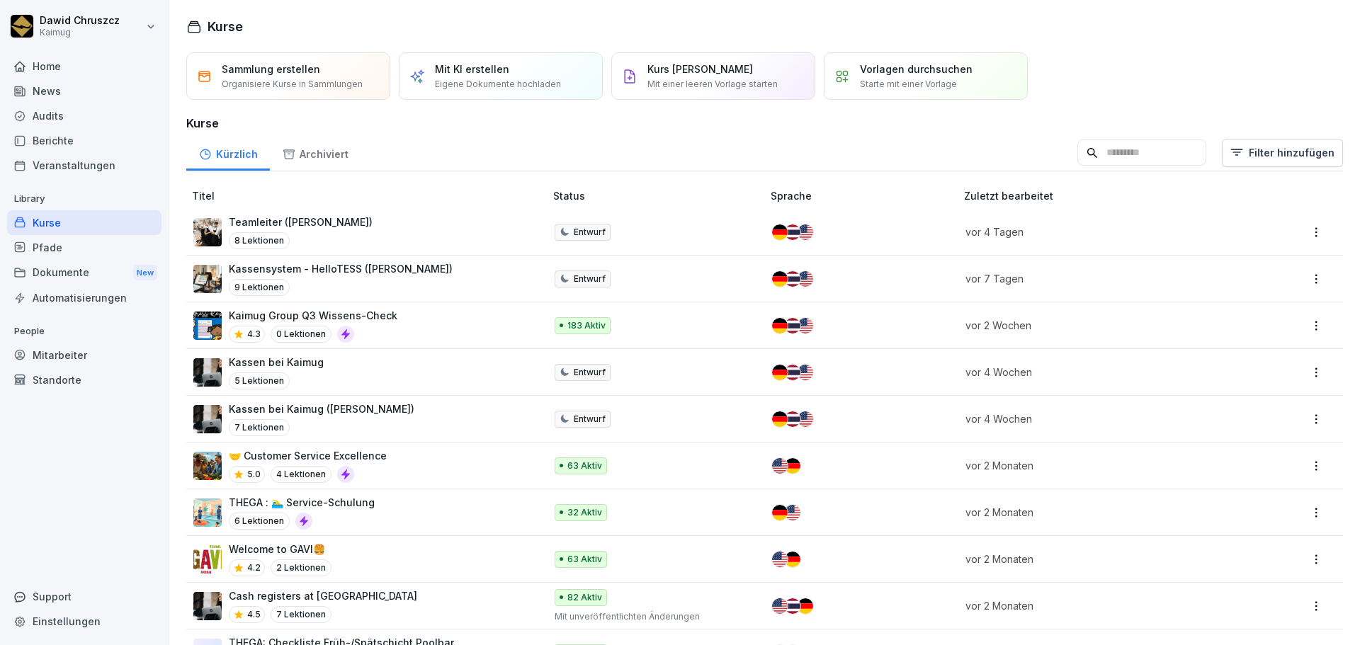
click at [1082, 156] on input at bounding box center [1141, 153] width 129 height 27
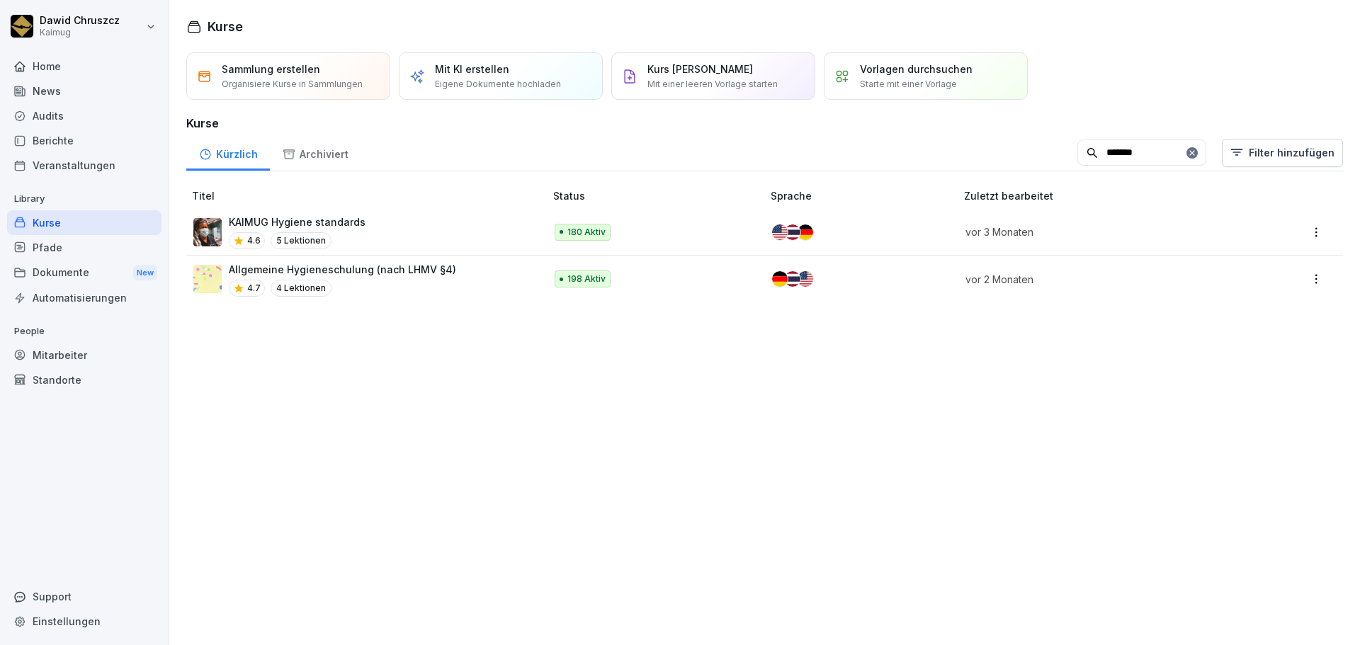
type input "*******"
click at [362, 272] on p "Allgemeine Hygieneschulung (nach LHMV §4)" at bounding box center [342, 269] width 227 height 15
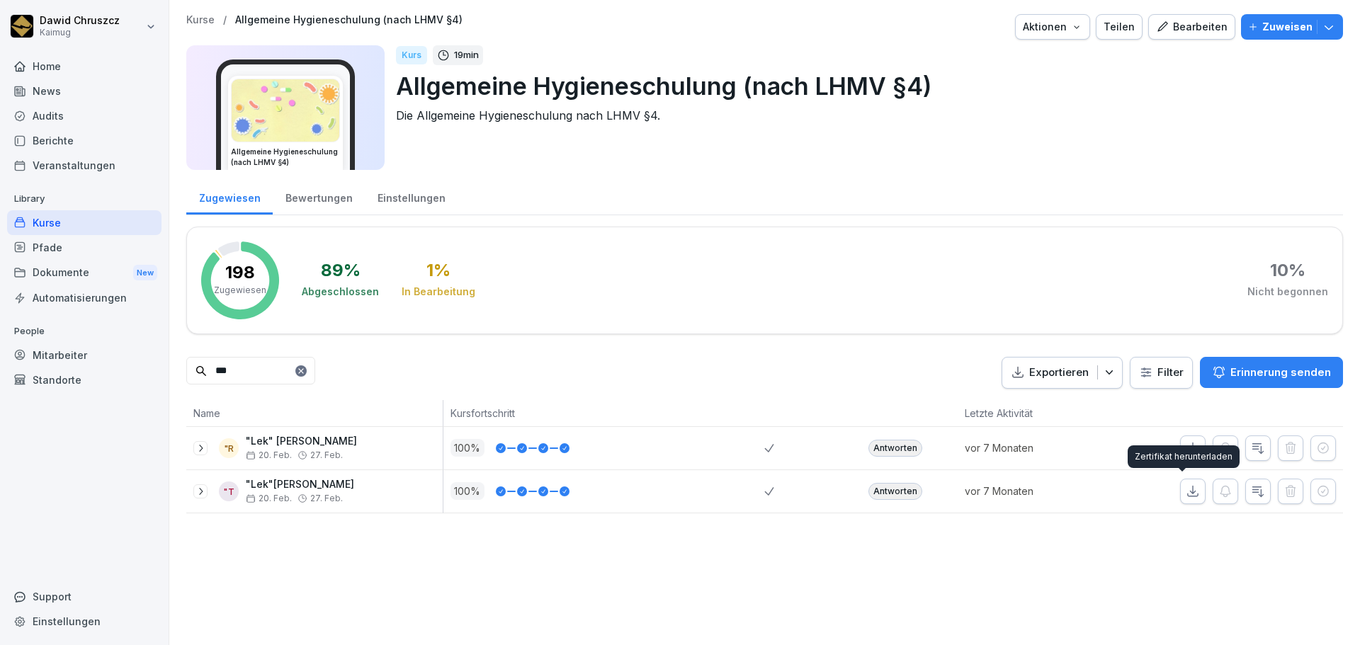
type input "***"
click at [1186, 488] on icon "button" at bounding box center [1193, 492] width 14 height 14
click at [62, 221] on div "Kurse" at bounding box center [84, 222] width 154 height 25
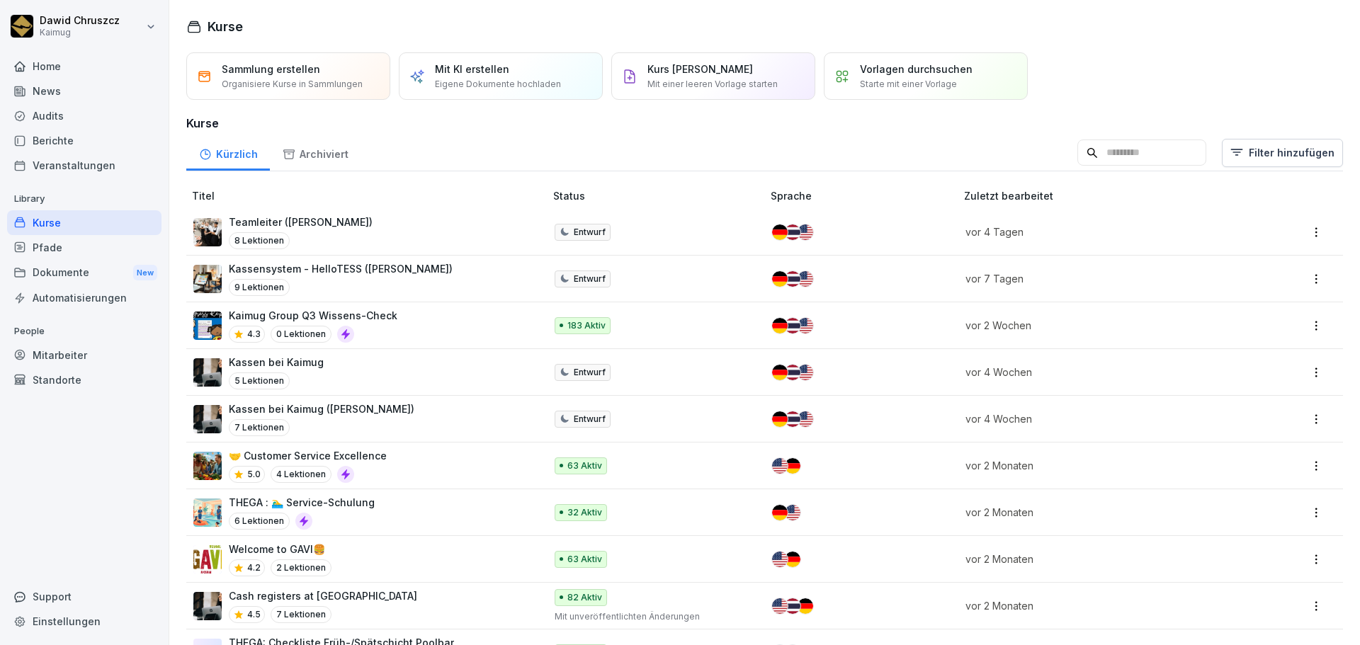
click at [1089, 145] on input at bounding box center [1141, 153] width 129 height 27
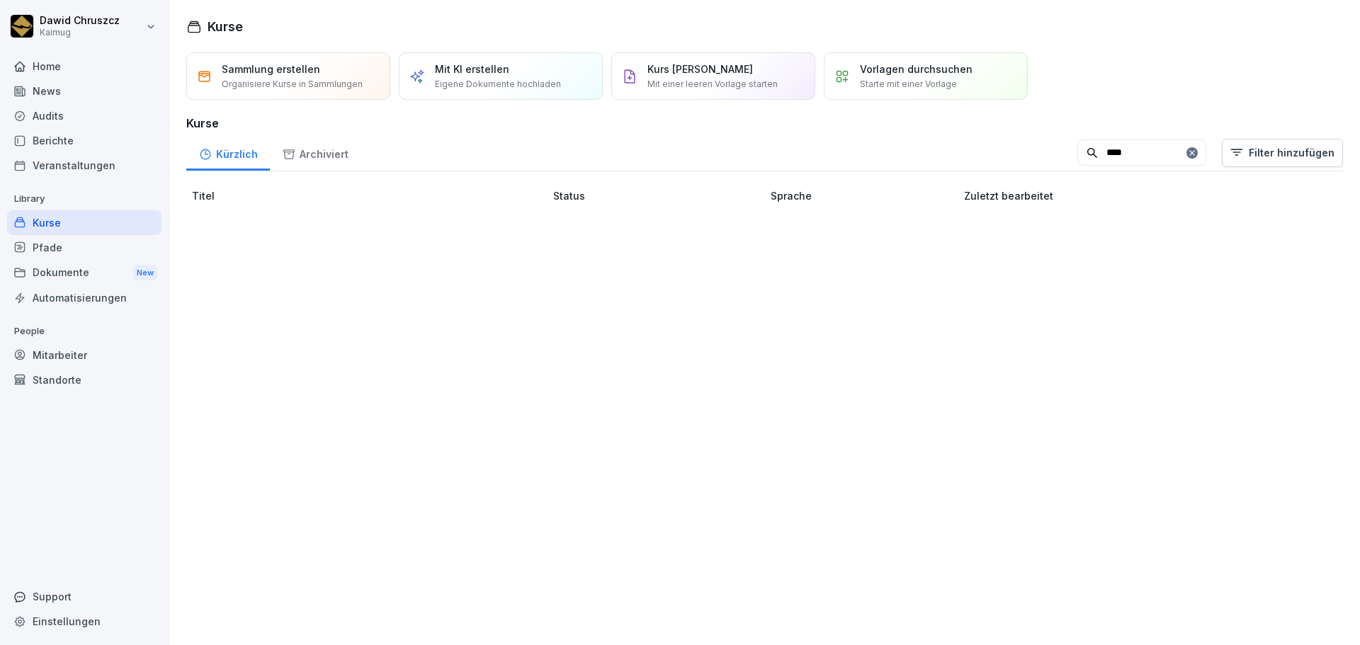
type input "*****"
drag, startPoint x: 1101, startPoint y: 152, endPoint x: 1031, endPoint y: 130, distance: 72.8
click at [1031, 130] on div "Sammlung erstellen Organisiere Kurse in Sammlungen Mit KI erstellen Eigene Doku…" at bounding box center [764, 136] width 1191 height 168
type input "*"
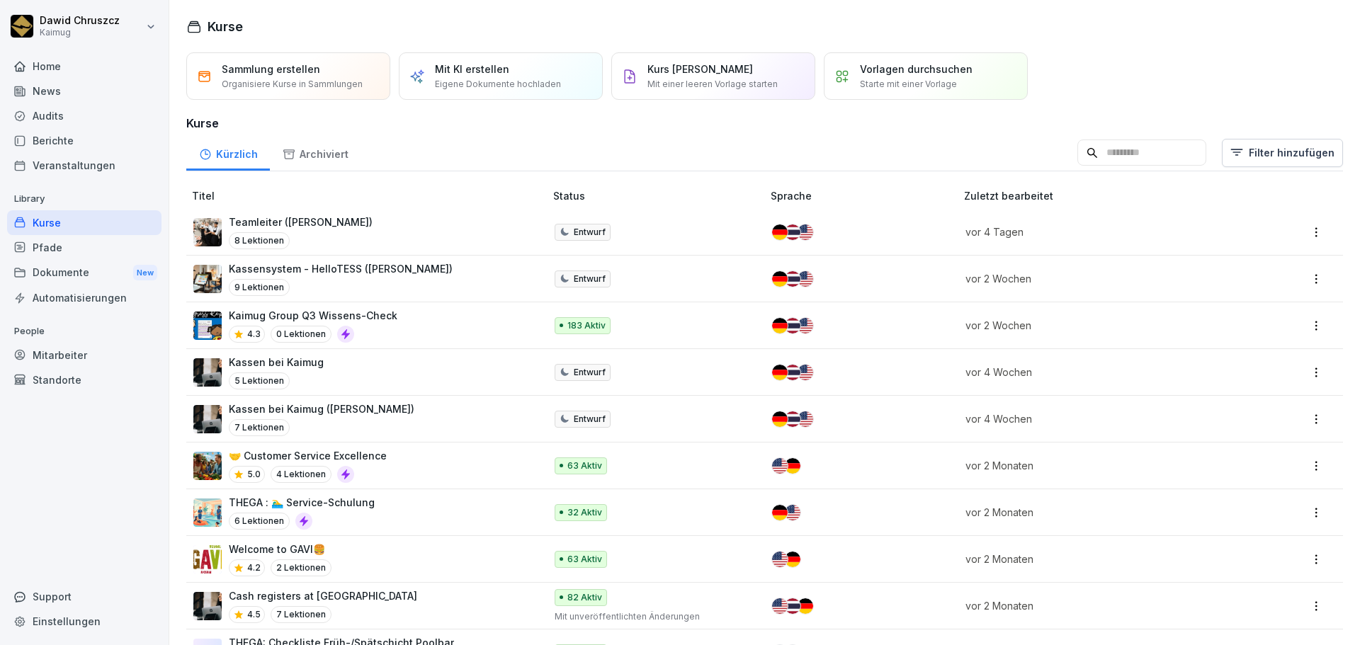
click at [1102, 146] on input at bounding box center [1141, 153] width 129 height 27
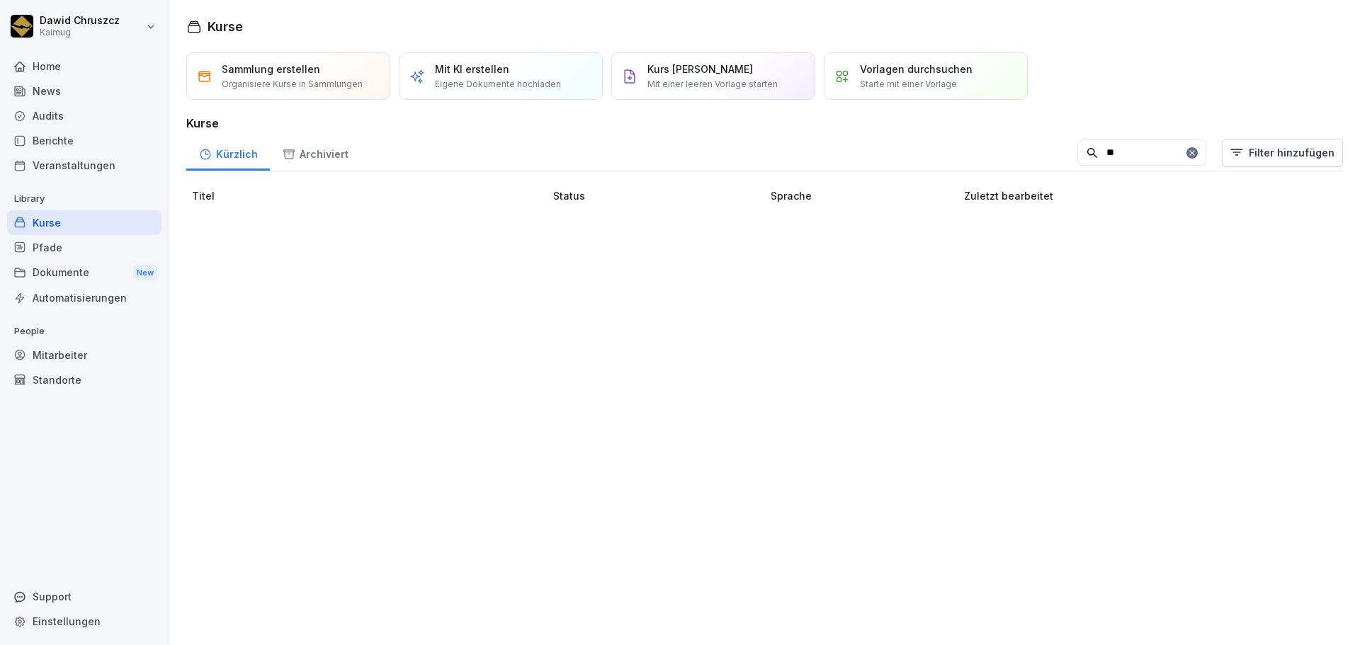
type input "*"
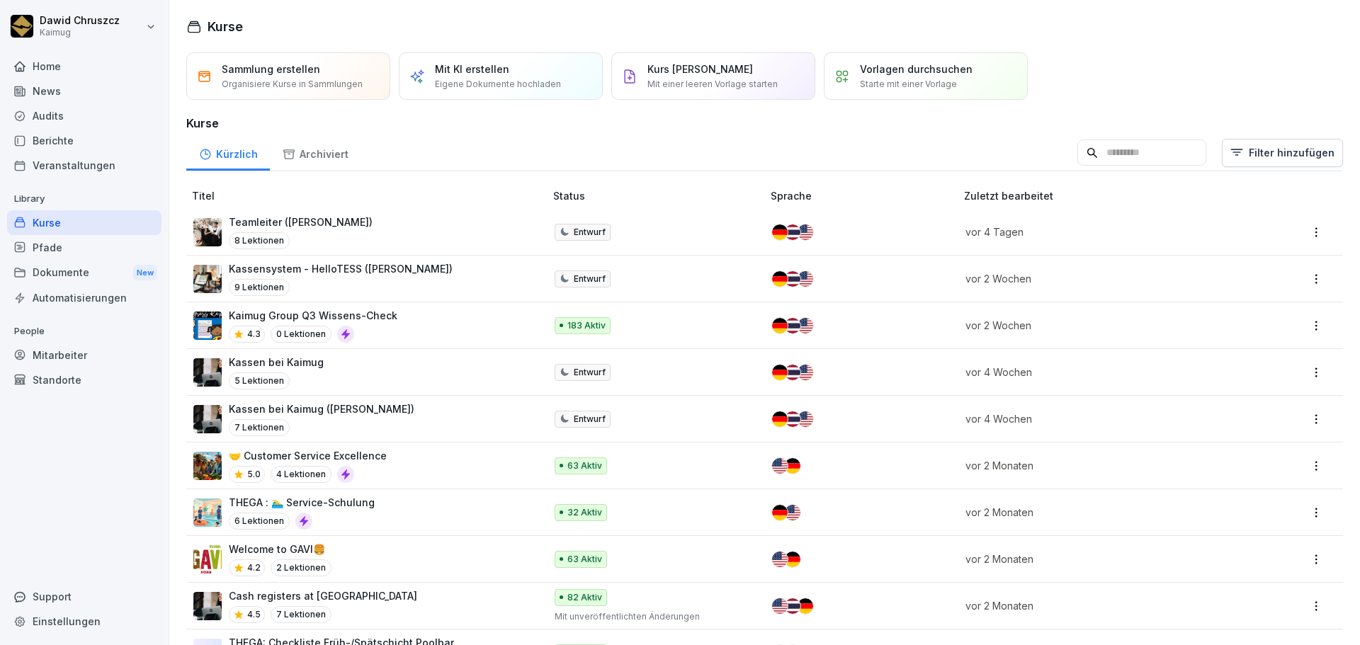
click at [724, 151] on div "Kürzlich Archiviert Filter hinzufügen" at bounding box center [764, 153] width 1157 height 37
click at [764, 154] on div "Kürzlich Archiviert Filter hinzufügen" at bounding box center [764, 153] width 1157 height 37
